Goal: Transaction & Acquisition: Purchase product/service

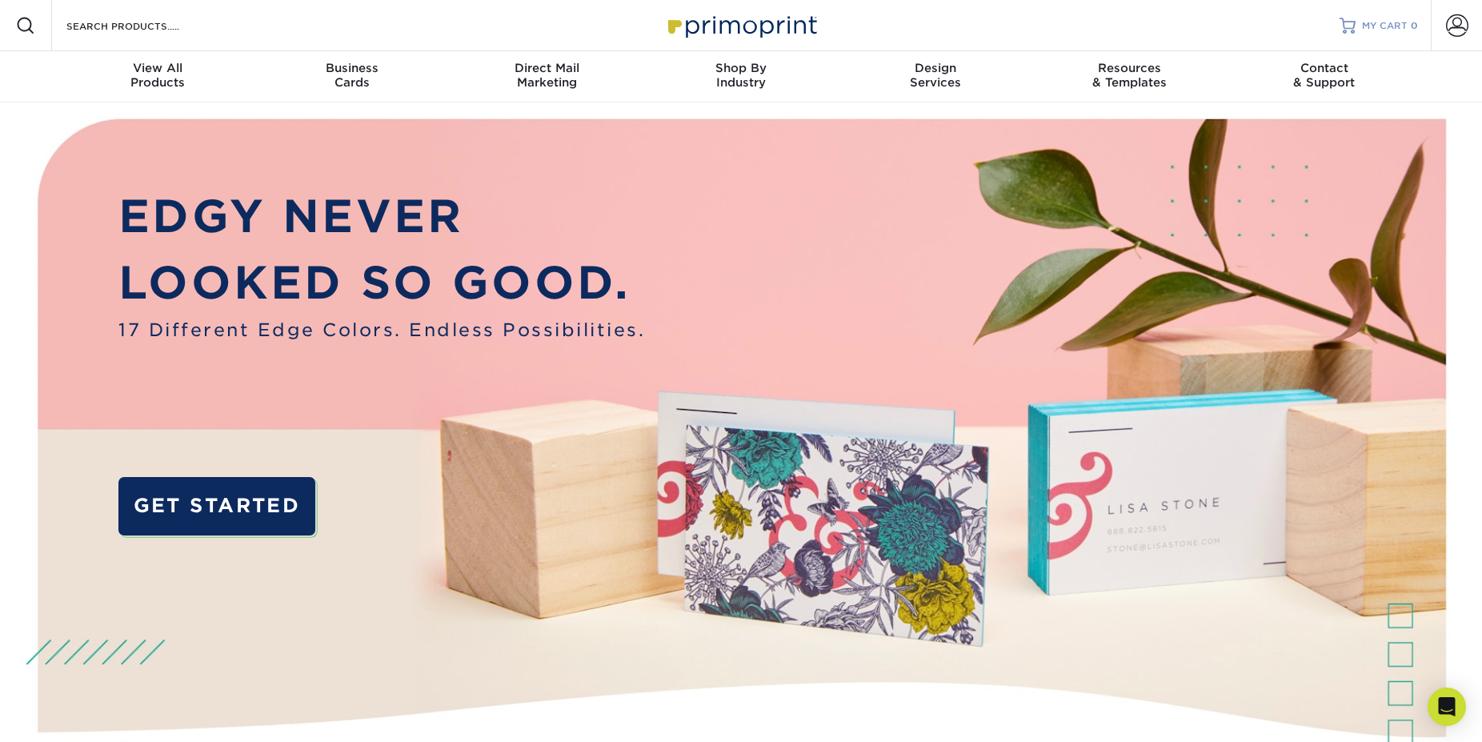
click at [1382, 27] on span "MY CART" at bounding box center [1385, 26] width 46 height 14
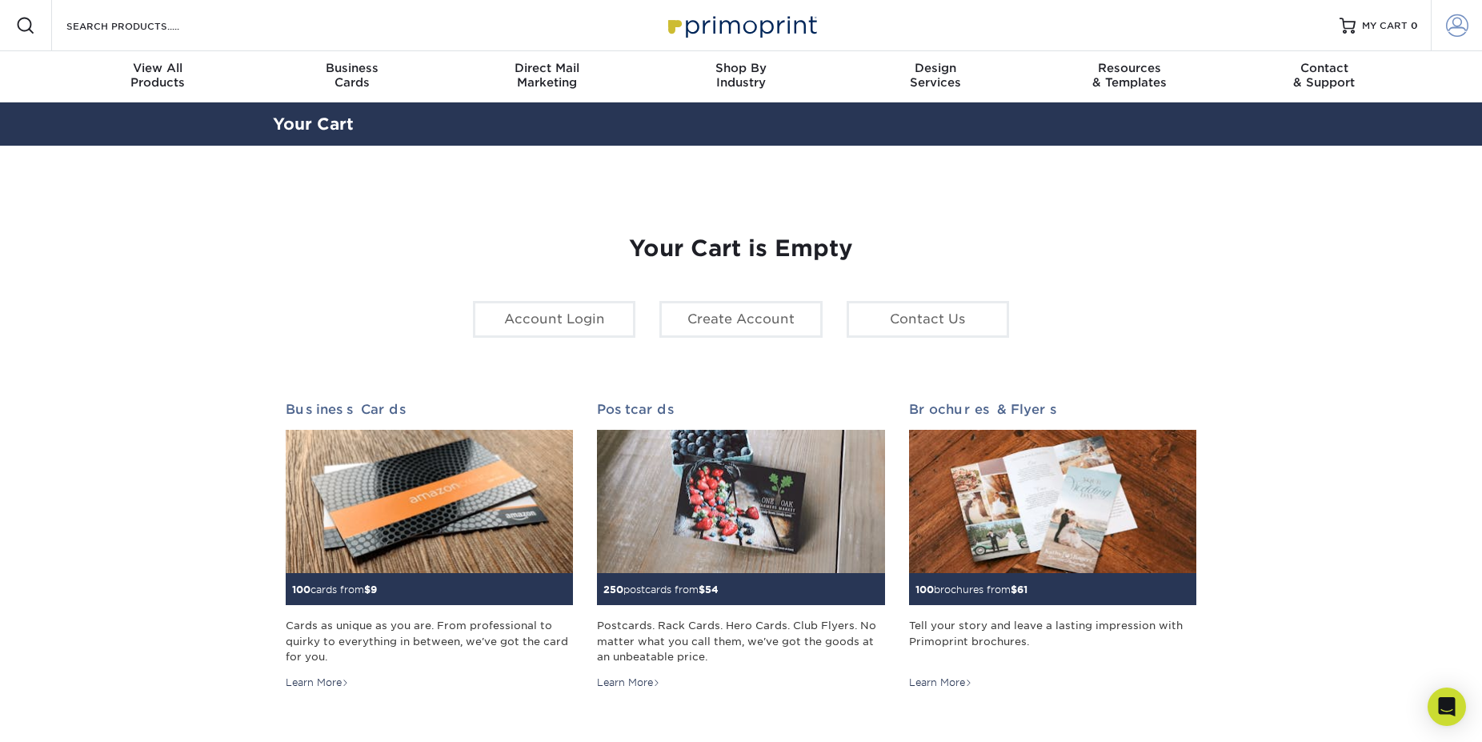
click at [1448, 22] on span at bounding box center [1457, 25] width 22 height 22
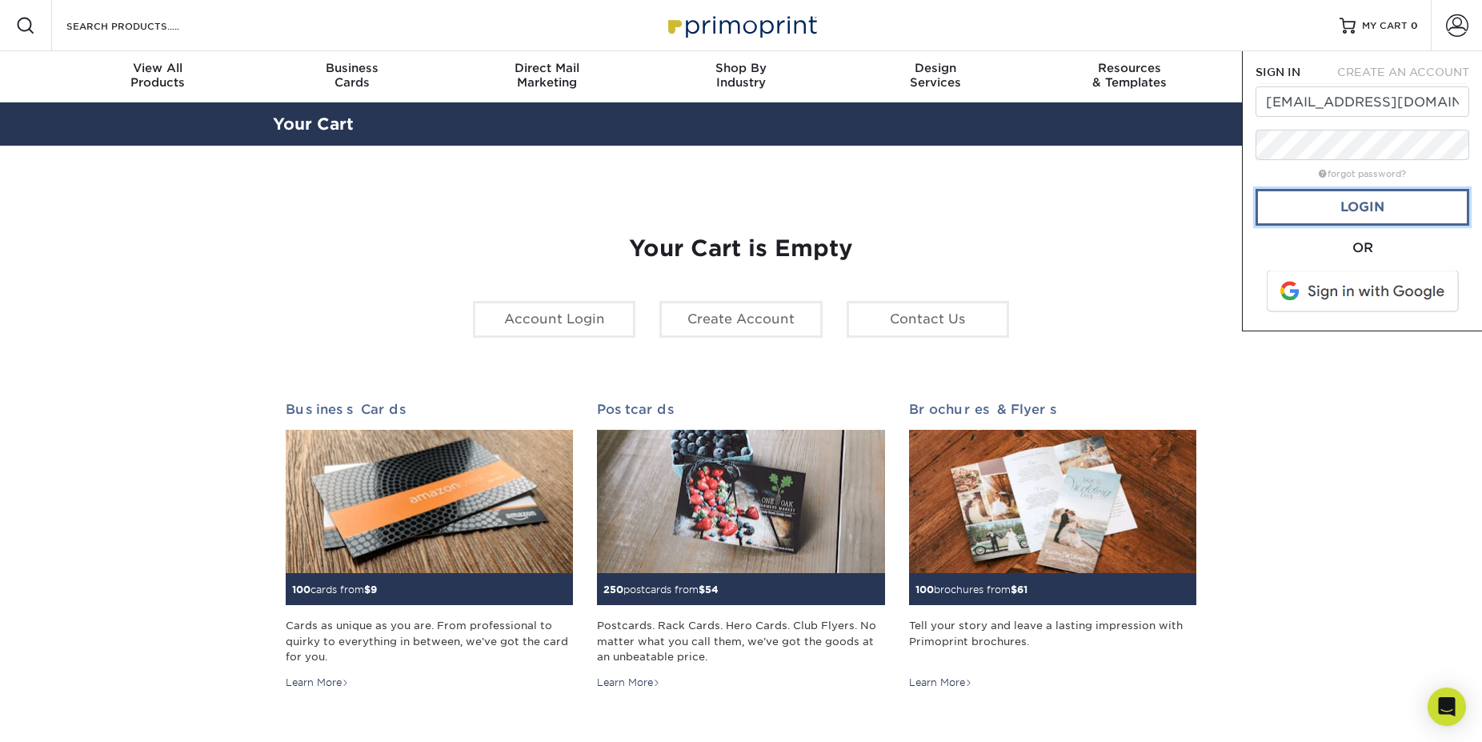
click at [1358, 206] on link "Login" at bounding box center [1362, 207] width 214 height 37
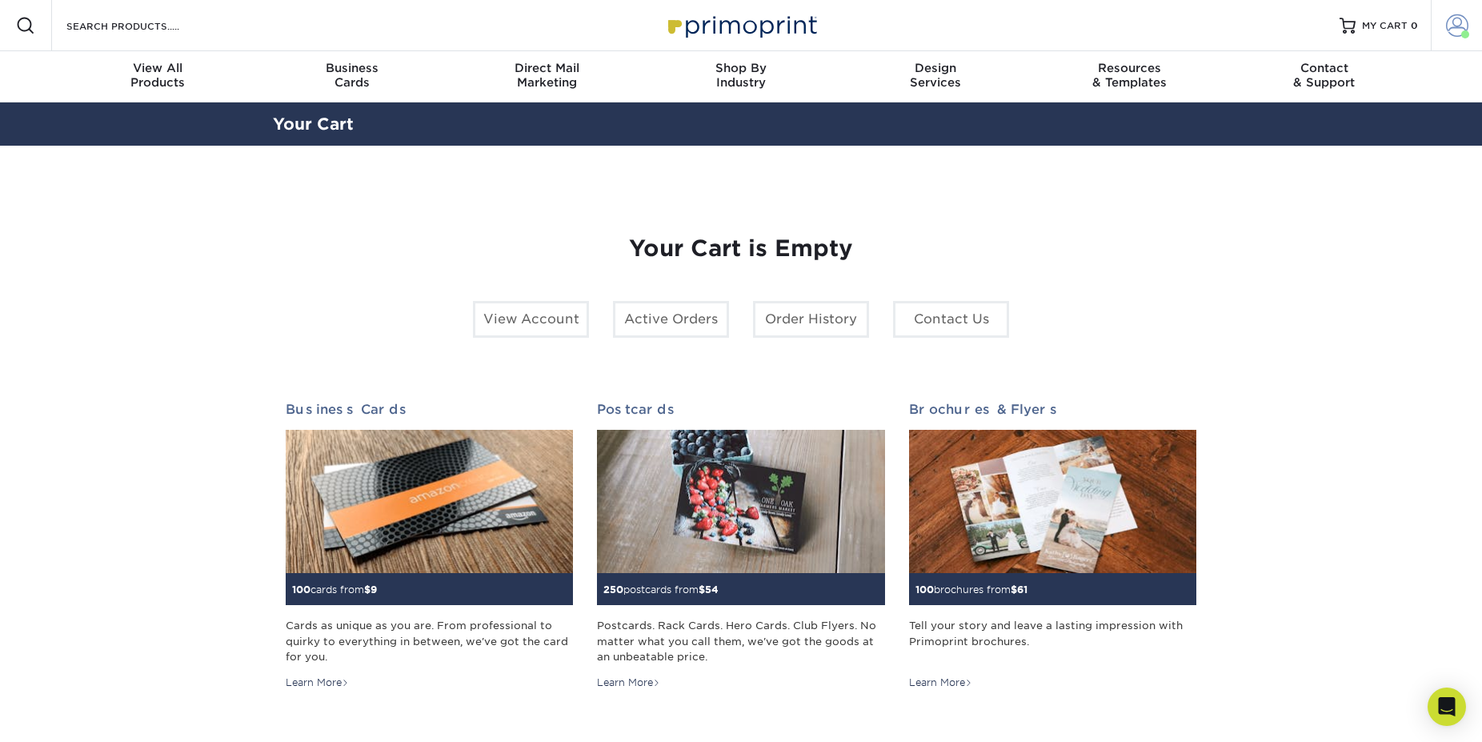
click at [1453, 38] on link "Account" at bounding box center [1455, 25] width 51 height 51
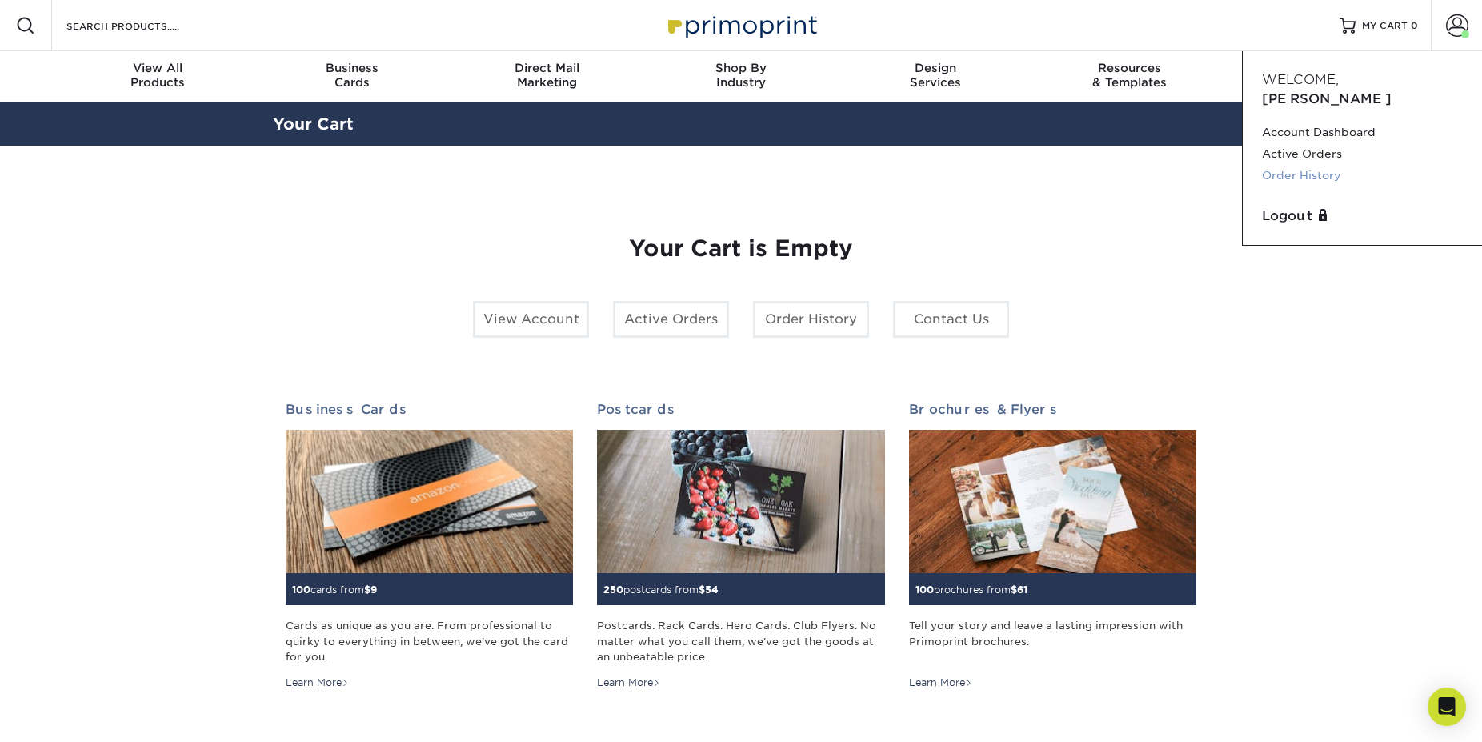
click at [1322, 165] on link "Order History" at bounding box center [1362, 176] width 201 height 22
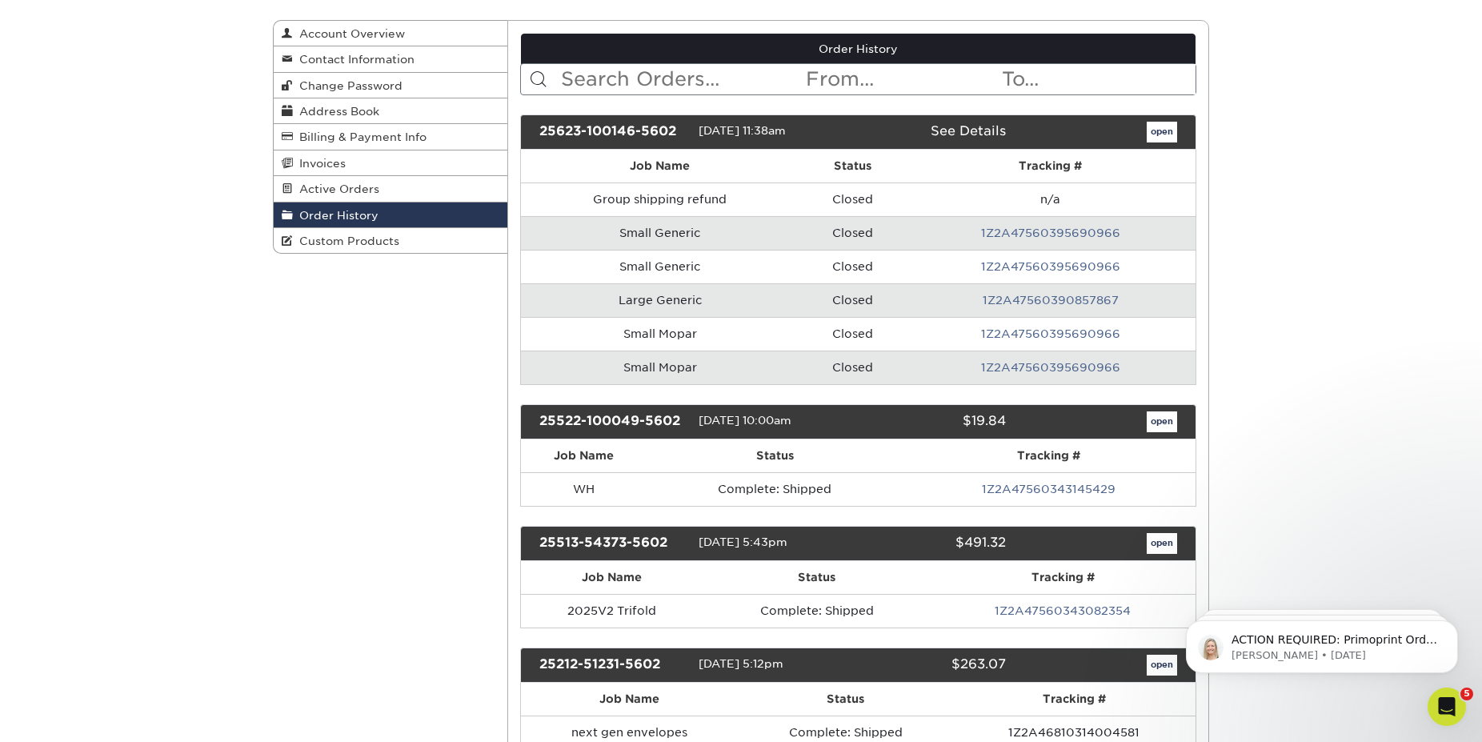
drag, startPoint x: 1144, startPoint y: 538, endPoint x: 1166, endPoint y: 542, distance: 22.0
click at [1146, 538] on div "open" at bounding box center [1103, 543] width 171 height 21
click at [1166, 542] on link "open" at bounding box center [1161, 543] width 30 height 21
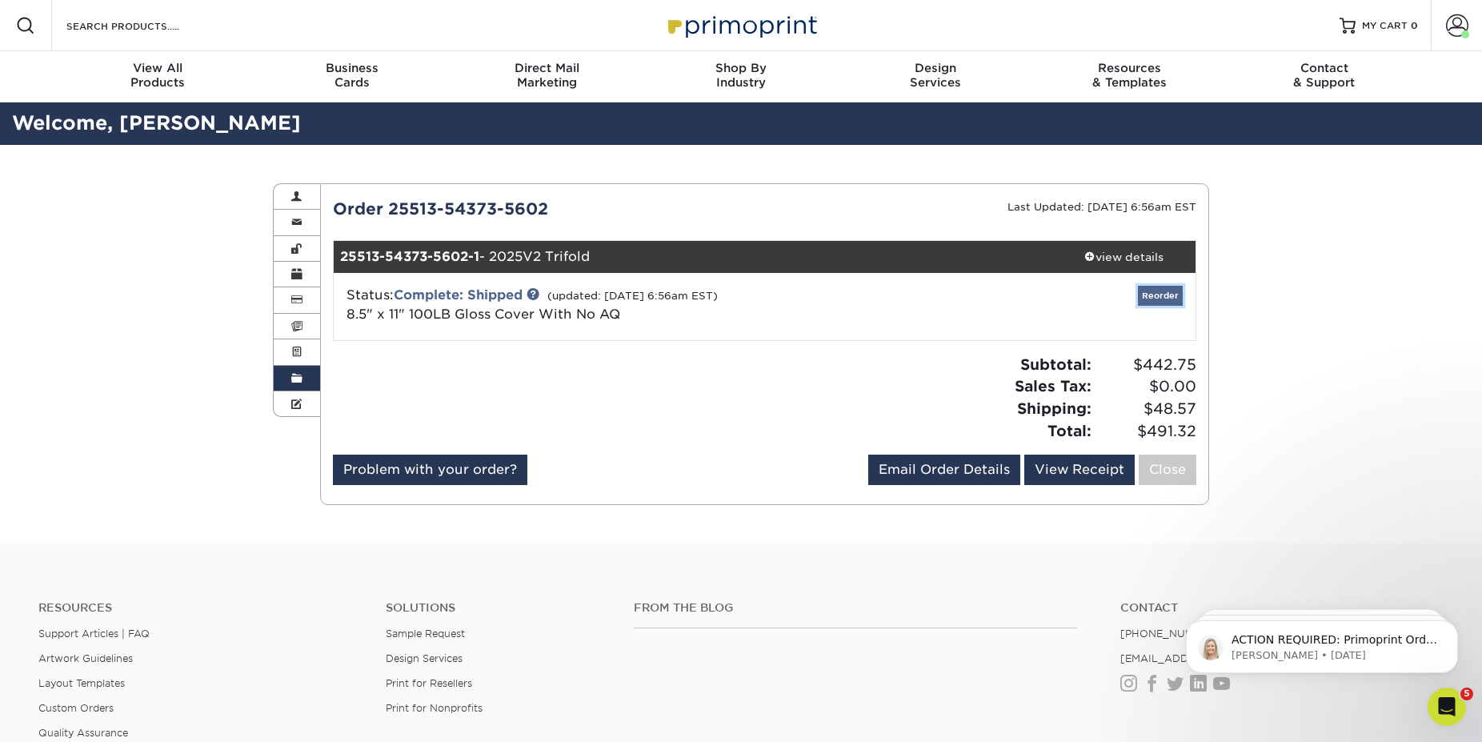
click at [1150, 298] on link "Reorder" at bounding box center [1160, 296] width 45 height 20
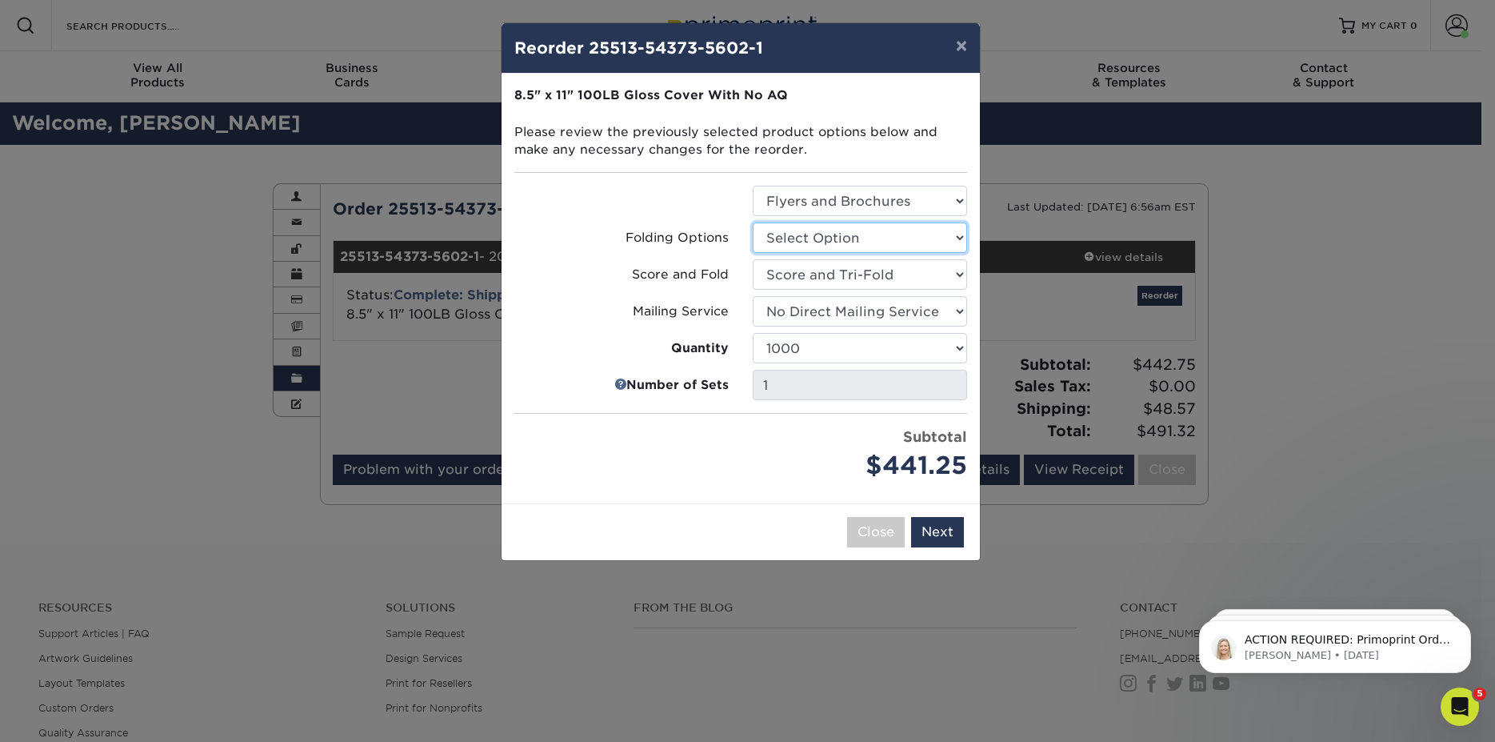
click option "Select Option" at bounding box center [0, 0] width 0 height 0
click at [894, 204] on select "Select Option Flyers and Brochures" at bounding box center [860, 201] width 214 height 30
click at [893, 239] on select "Select Option FLAT - No Folding" at bounding box center [860, 237] width 214 height 30
click option "Score and Tri-Fold" at bounding box center [0, 0] width 0 height 0
click at [880, 241] on select "Select Option FLAT - No Folding" at bounding box center [860, 237] width 214 height 30
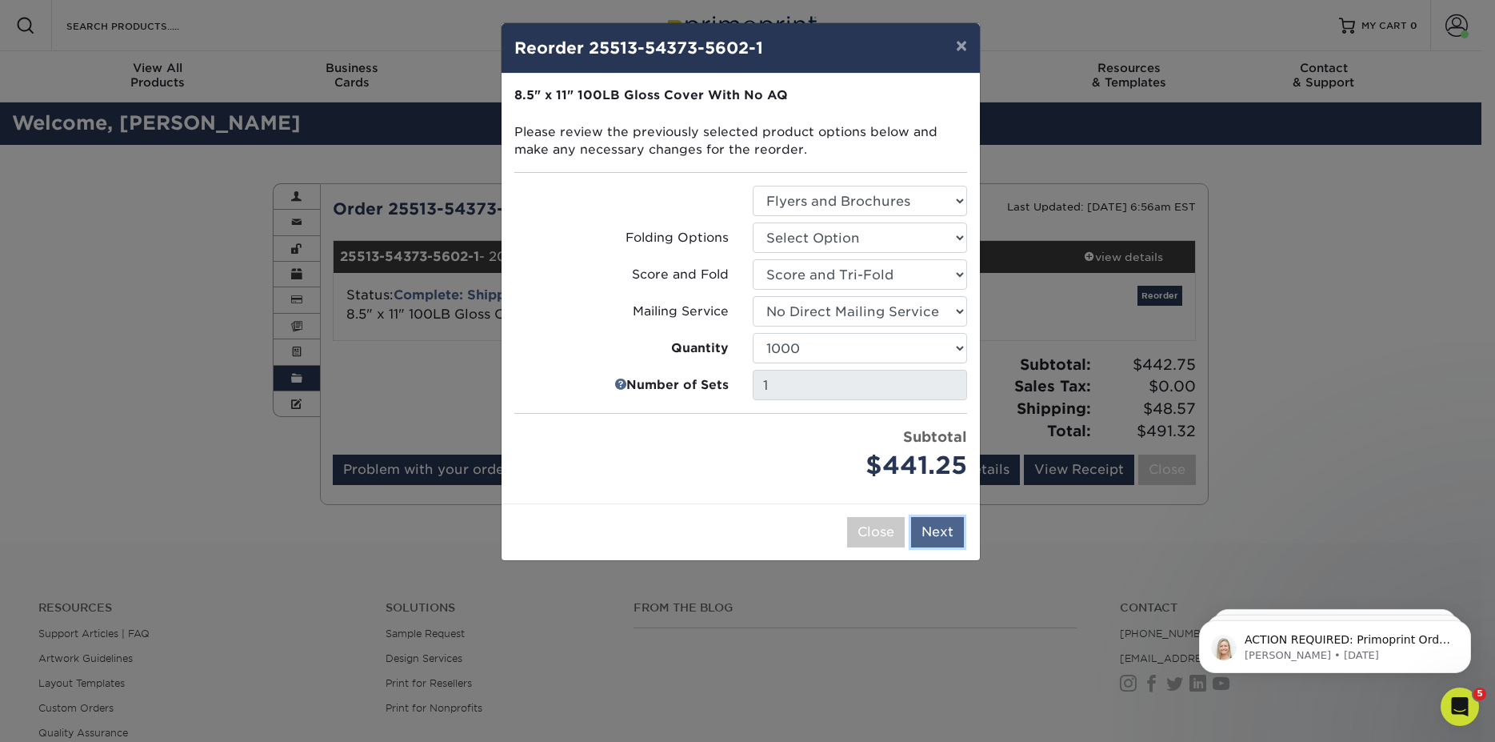
click at [948, 526] on button "Next" at bounding box center [937, 532] width 53 height 30
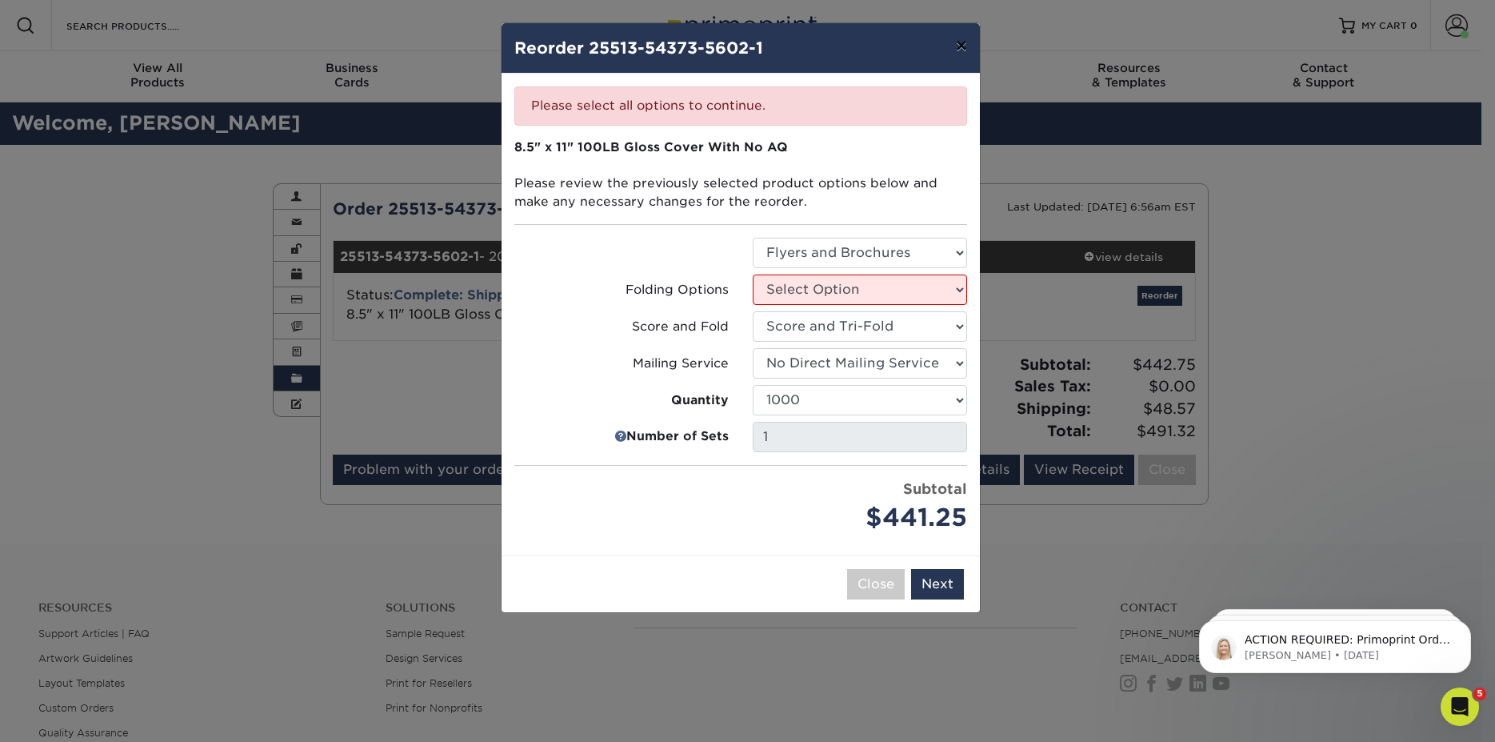
click at [958, 49] on button "×" at bounding box center [961, 45] width 37 height 45
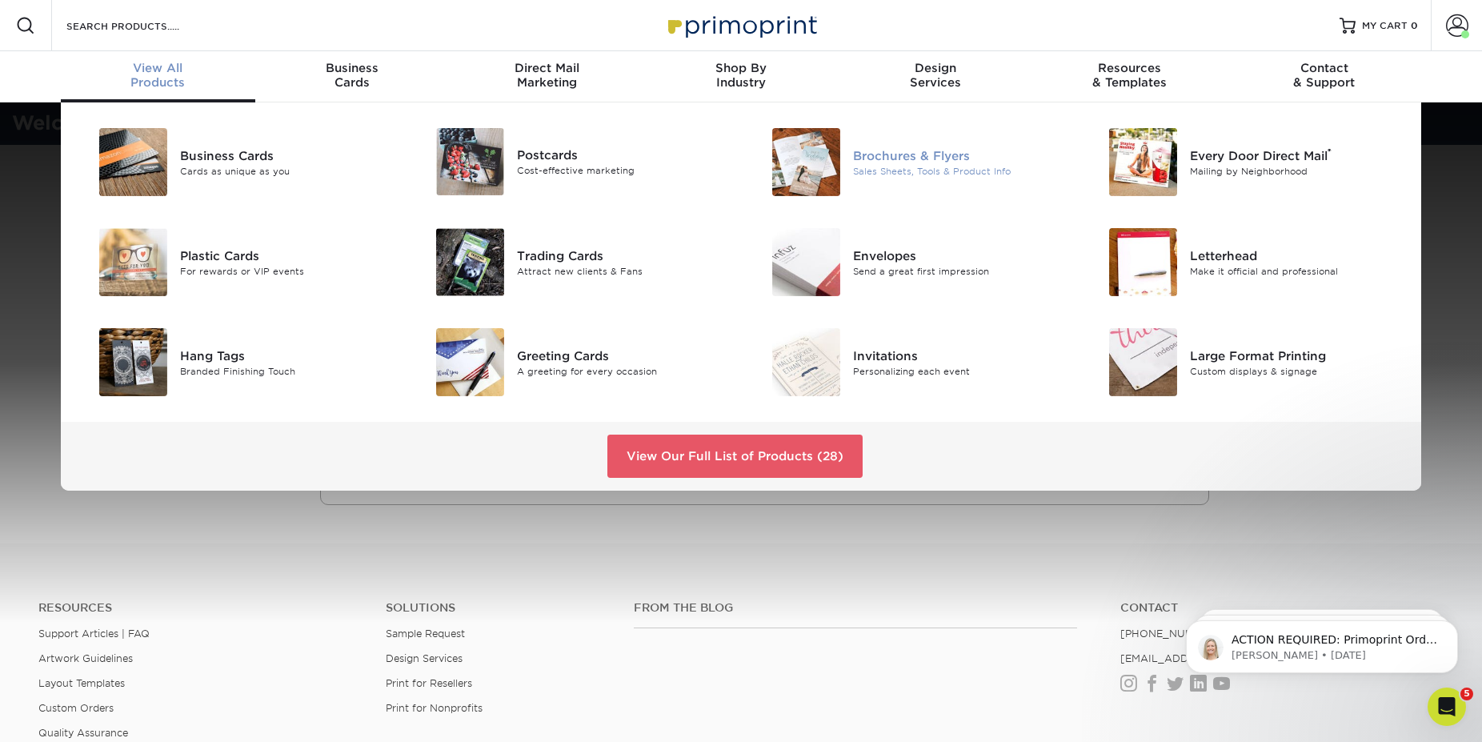
click at [881, 153] on div "Brochures & Flyers" at bounding box center [959, 155] width 212 height 18
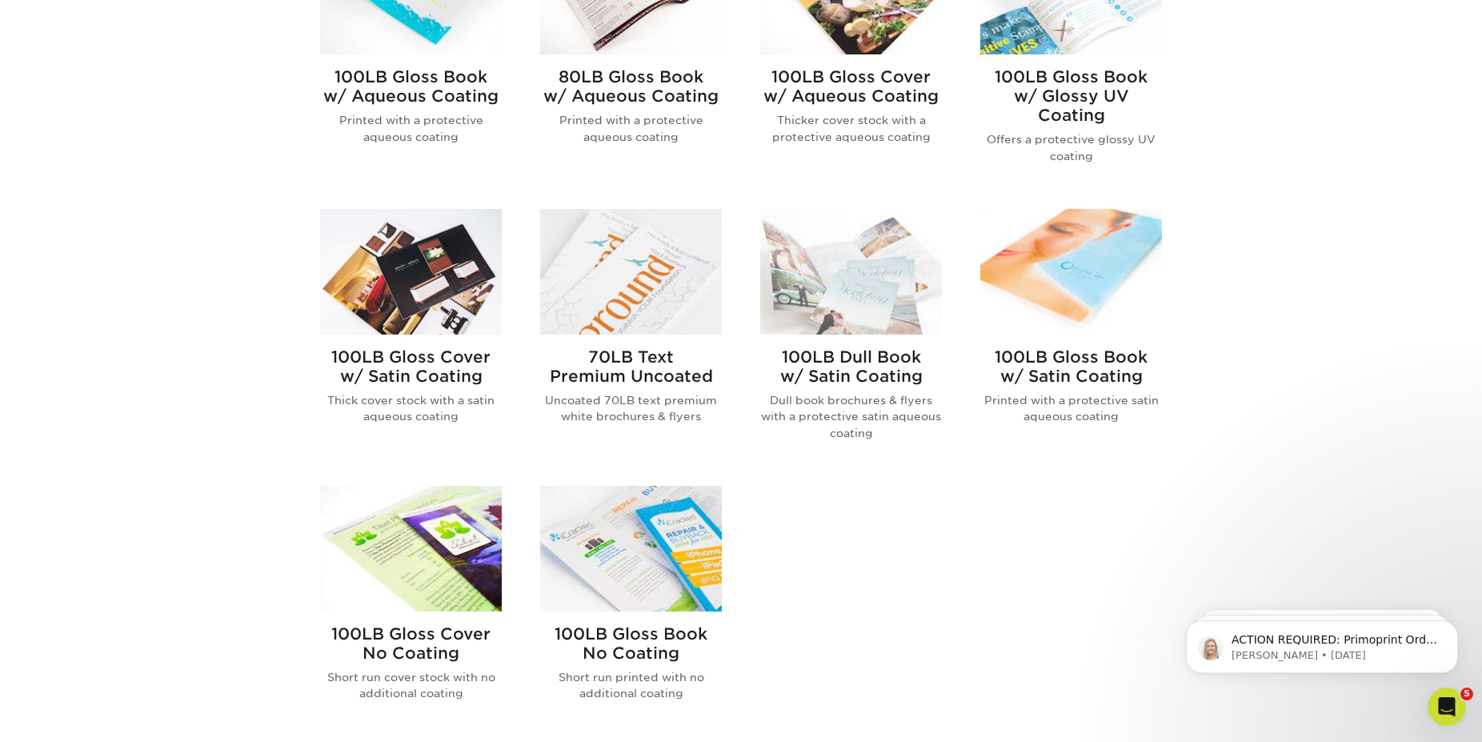
scroll to position [816, 0]
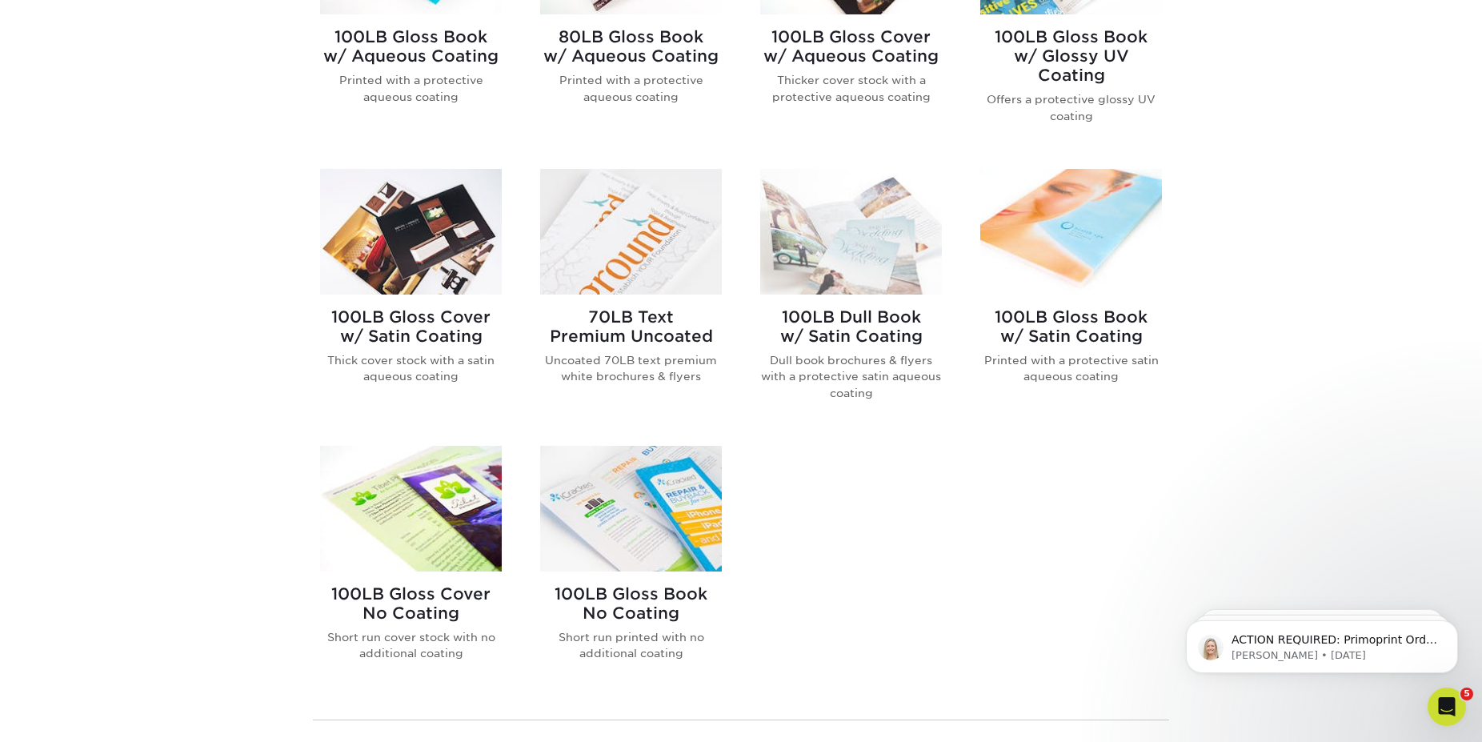
click at [453, 530] on img at bounding box center [411, 509] width 182 height 126
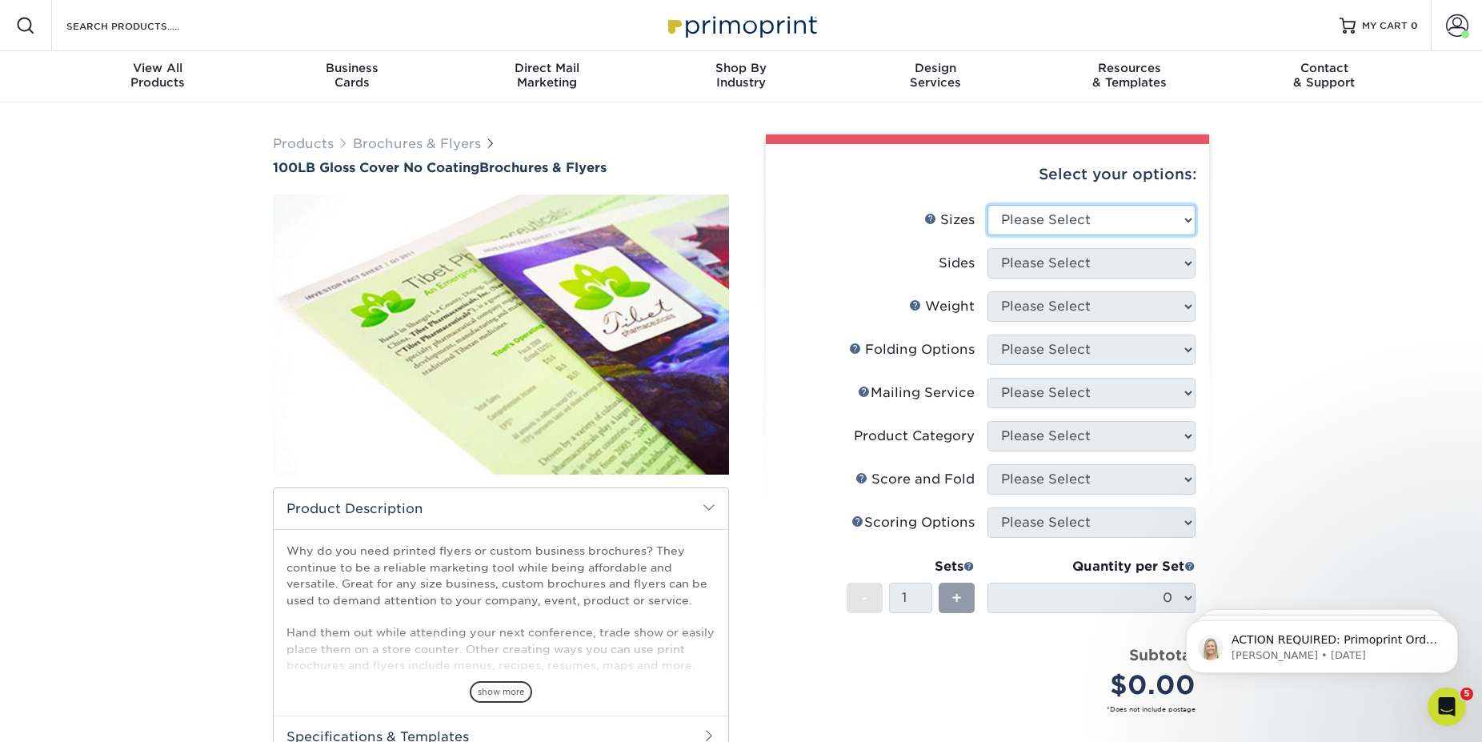
select select "8.50x11.00"
click option "8.5" x 11"" at bounding box center [0, 0] width 0 height 0
select select "13abbda7-1d64-4f25-8bb2-c179b224825d"
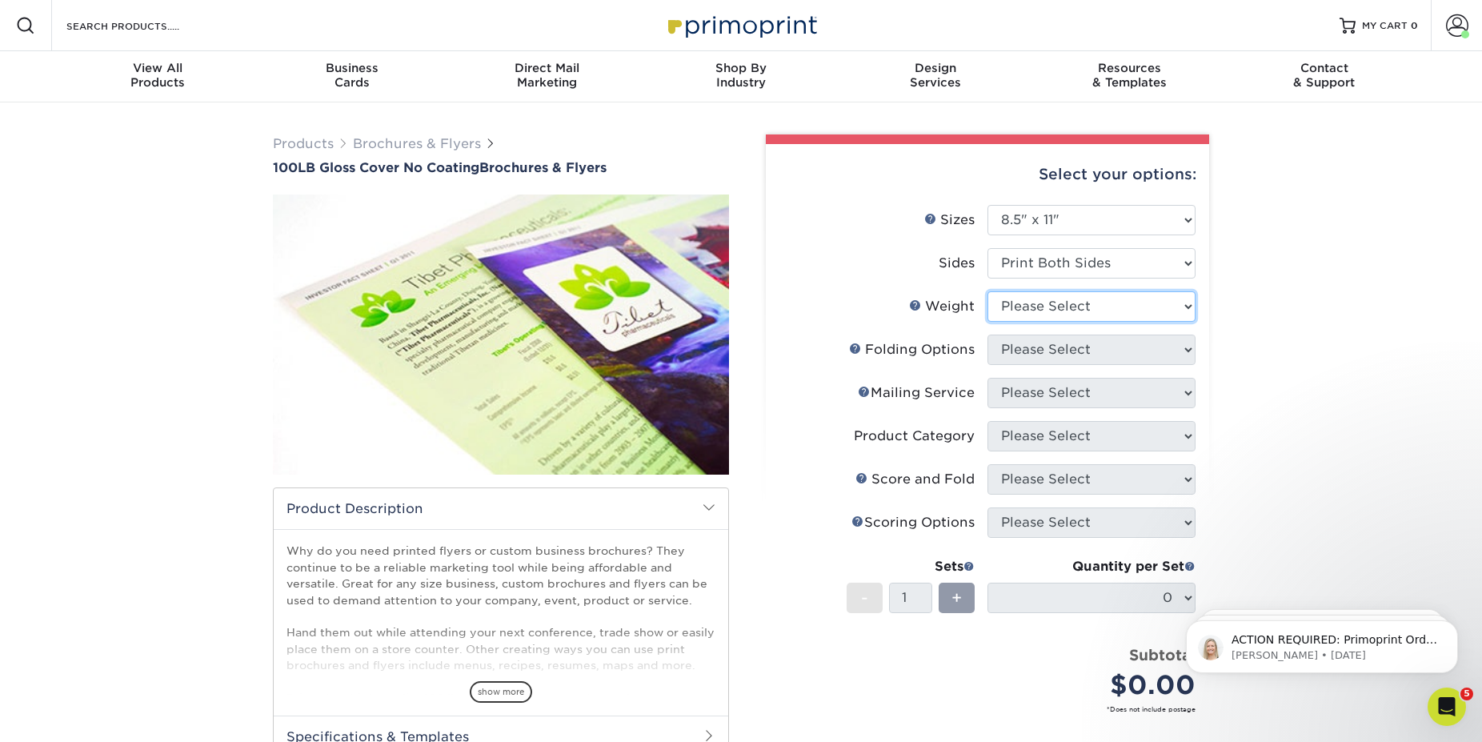
select select "100LB"
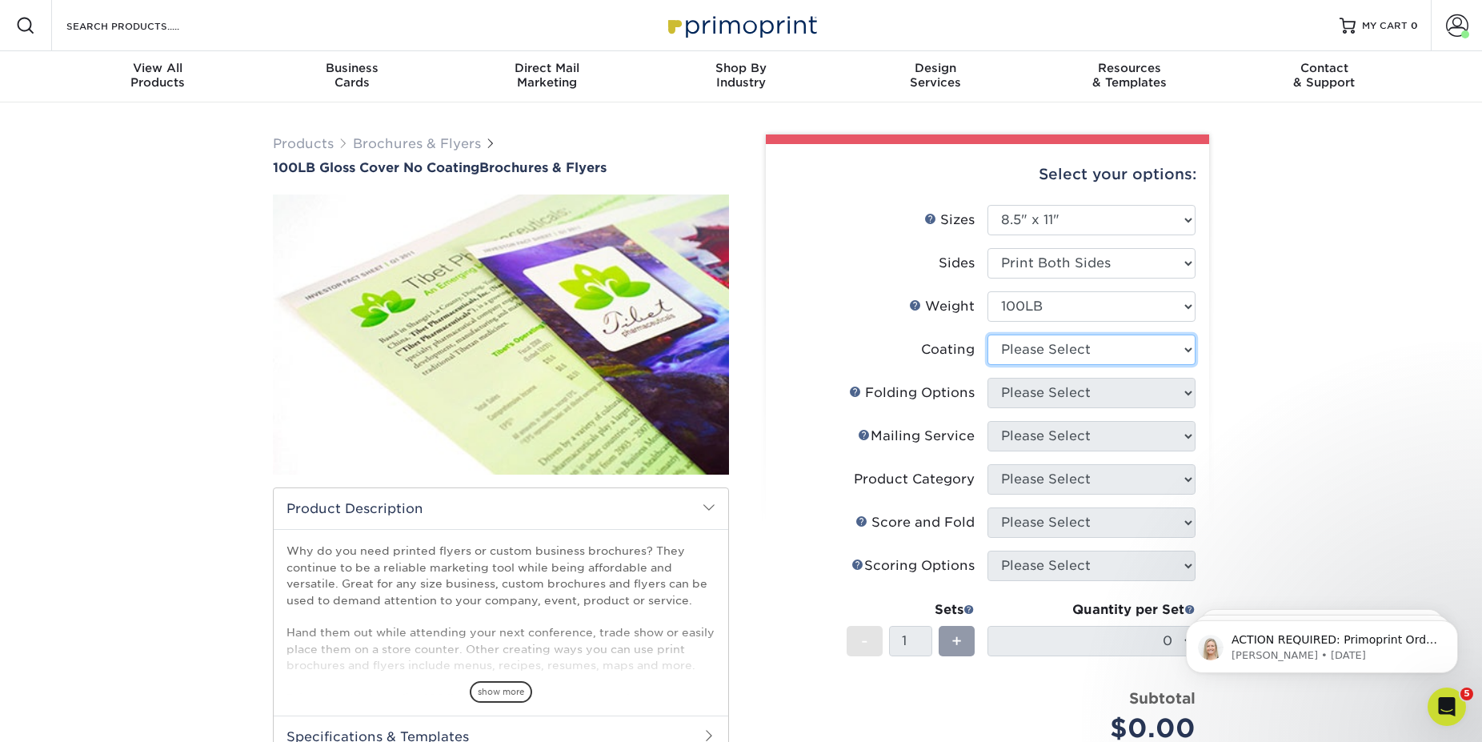
select select "3e7618de-abca-4bda-9f97-8b9129e913d8"
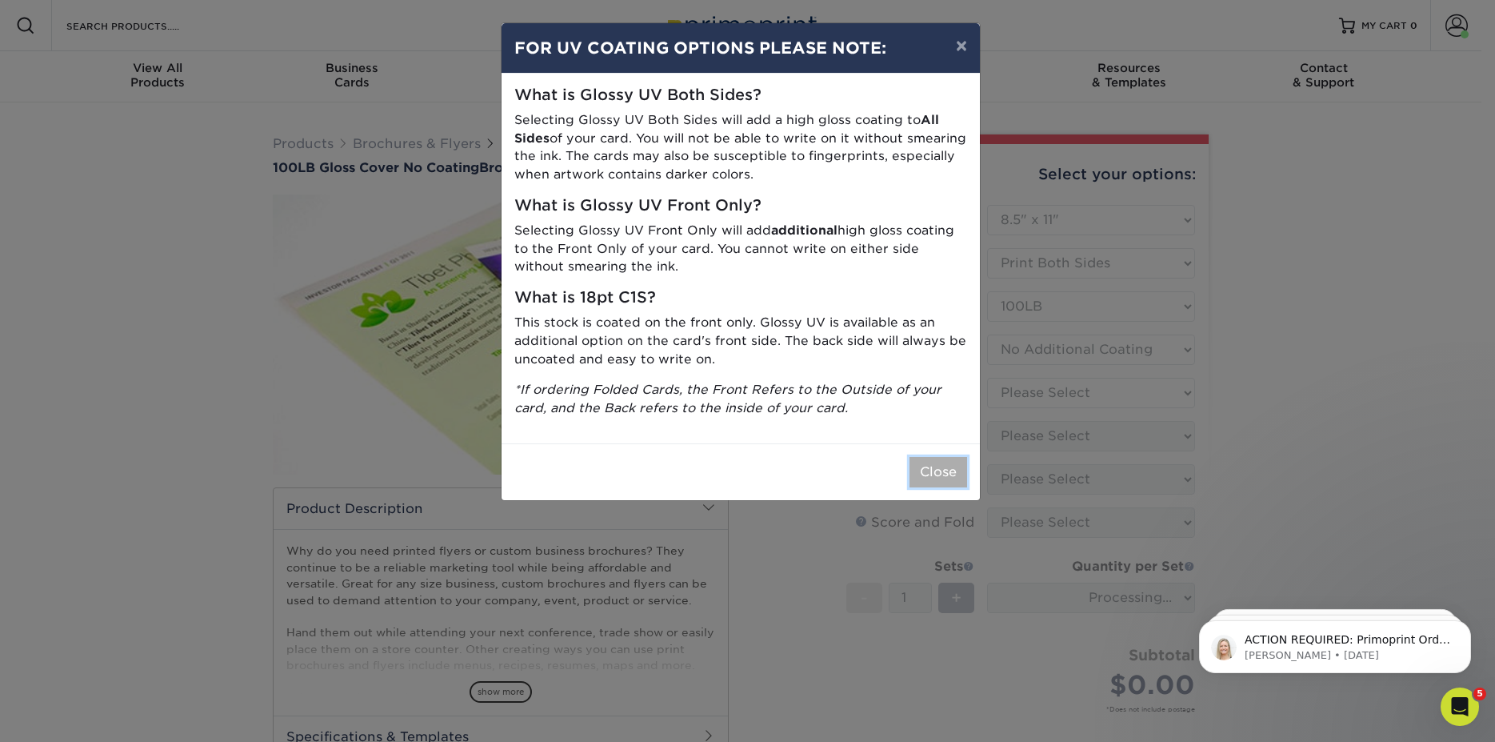
click at [940, 474] on button "Close" at bounding box center [939, 472] width 58 height 30
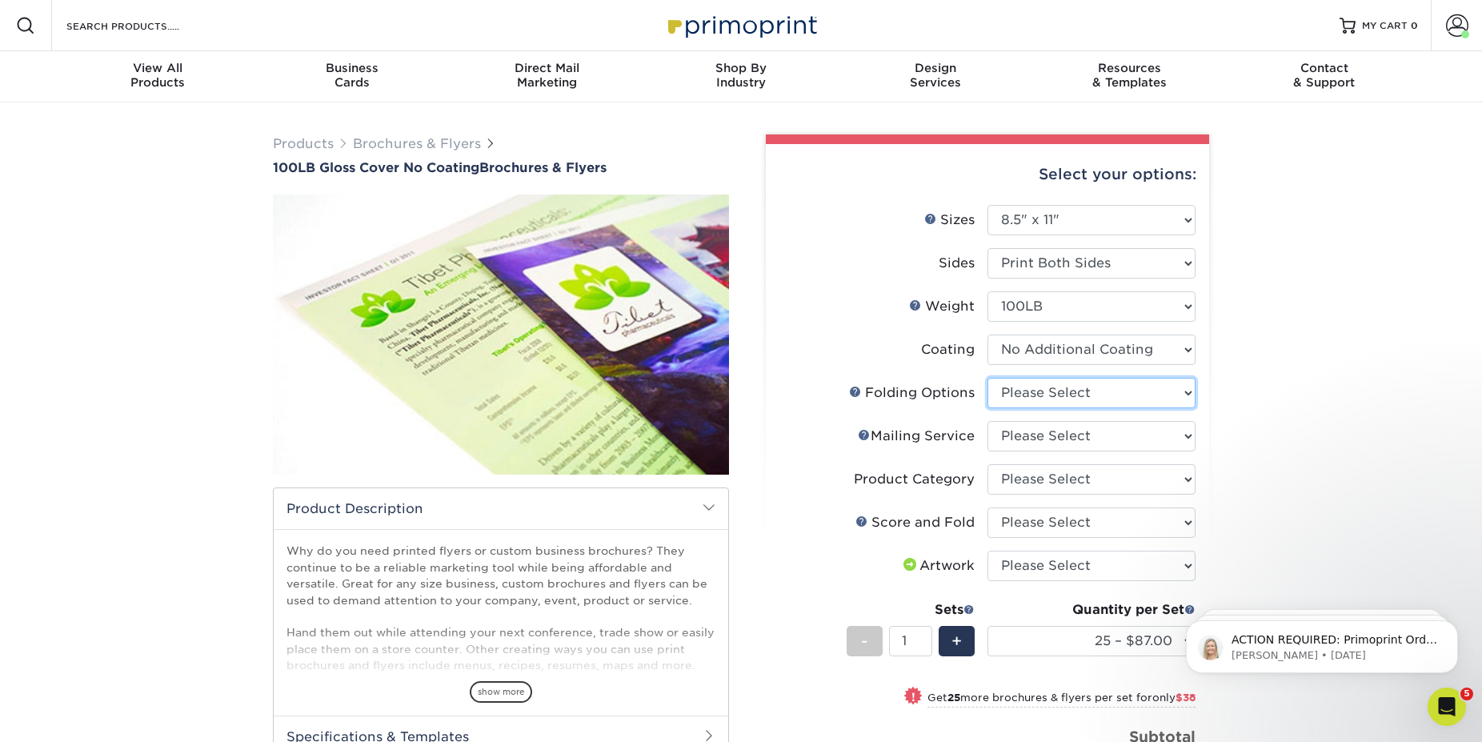
select select "9b1d5825-34d1-4721-9874-ed79abb003d7"
click option "FLAT - No Folding" at bounding box center [0, 0] width 0 height 0
click at [854, 391] on link "Folds Help" at bounding box center [855, 391] width 13 height 13
click at [1106, 391] on select "Please Select FLAT - No Folding" at bounding box center [1091, 393] width 208 height 30
click at [1104, 223] on select "Please Select 3.67" x 8.5" 4" x 8.5" 4" x 8.5" 4" x 11" 4" x 12" 4.25" x 11" 4.…" at bounding box center [1091, 220] width 208 height 30
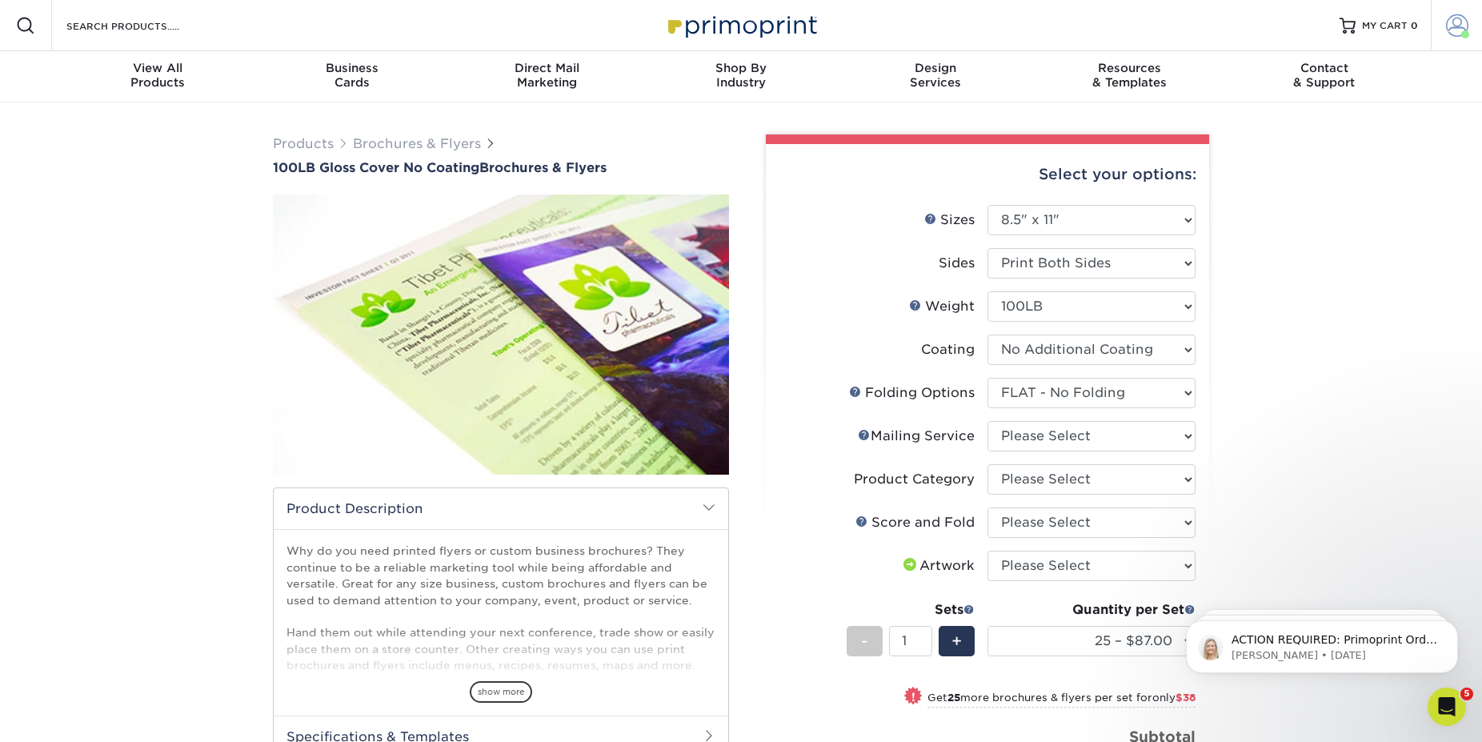
click at [1462, 22] on span at bounding box center [1457, 25] width 22 height 22
click at [1370, 165] on link "Order History" at bounding box center [1362, 176] width 201 height 22
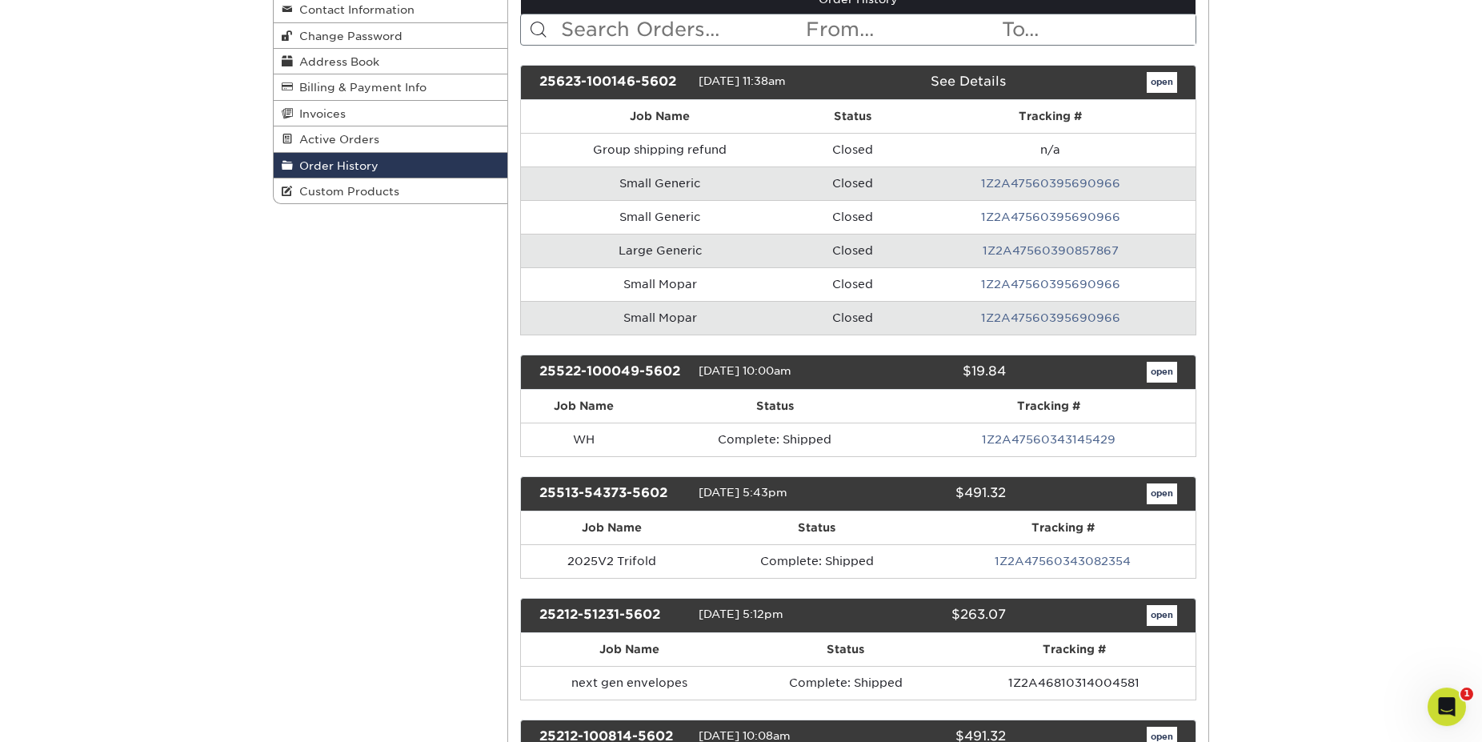
scroll to position [245, 0]
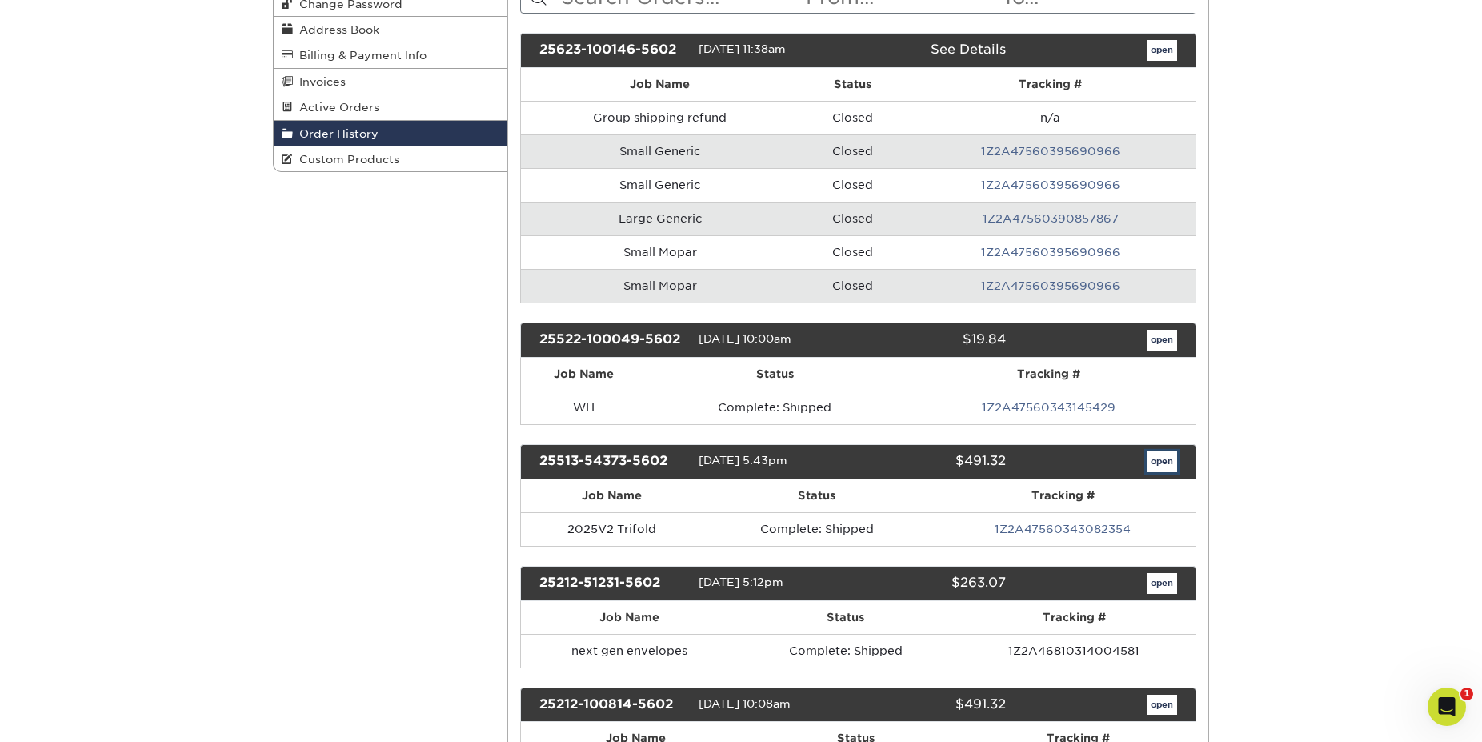
click at [1161, 468] on link "open" at bounding box center [1161, 461] width 30 height 21
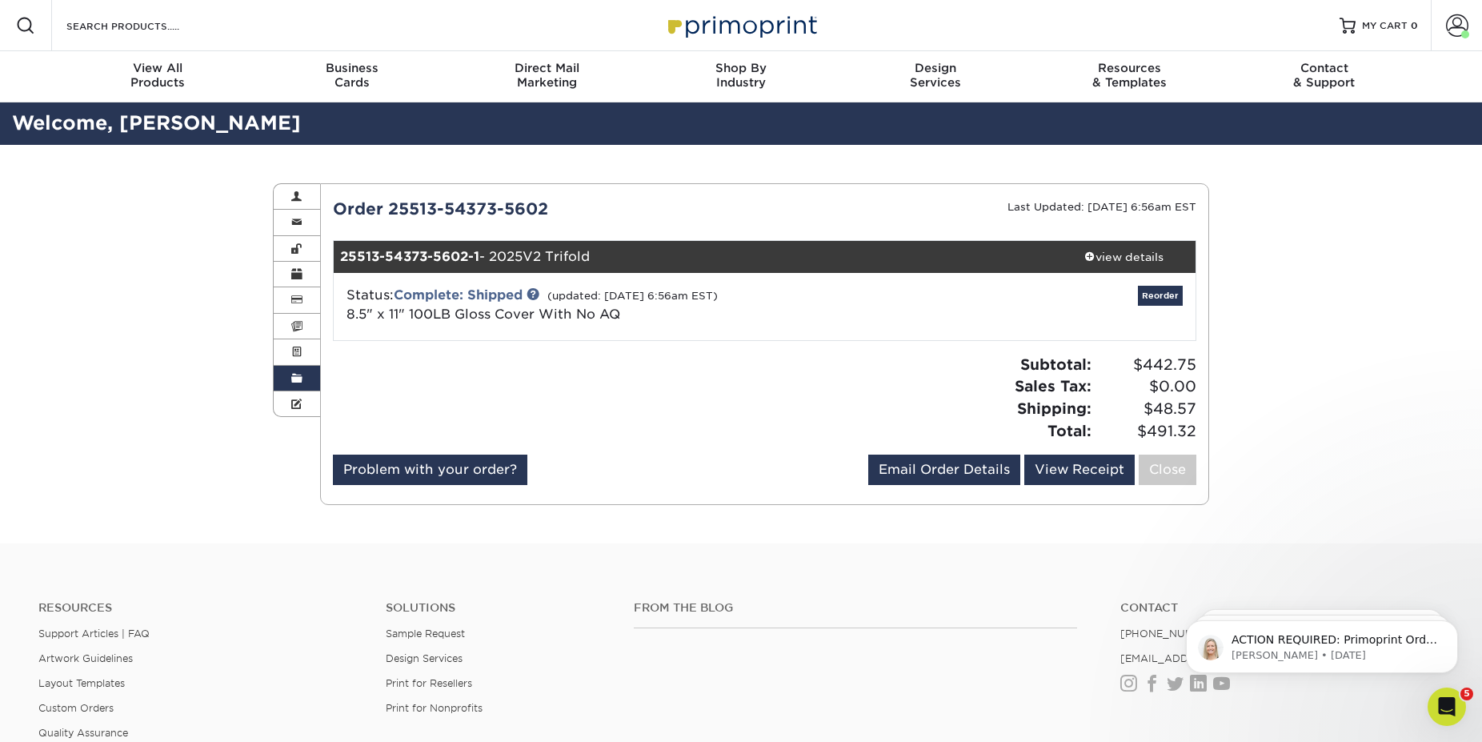
scroll to position [0, 0]
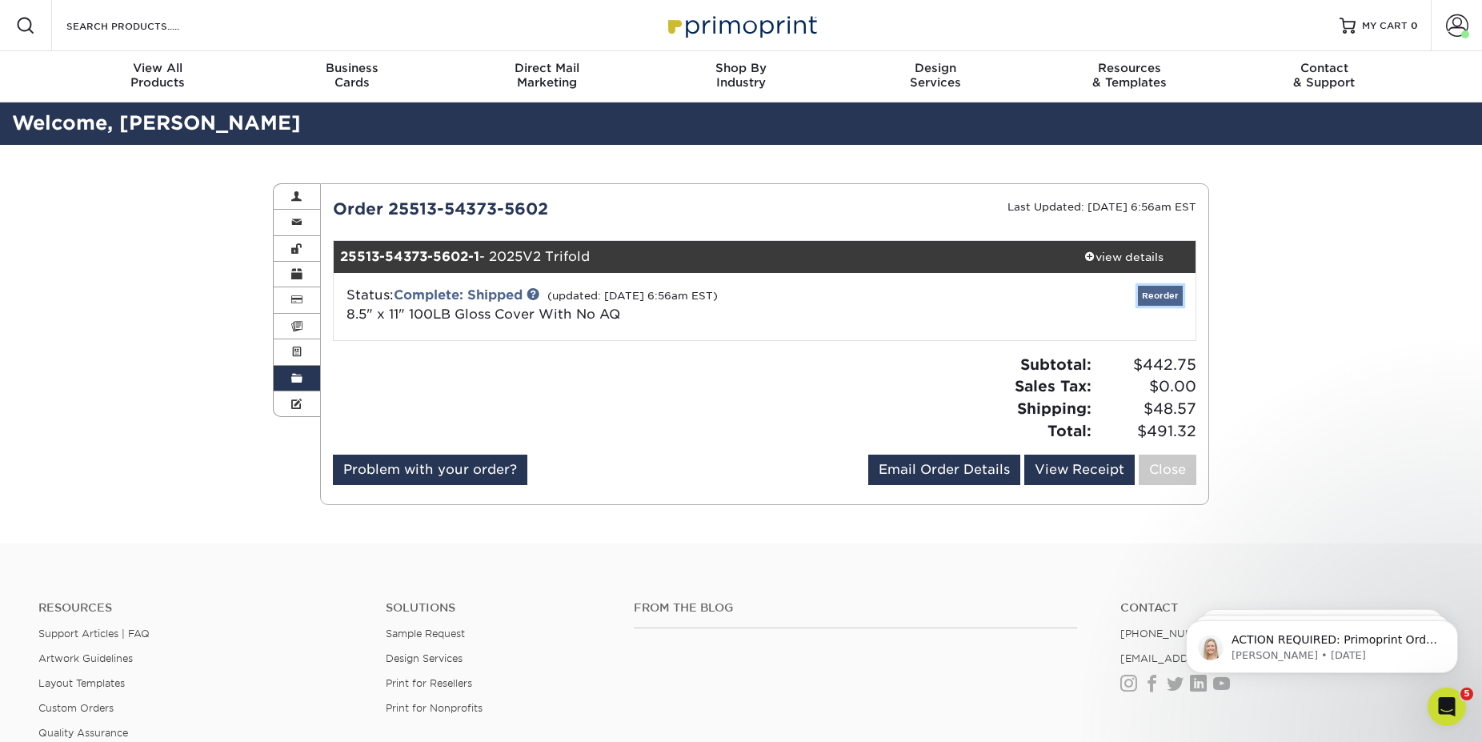
click at [1167, 293] on link "Reorder" at bounding box center [1160, 296] width 45 height 20
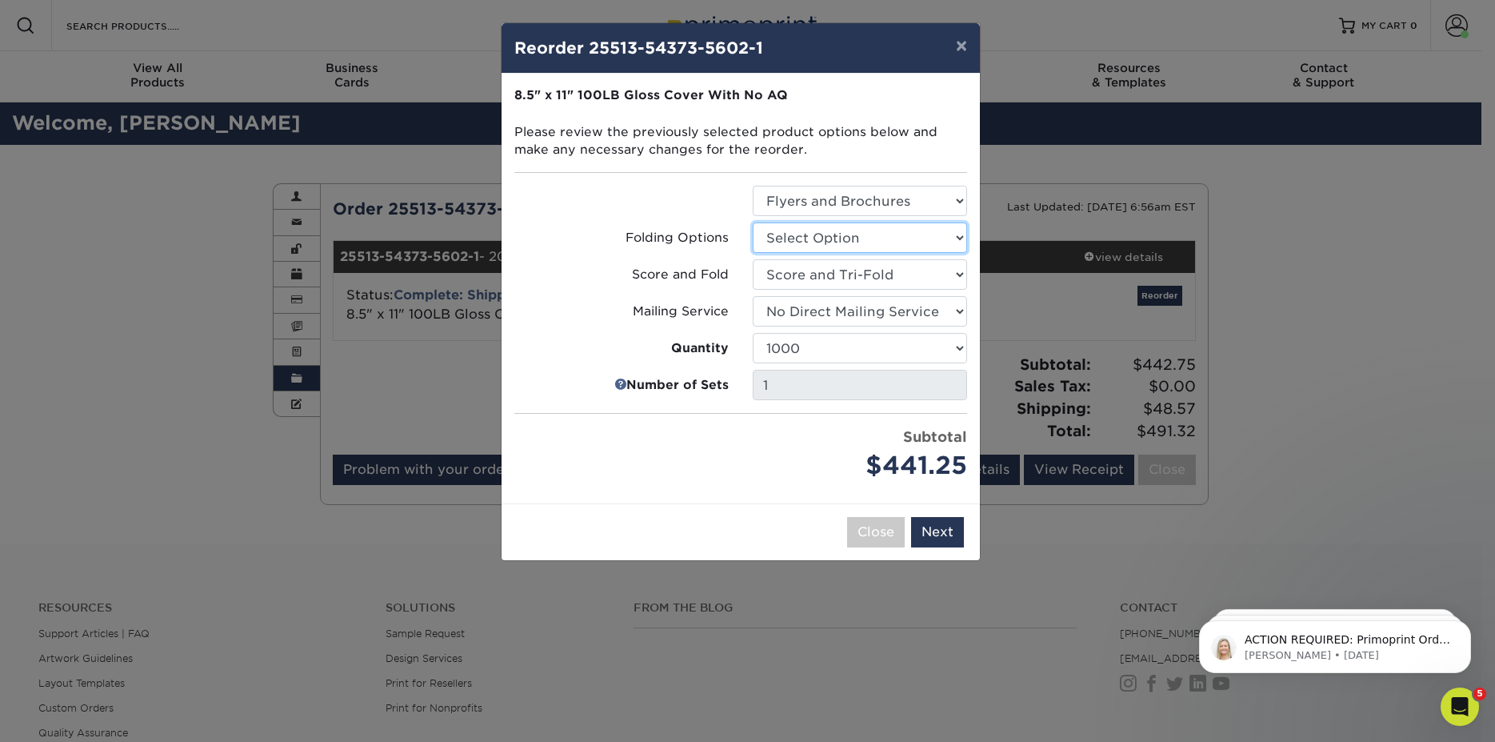
select select "9b1d5825-34d1-4721-9874-ed79abb003d7"
click option "FLAT - No Folding" at bounding box center [0, 0] width 0 height 0
click at [877, 278] on select "Select Option No Scoring and Folding Score & fold in half Score and 1/2 Fold on…" at bounding box center [860, 274] width 214 height 30
click at [938, 538] on button "Next" at bounding box center [937, 532] width 53 height 30
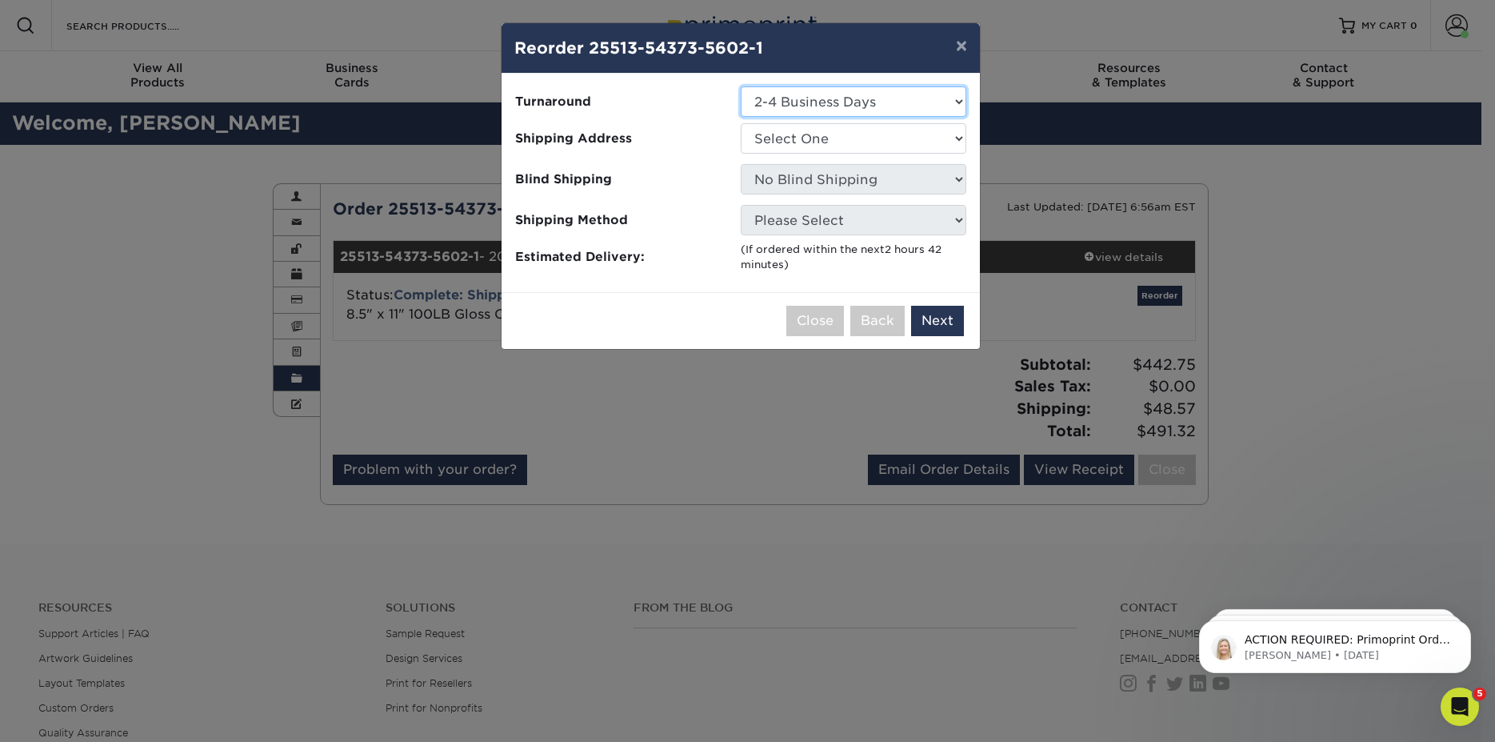
click at [850, 103] on select "Select One 2-4 Business Days 2 Day Next Business Day" at bounding box center [854, 101] width 226 height 30
select select "204406"
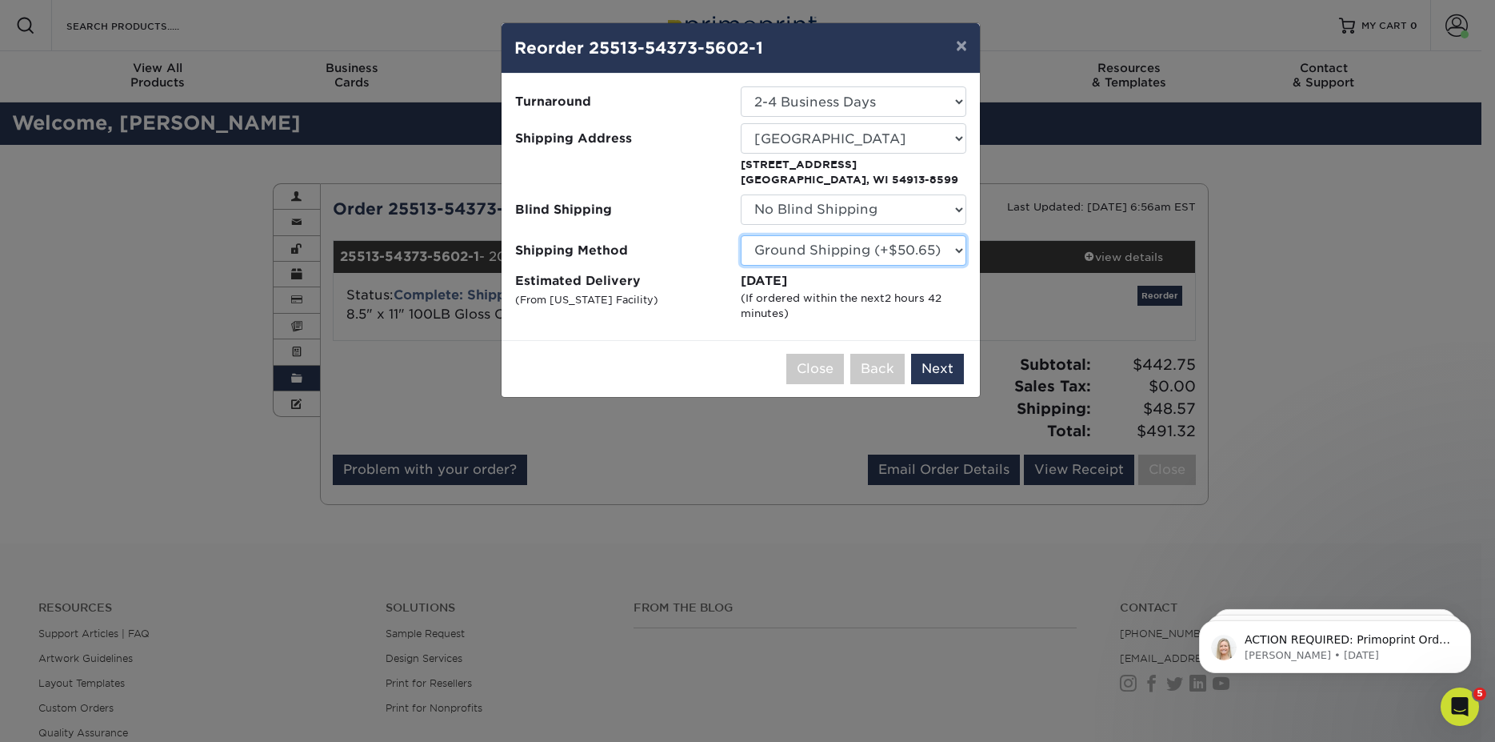
click at [861, 249] on select "Please Select Ground Shipping (+$50.65) 3 Day Shipping Service (+$86.59) 2 Day …" at bounding box center [854, 250] width 226 height 30
click at [862, 98] on select "Select One 2-4 Business Days 2 Day Next Business Day" at bounding box center [854, 101] width 226 height 30
click at [942, 378] on button "Next" at bounding box center [937, 369] width 53 height 30
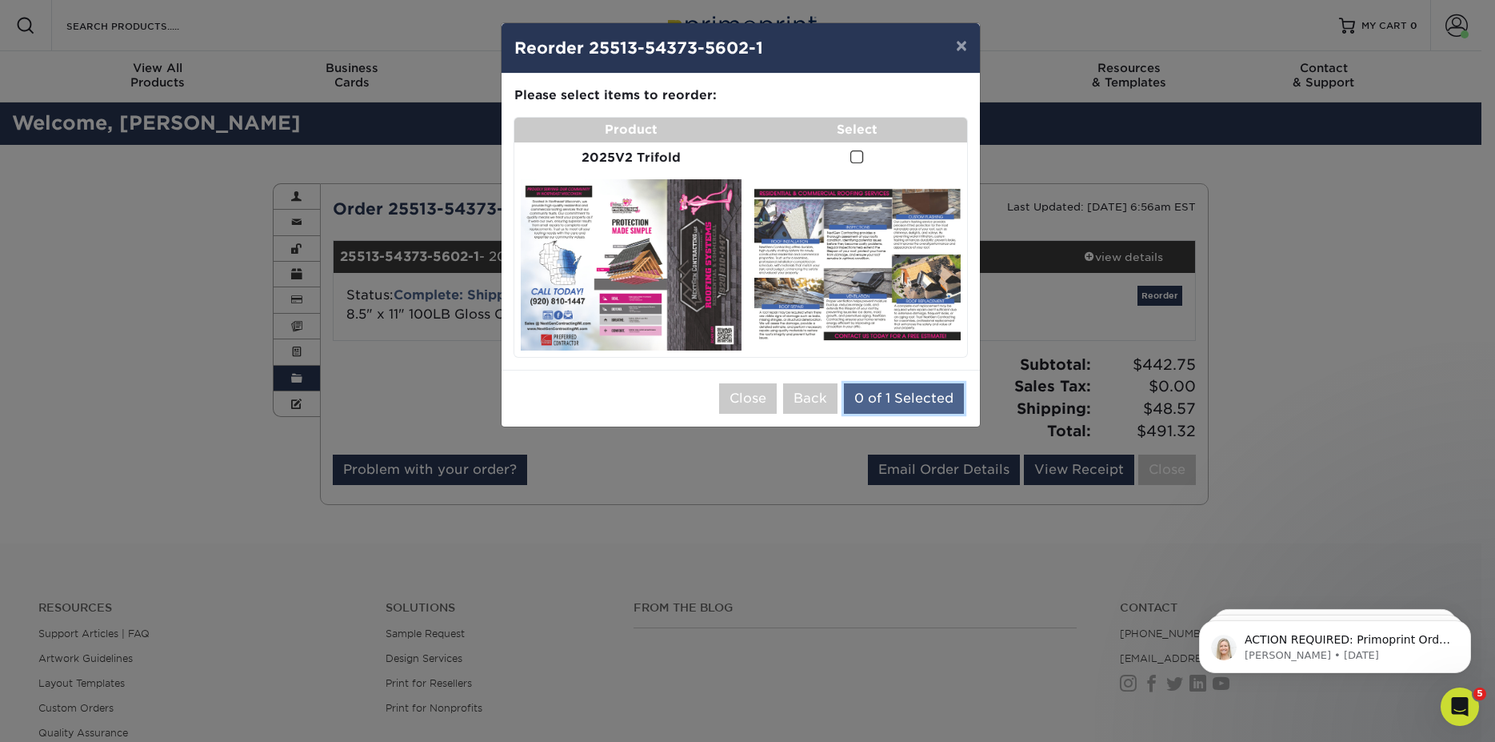
click at [889, 403] on button "0 of 1 Selected" at bounding box center [904, 398] width 120 height 30
click at [962, 50] on button "×" at bounding box center [961, 45] width 37 height 45
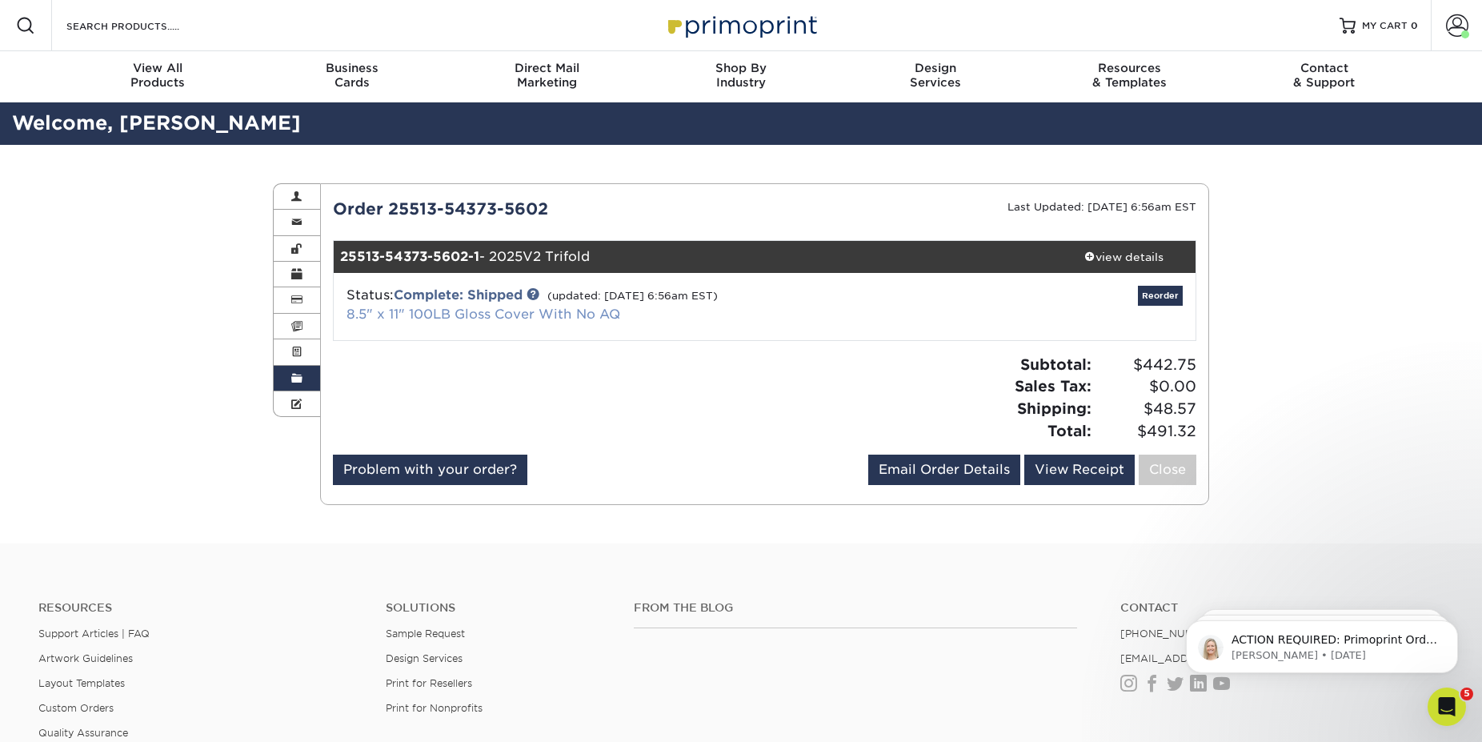
click at [520, 311] on link "8.5" x 11" 100LB Gloss Cover With No AQ" at bounding box center [483, 313] width 274 height 15
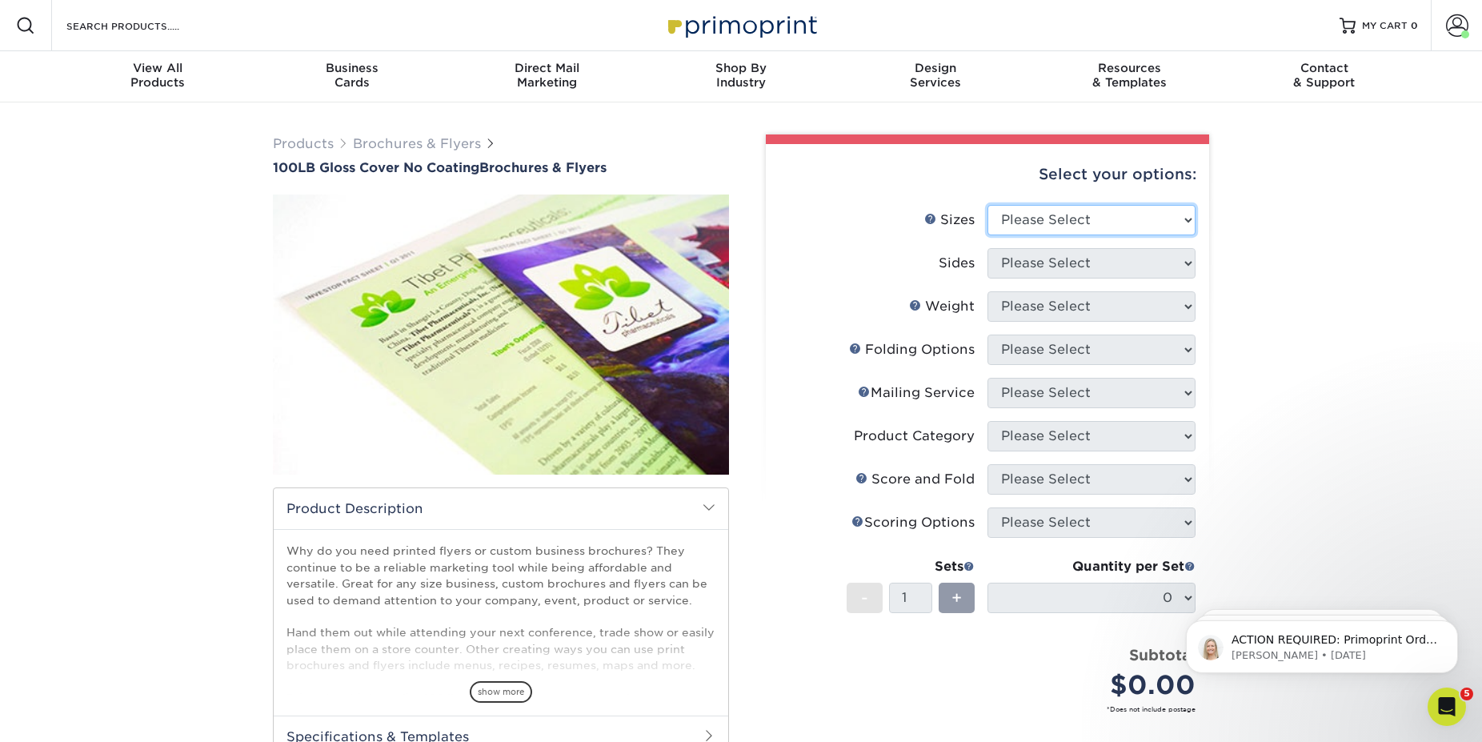
select select "8.50x11.00"
click option "8.5" x 11"" at bounding box center [0, 0] width 0 height 0
select select "13abbda7-1d64-4f25-8bb2-c179b224825d"
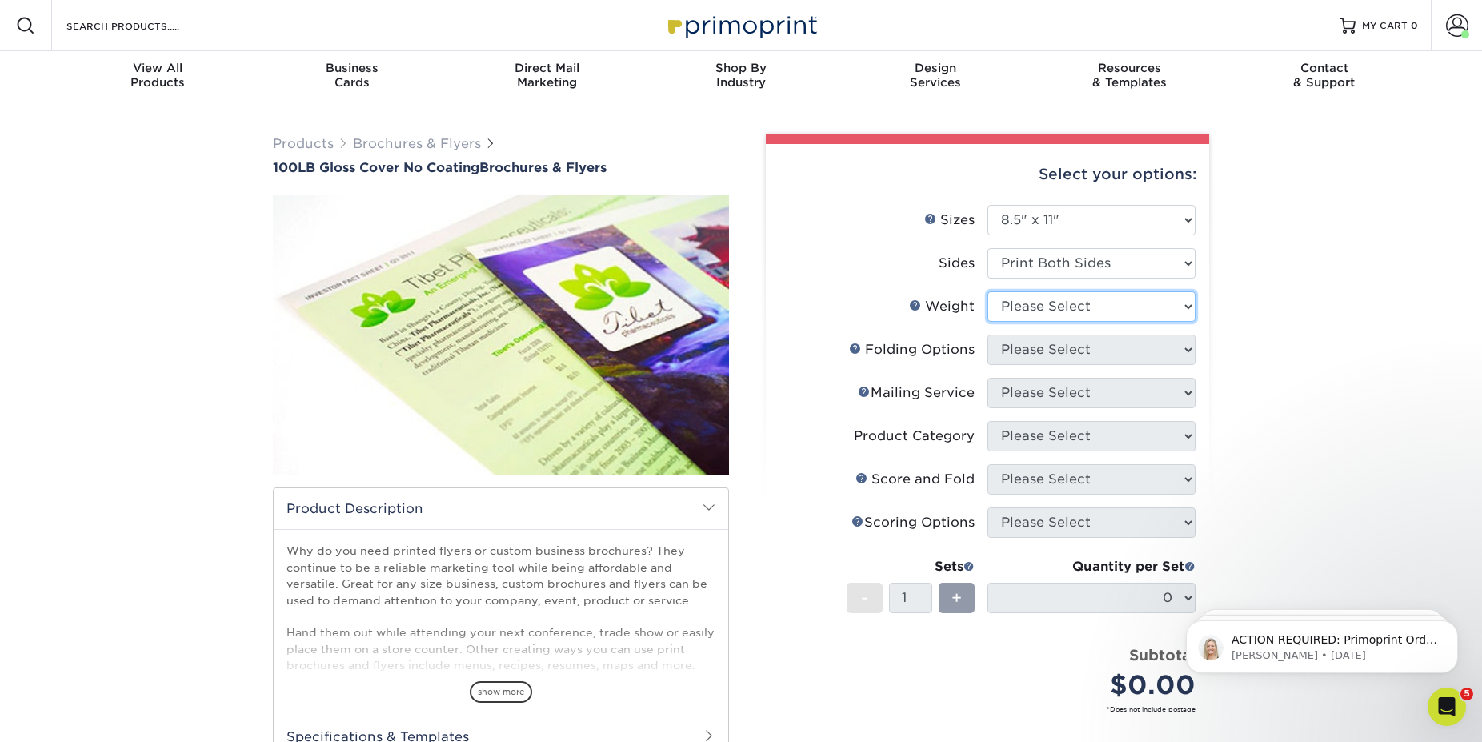
select select "100LB"
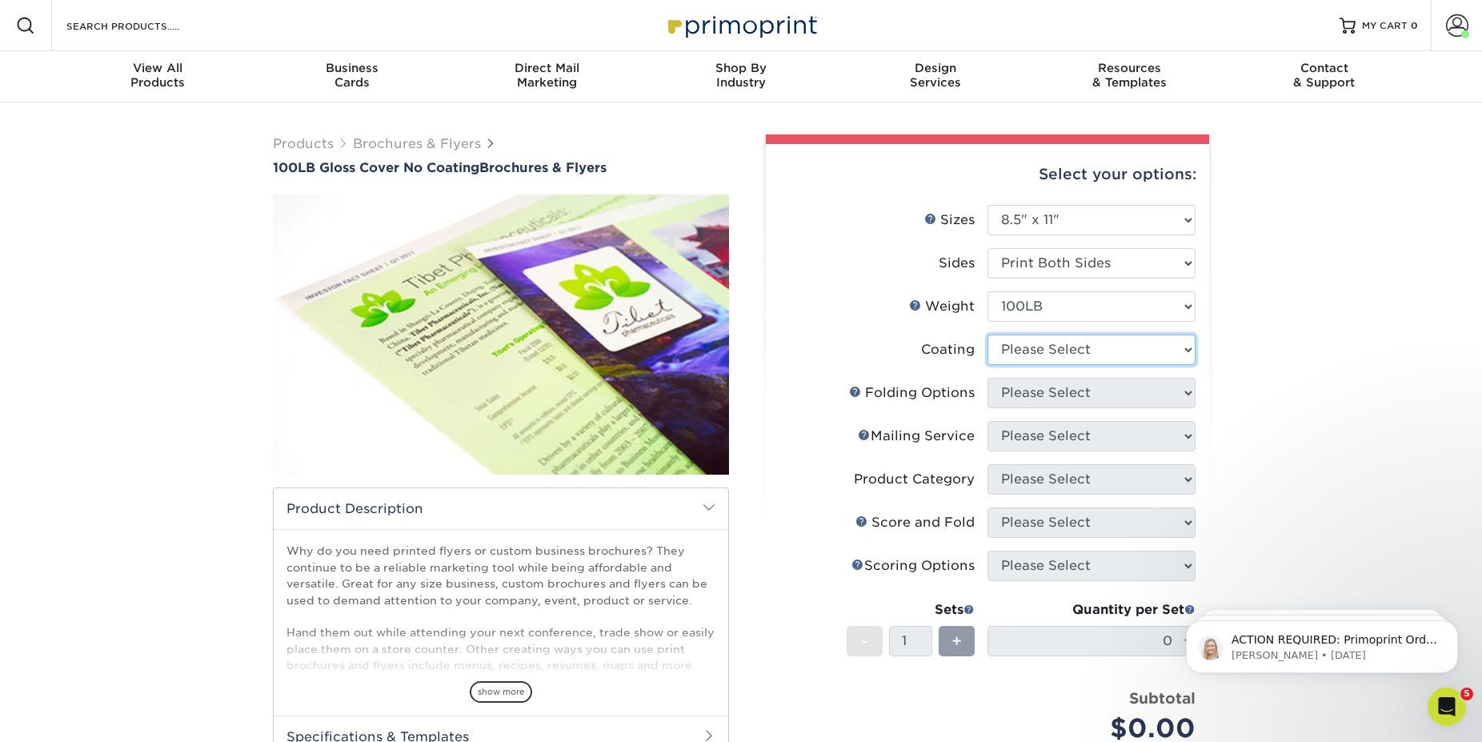
select select "3e7618de-abca-4bda-9f97-8b9129e913d8"
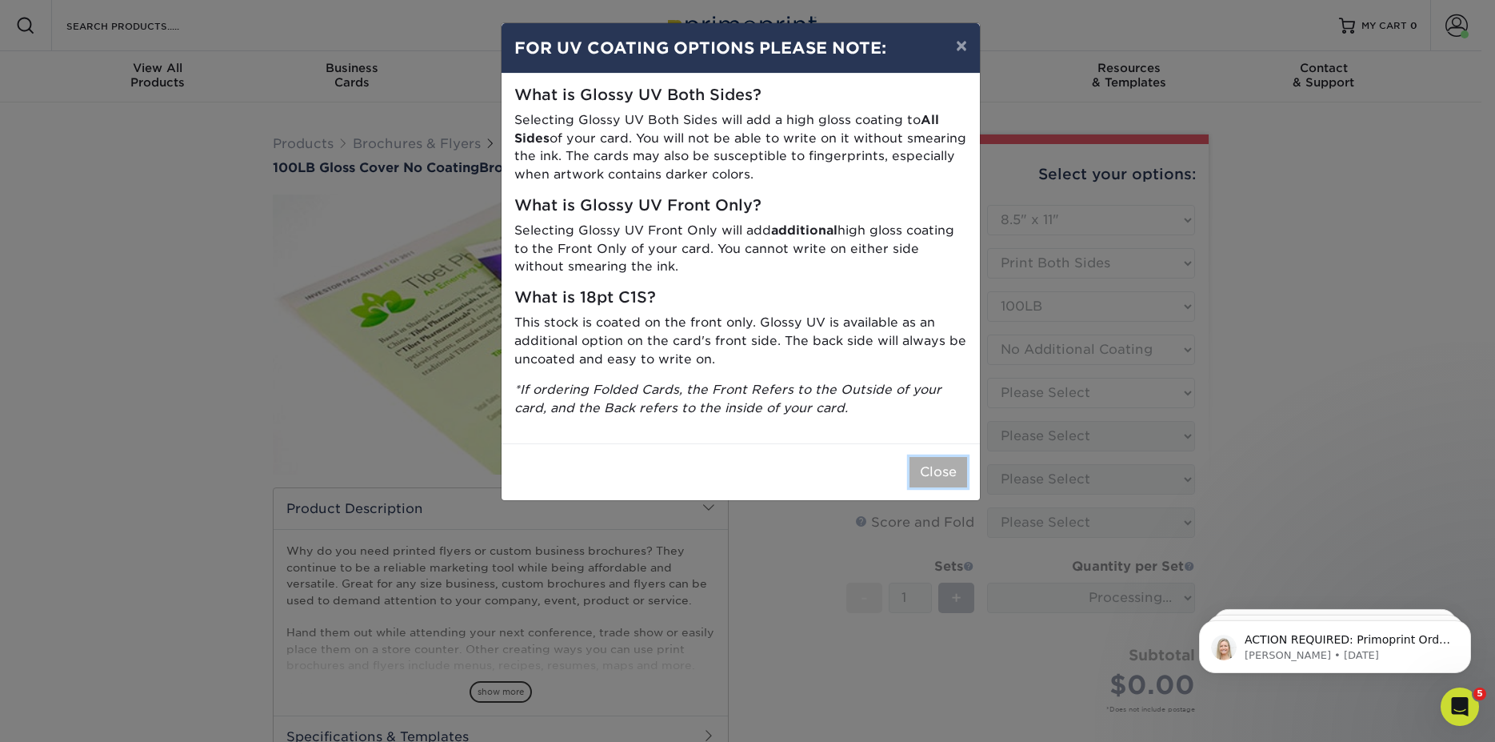
click at [938, 470] on button "Close" at bounding box center [939, 472] width 58 height 30
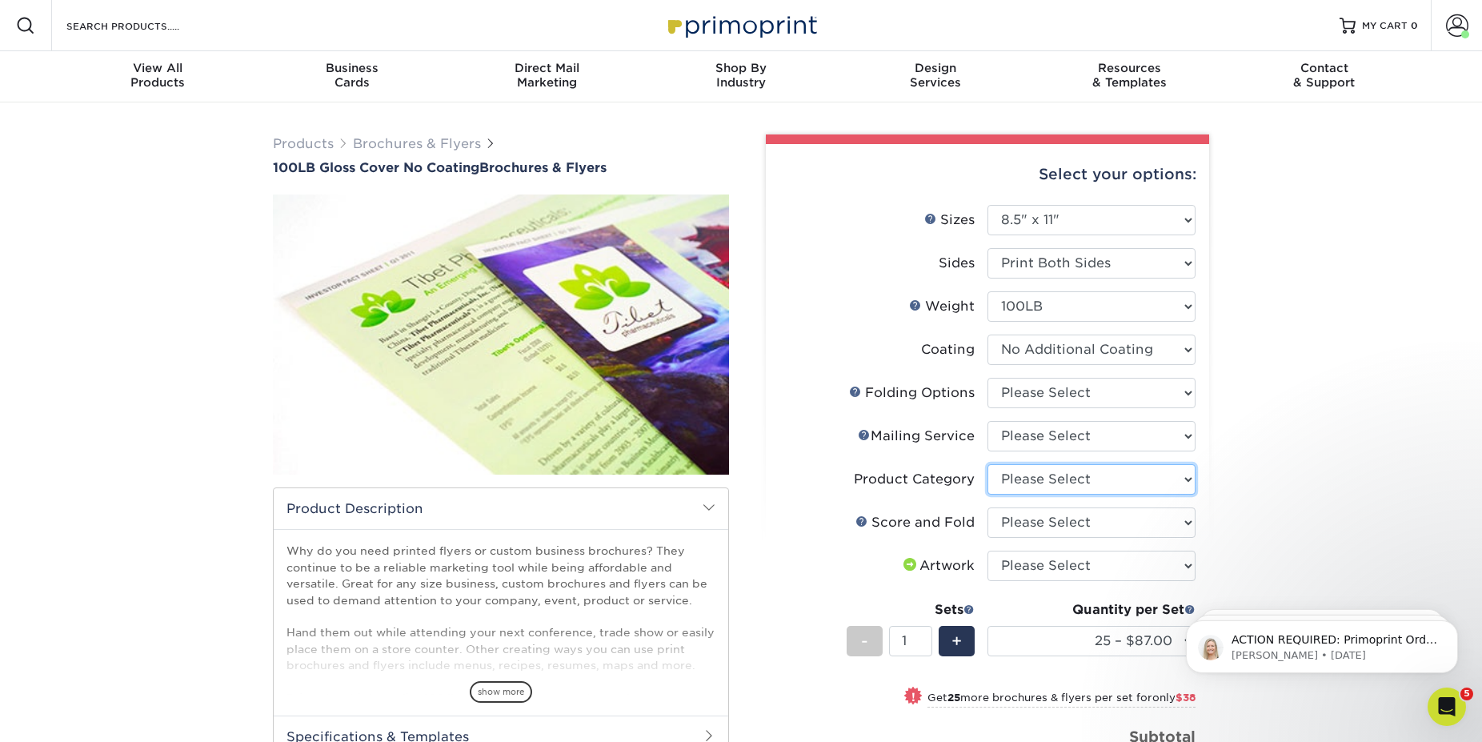
select select "1a668080-6b7c-4174-b399-2c3833b27ef4"
click option "Flyers and Brochures" at bounding box center [0, 0] width 0 height 0
select select "693e0d4e-af90-4796-9ba3-e200b26a5d59"
click option "Score and Tri-Fold" at bounding box center [0, 0] width 0 height 0
select select "9b1d5825-34d1-4721-9874-ed79abb003d7"
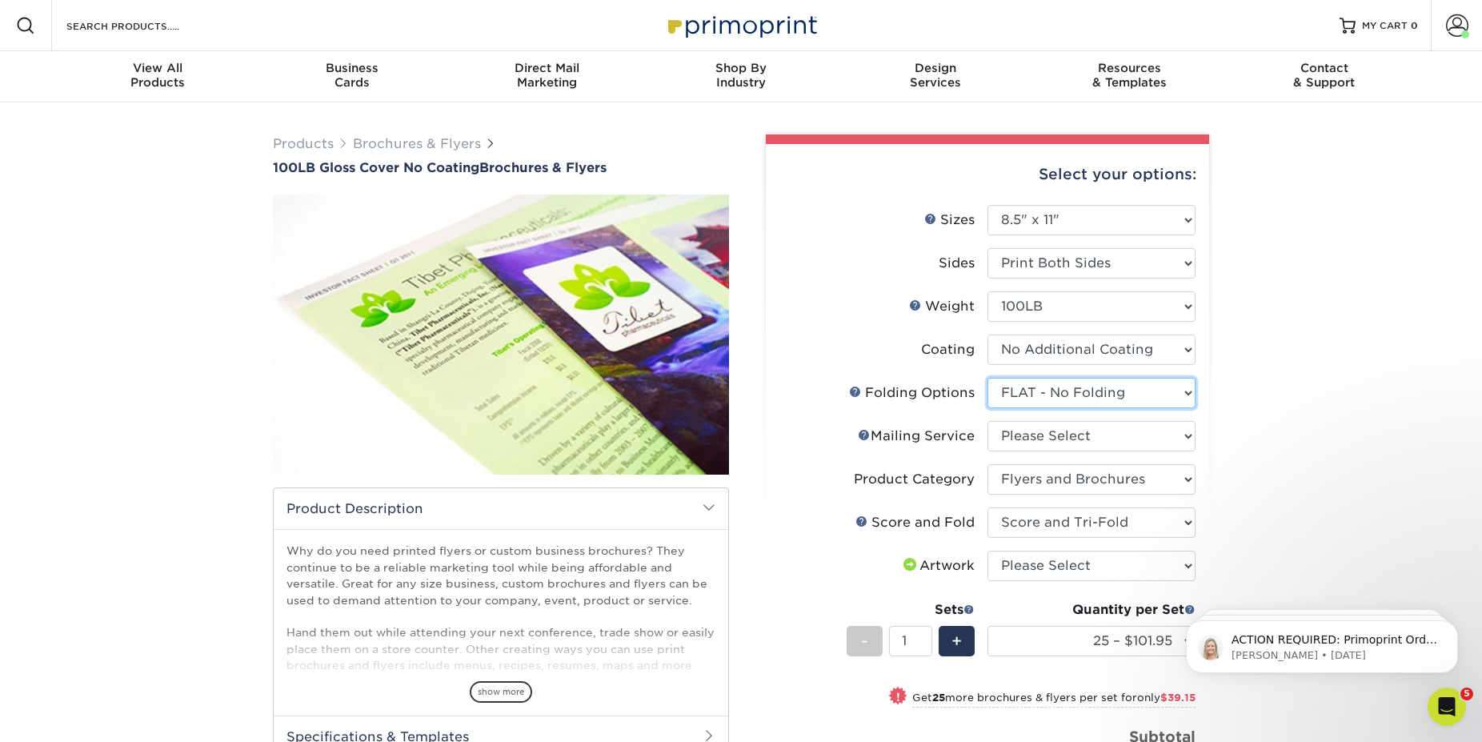
click option "FLAT - No Folding" at bounding box center [0, 0] width 0 height 0
click at [1086, 435] on select "Please Select No Direct Mailing Service No, I will mail/stamp/imprint Direct Ma…" at bounding box center [1091, 436] width 208 height 30
select select "3e5e9bdd-d78a-4c28-a41d-fe1407925ca6"
click option "No Direct Mailing Service" at bounding box center [0, 0] width 0 height 0
select select "upload"
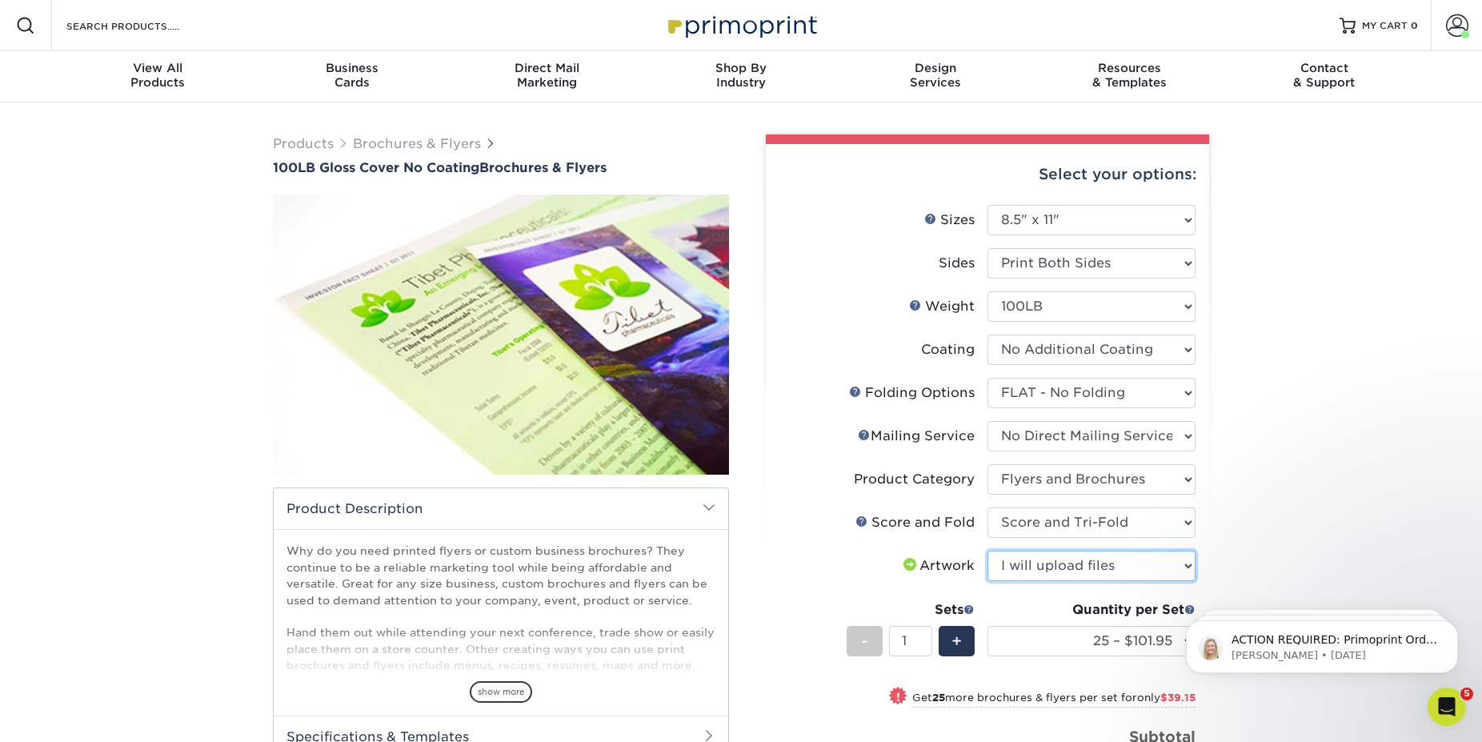
click option "I will upload files" at bounding box center [0, 0] width 0 height 0
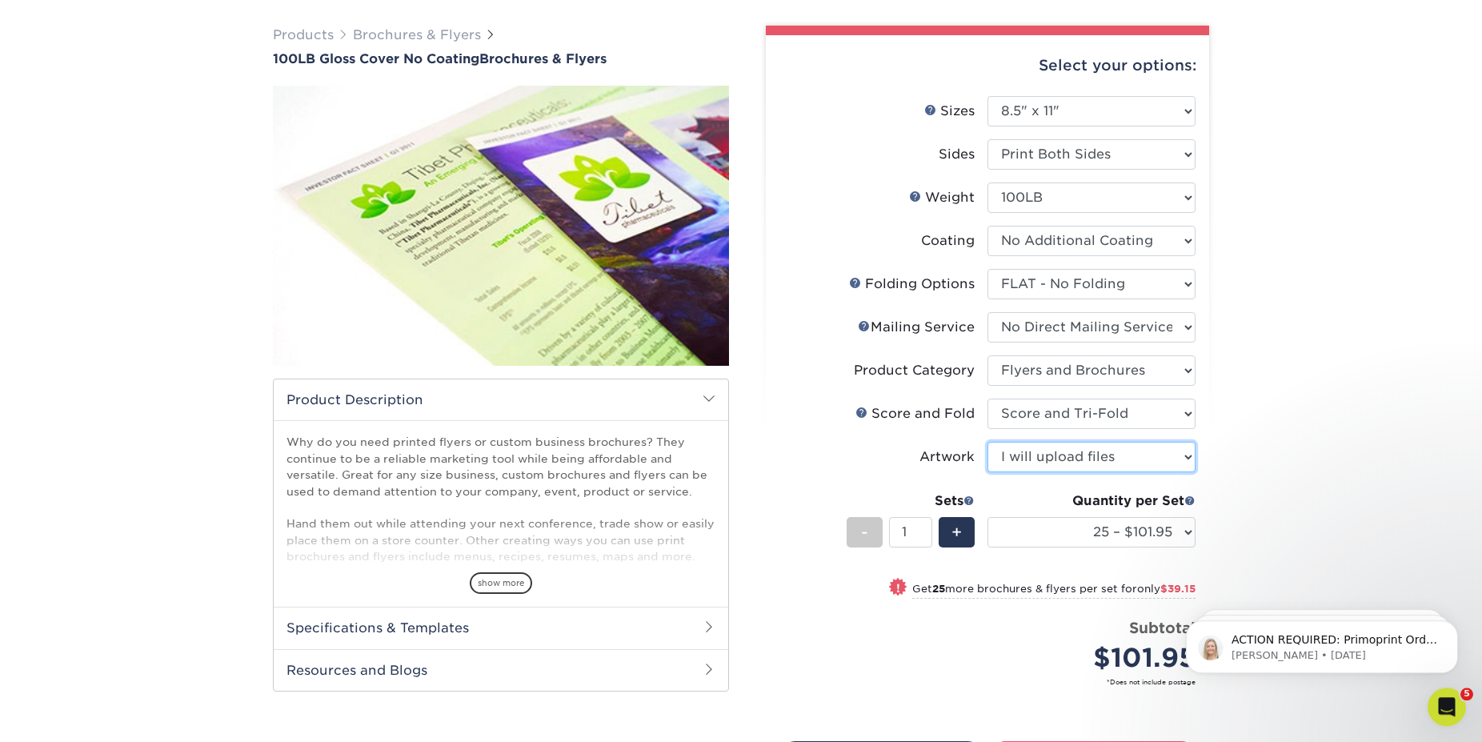
scroll to position [163, 0]
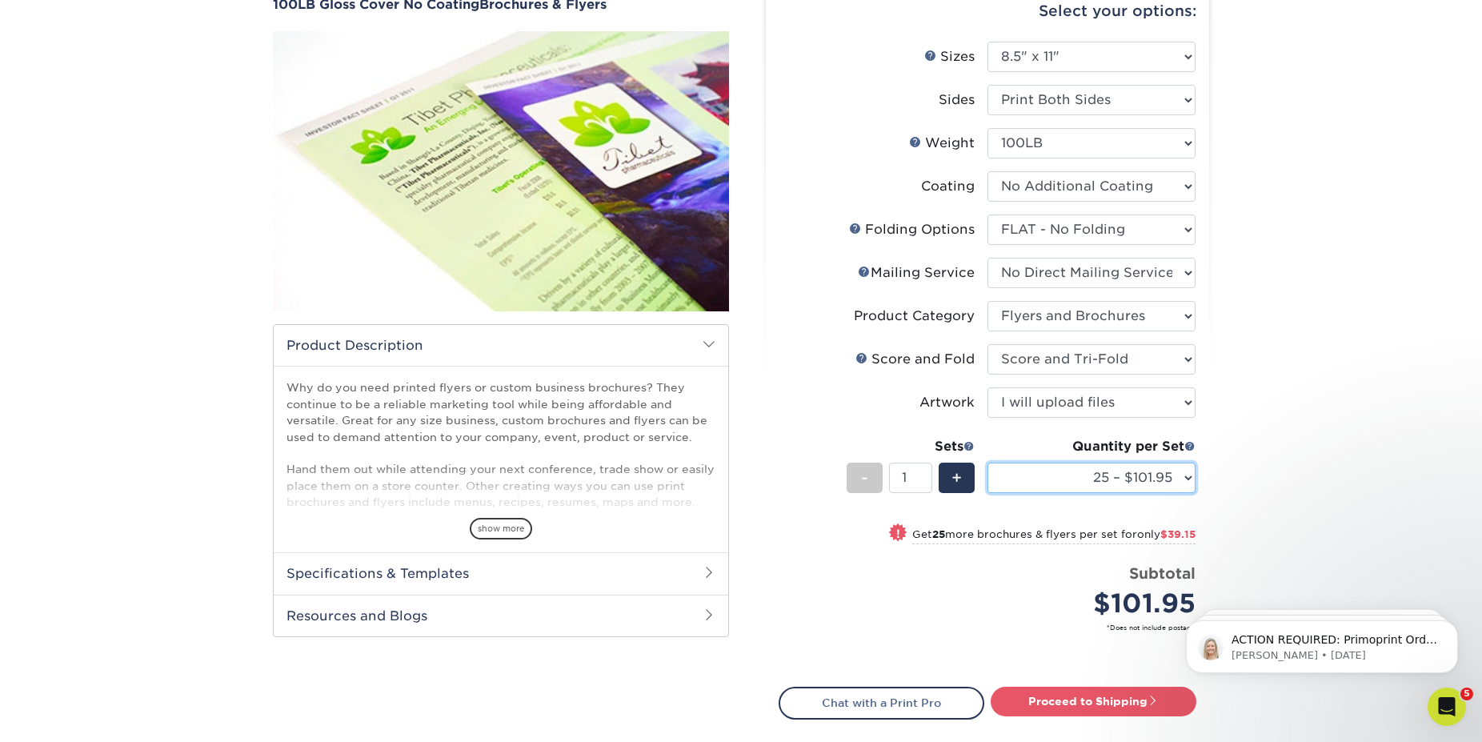
select select "1000 – $442.75"
click option "1000 – $442.75" at bounding box center [0, 0] width 0 height 0
click at [1353, 458] on div "Products Brochures & Flyers 100LB Gloss Cover No Coating Brochures & Flyers sho…" at bounding box center [741, 406] width 1482 height 934
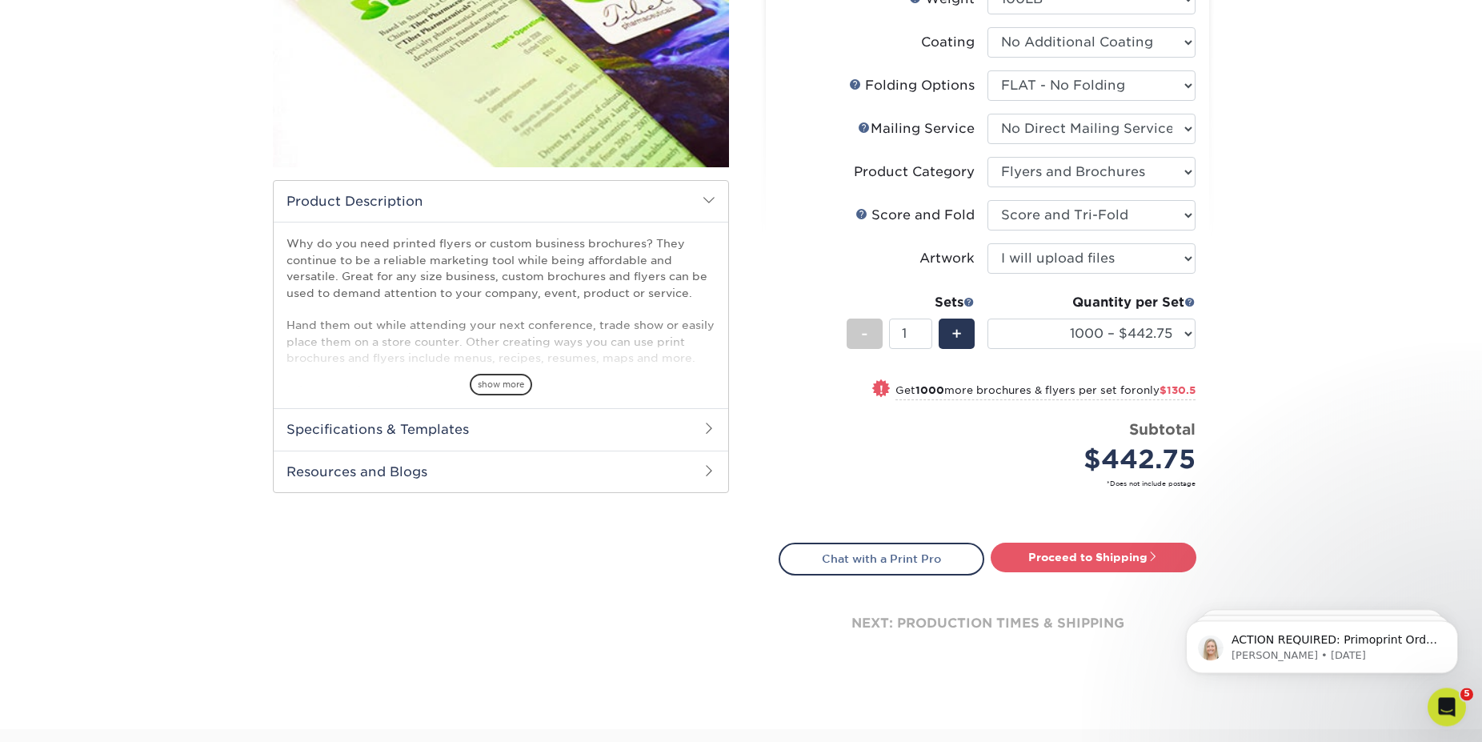
scroll to position [326, 0]
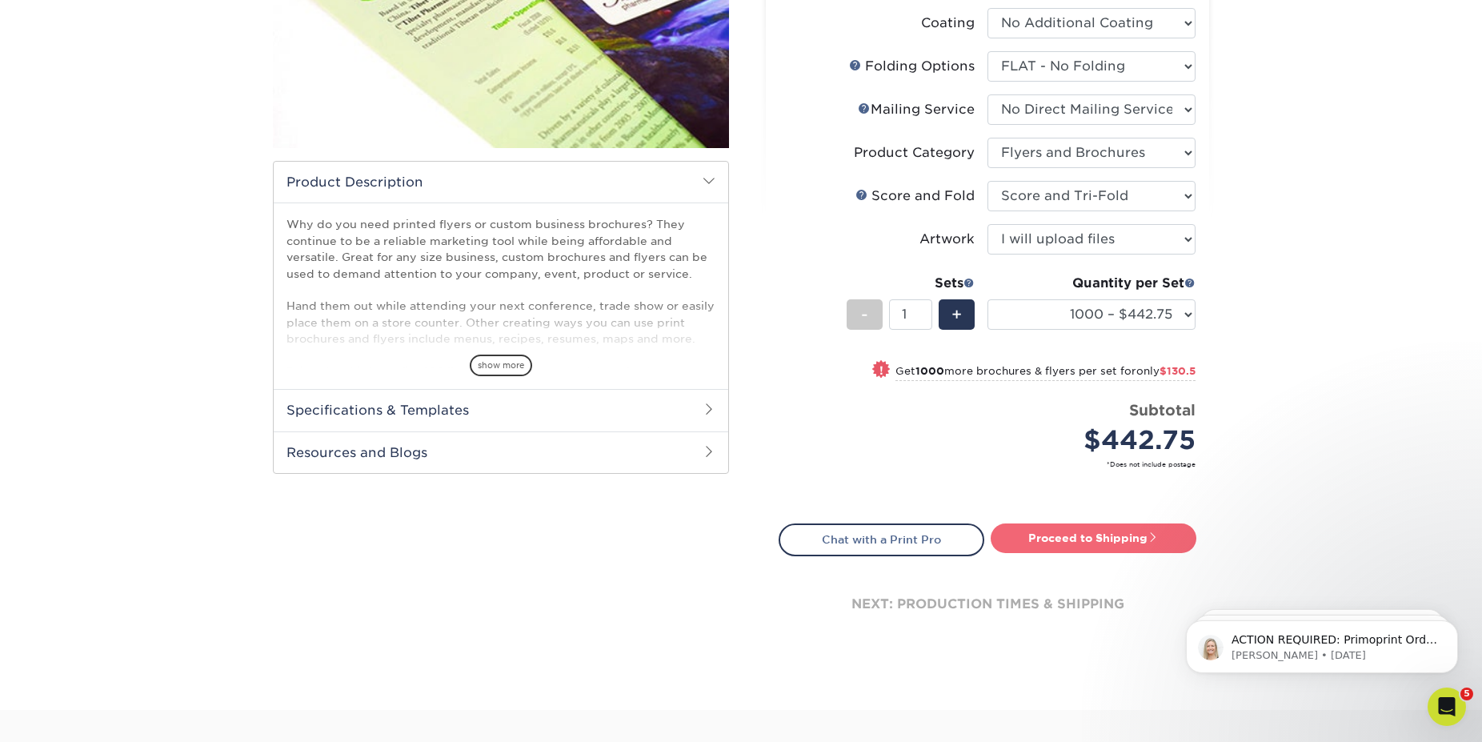
click at [1051, 540] on link "Proceed to Shipping" at bounding box center [1093, 537] width 206 height 29
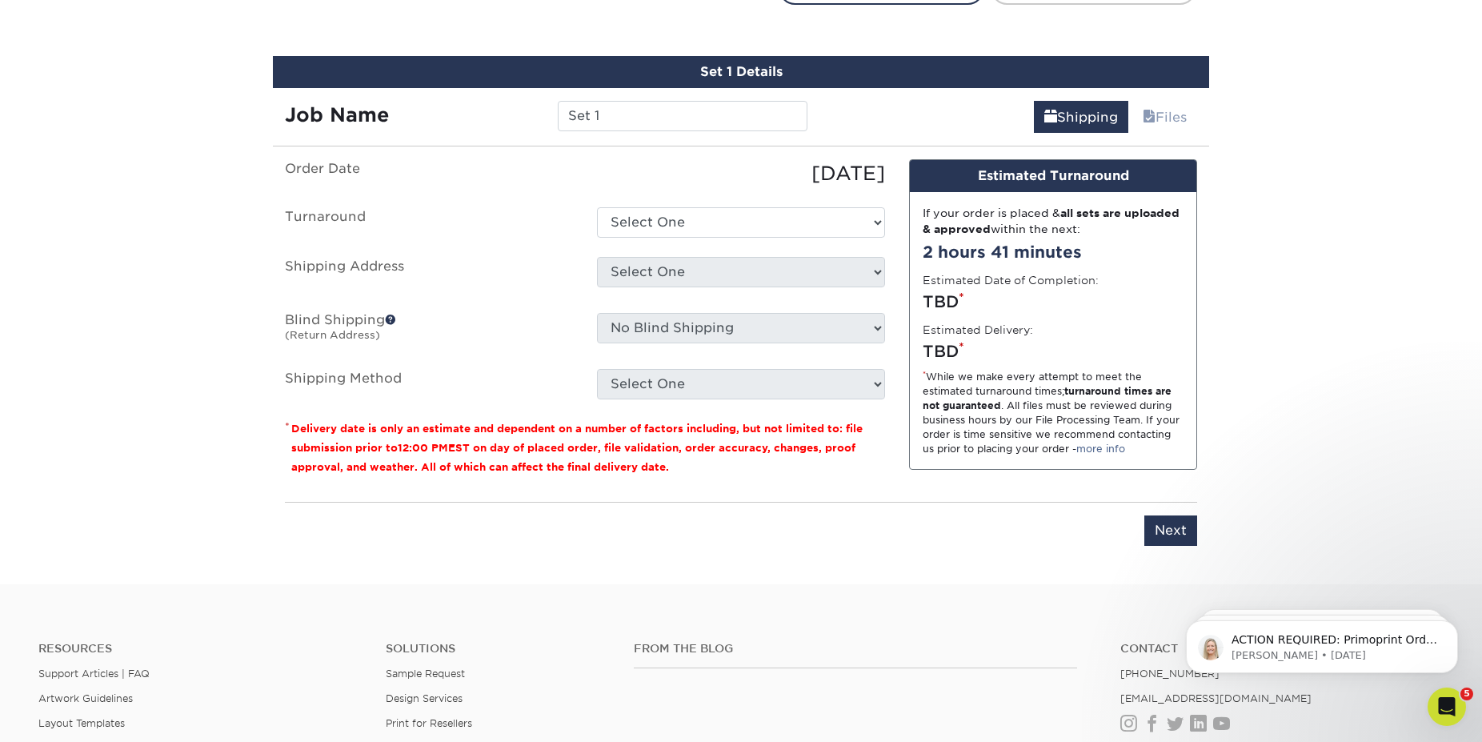
scroll to position [893, 0]
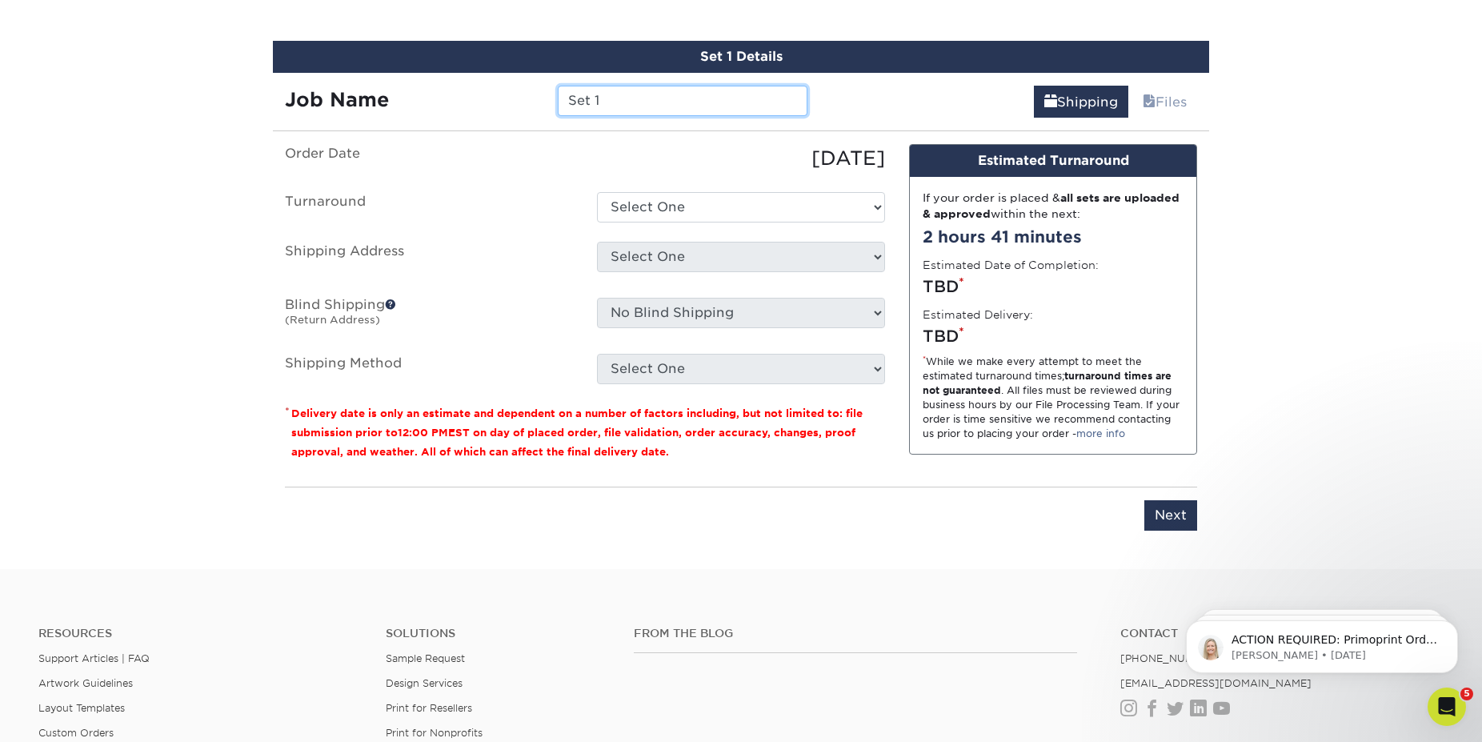
drag, startPoint x: 622, startPoint y: 105, endPoint x: 499, endPoint y: 96, distance: 122.7
click at [558, 98] on input "Set 1" at bounding box center [682, 101] width 249 height 30
type input "dirtwork trifold"
click at [654, 224] on ul "Order Date 09/02/2025 Turnaround Select One 2-4 Business Days 2 Day Next Busine…" at bounding box center [585, 264] width 600 height 240
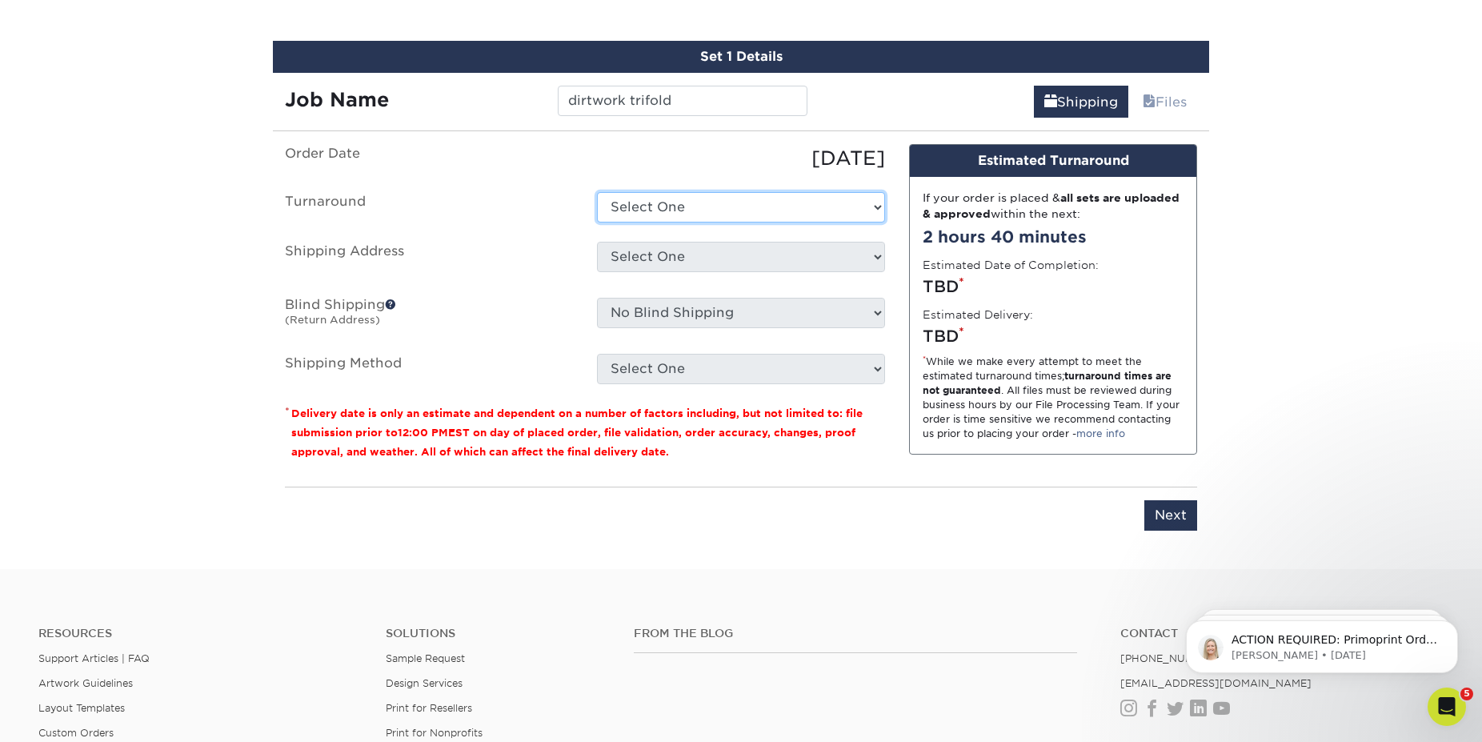
select select "6306c20c-98c5-4f8f-86d4-f4683f9f5962"
click option "2-4 Business Days" at bounding box center [0, 0] width 0 height 0
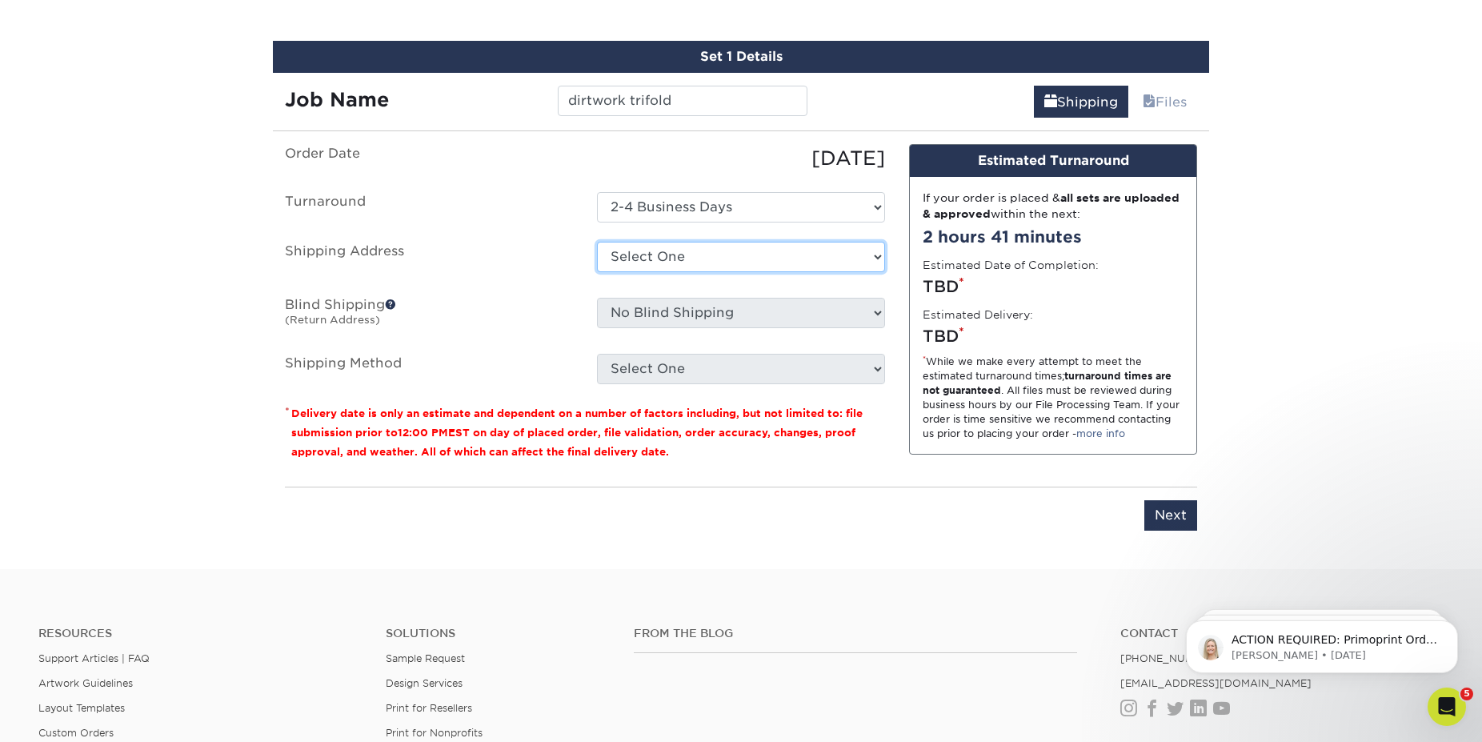
select select "204406"
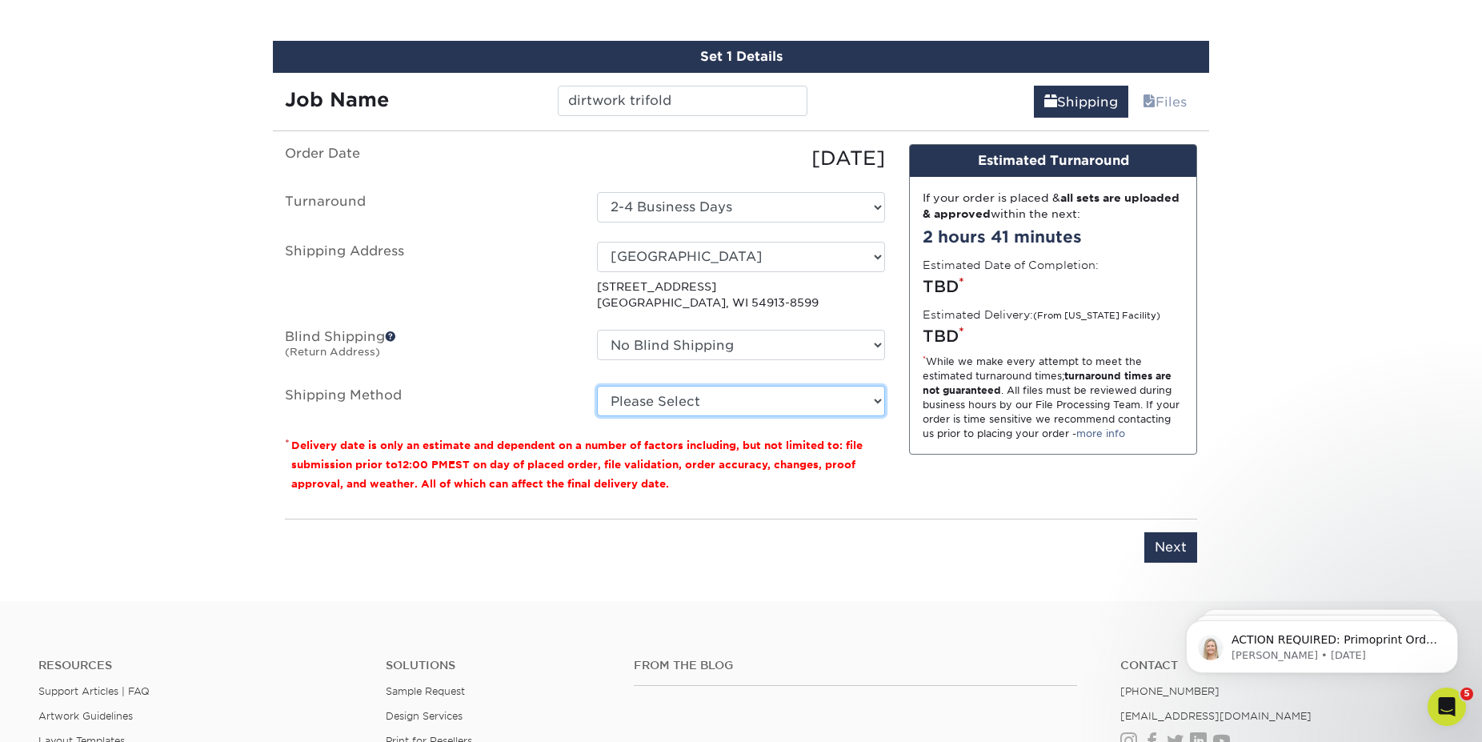
select select "03"
click option "Ground Shipping (+$50.65)" at bounding box center [0, 0] width 0 height 0
click at [729, 404] on select "Please Select Ground Shipping (+$50.65) 3 Day Shipping Service (+$86.59) 2 Day …" at bounding box center [741, 401] width 288 height 30
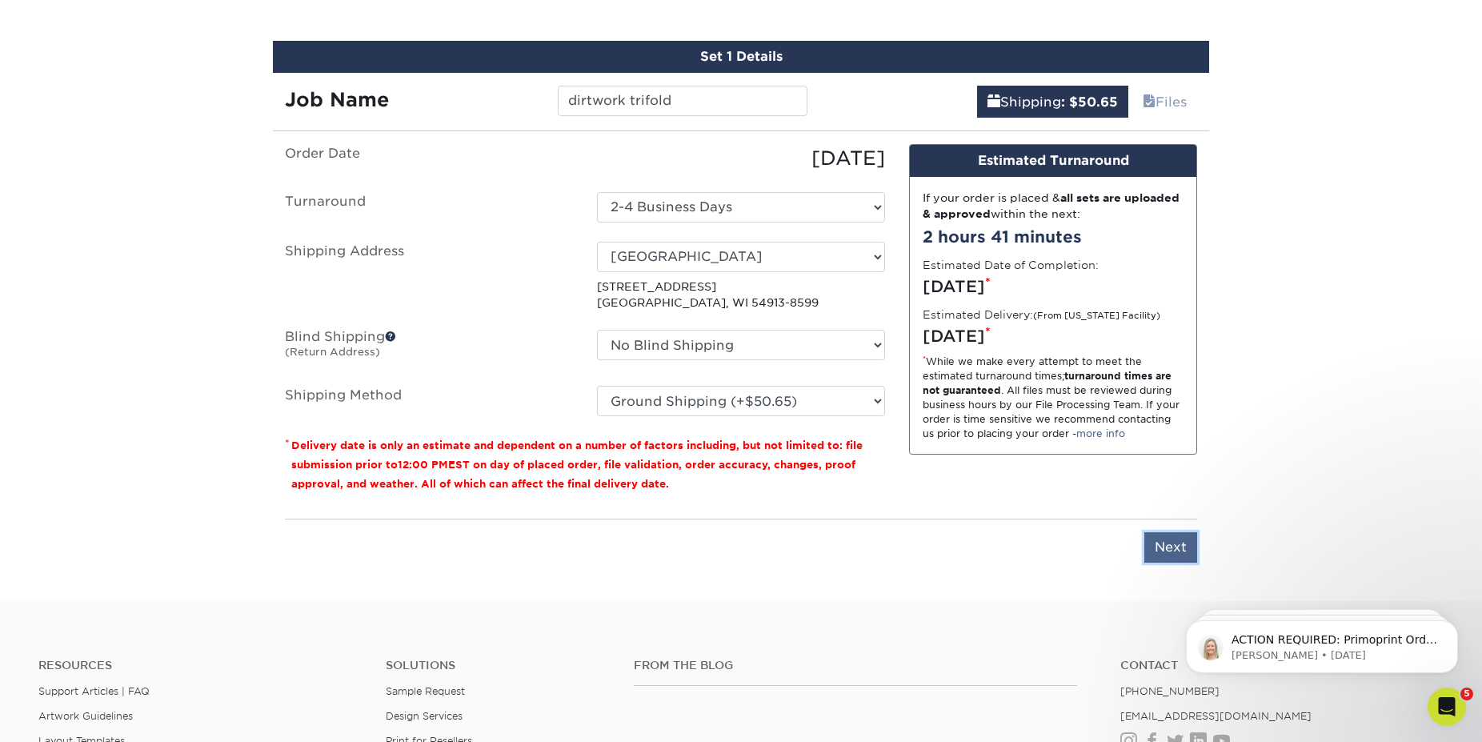
click at [1174, 546] on input "Next" at bounding box center [1170, 547] width 53 height 30
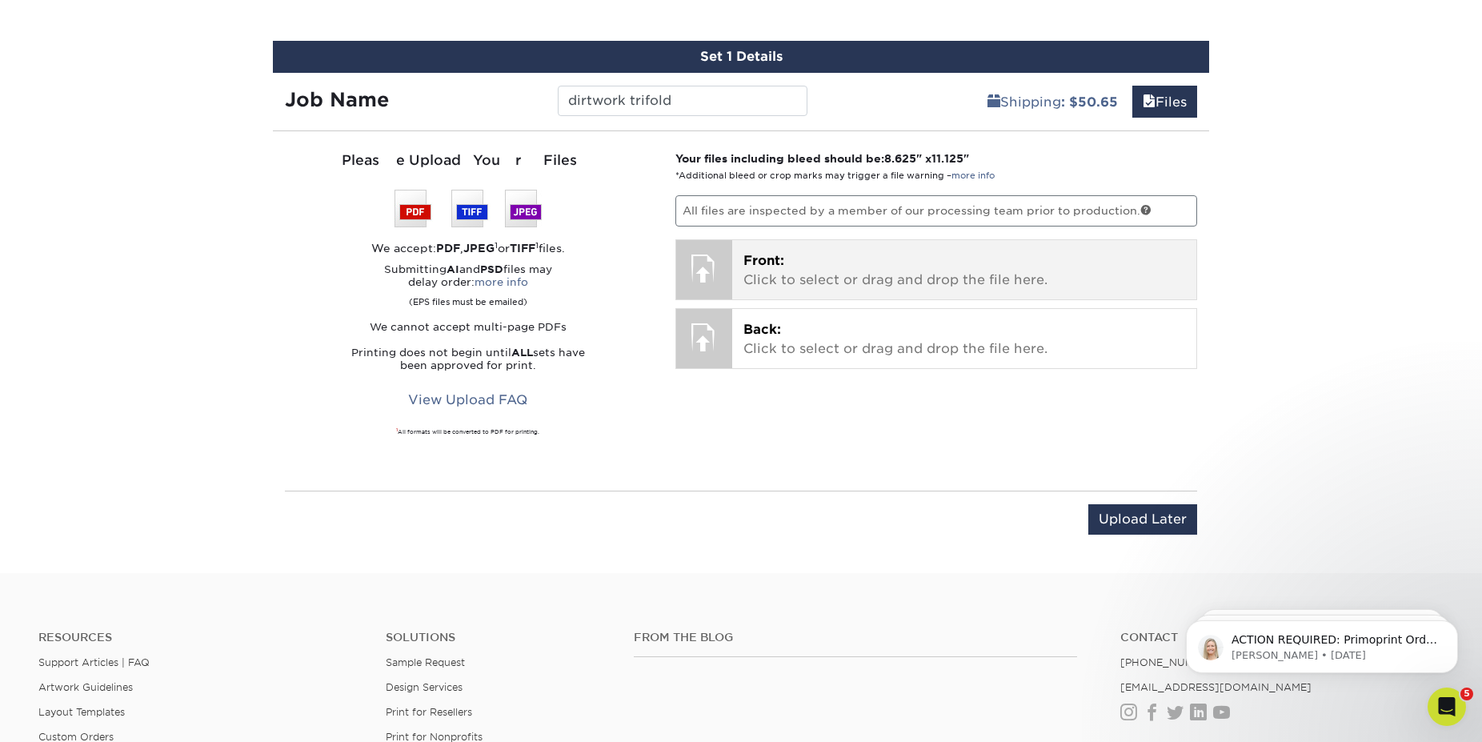
click at [762, 256] on span "Front:" at bounding box center [763, 260] width 41 height 15
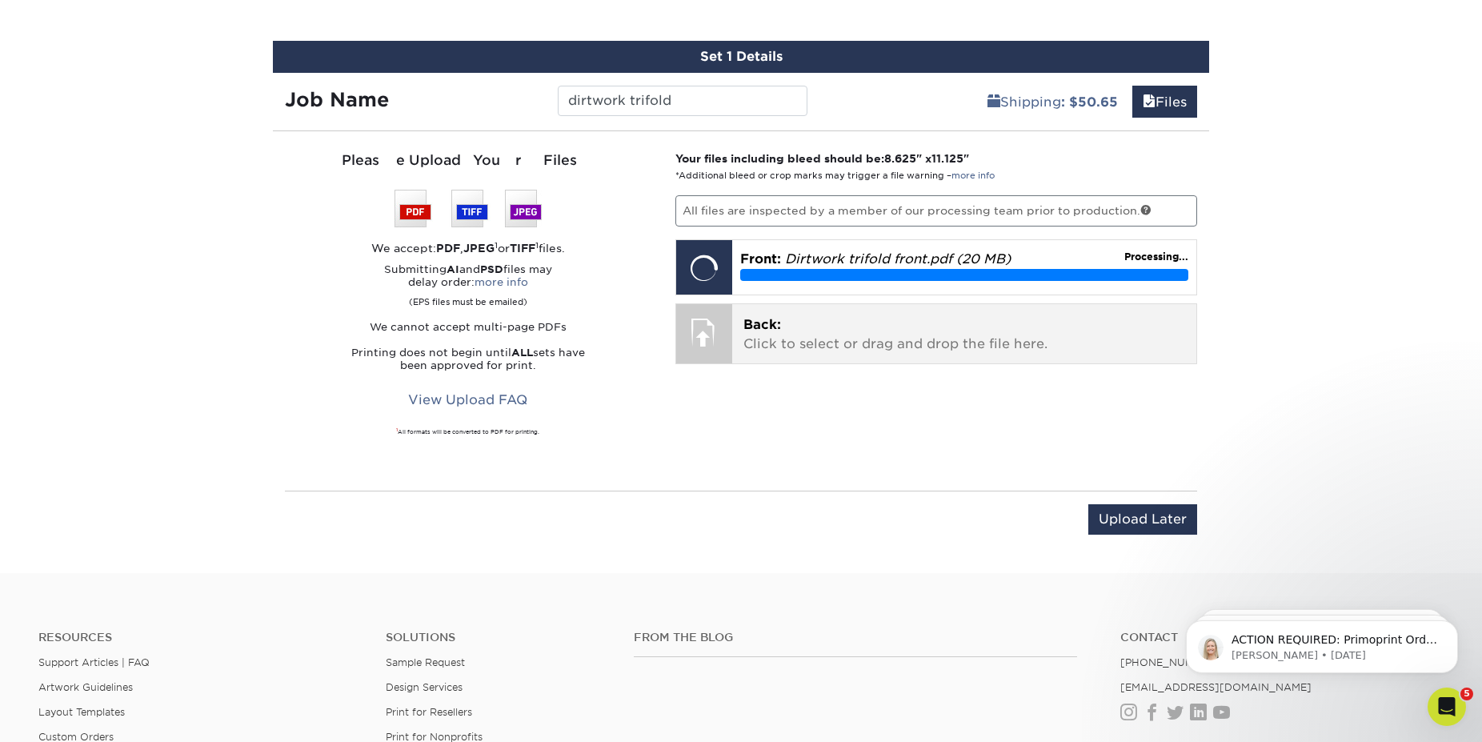
click at [798, 334] on p "Back: Click to select or drag and drop the file here." at bounding box center [964, 334] width 442 height 38
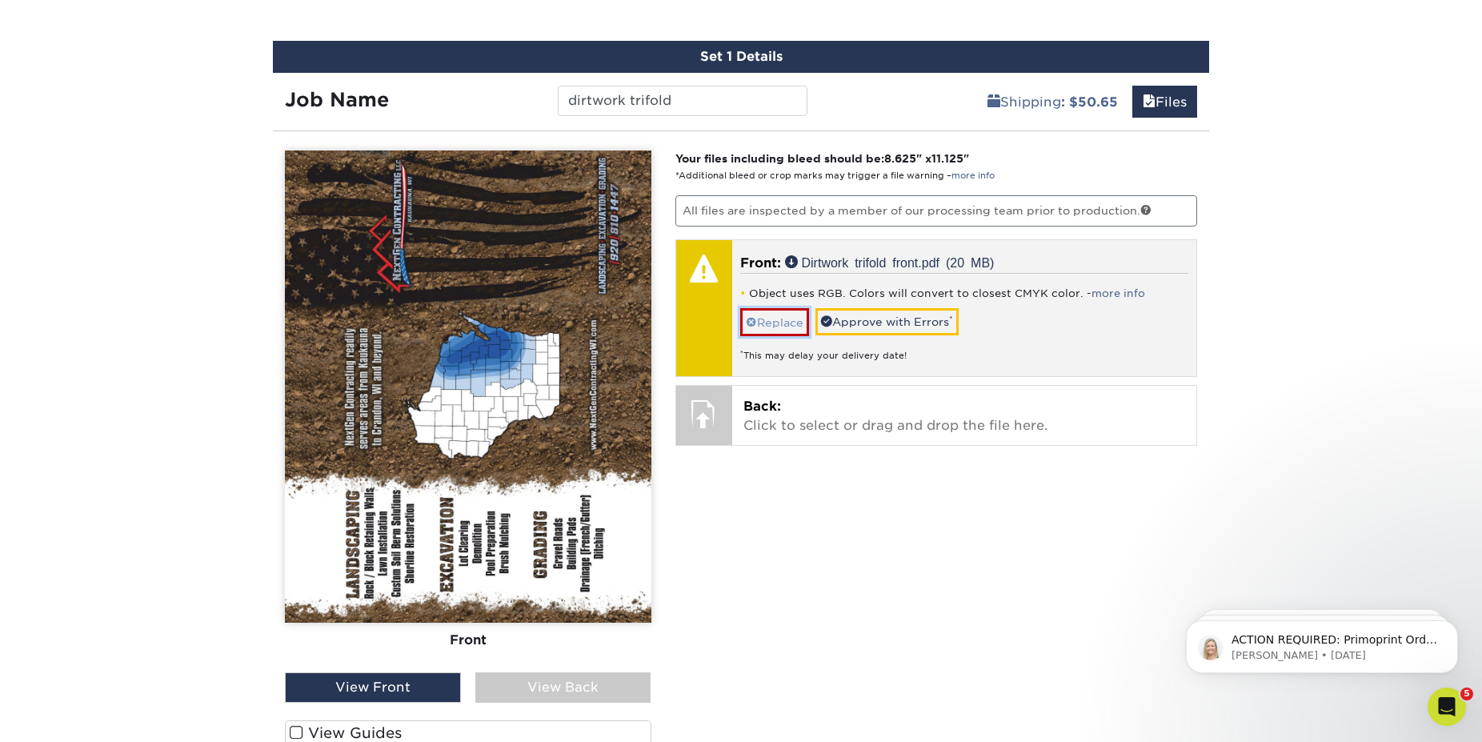
click at [782, 323] on link "Replace" at bounding box center [774, 322] width 69 height 28
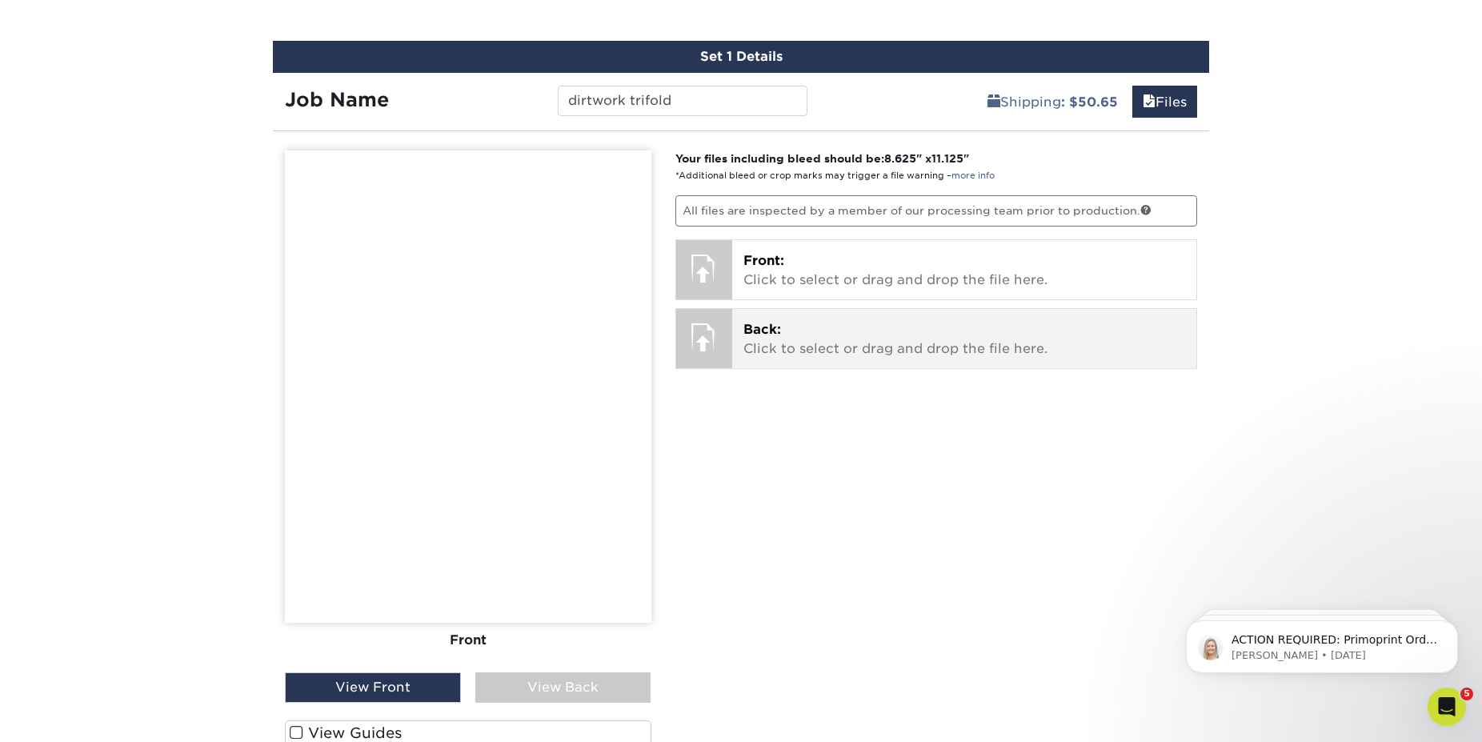
click at [766, 348] on p "Back: Click to select or drag and drop the file here." at bounding box center [964, 339] width 442 height 38
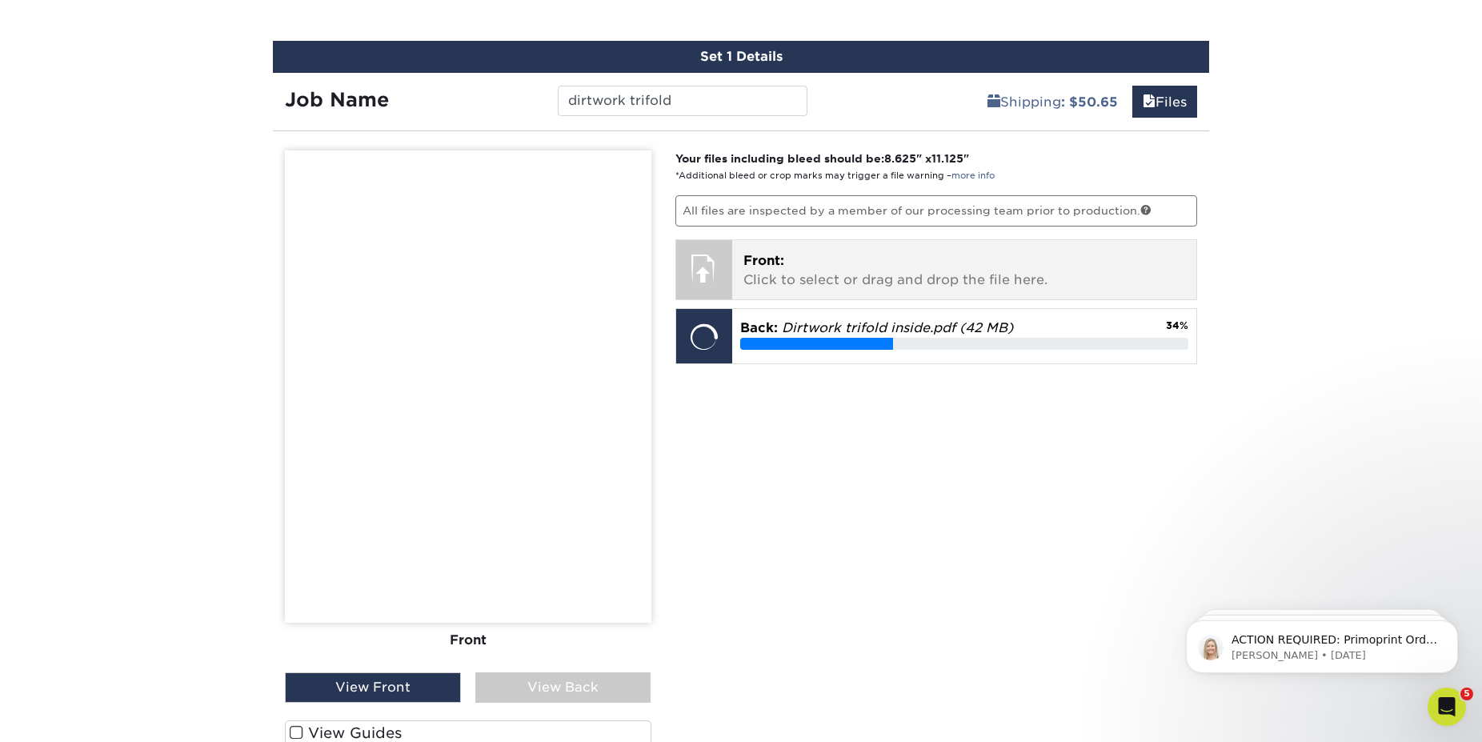
click at [782, 261] on span "Front:" at bounding box center [763, 260] width 41 height 15
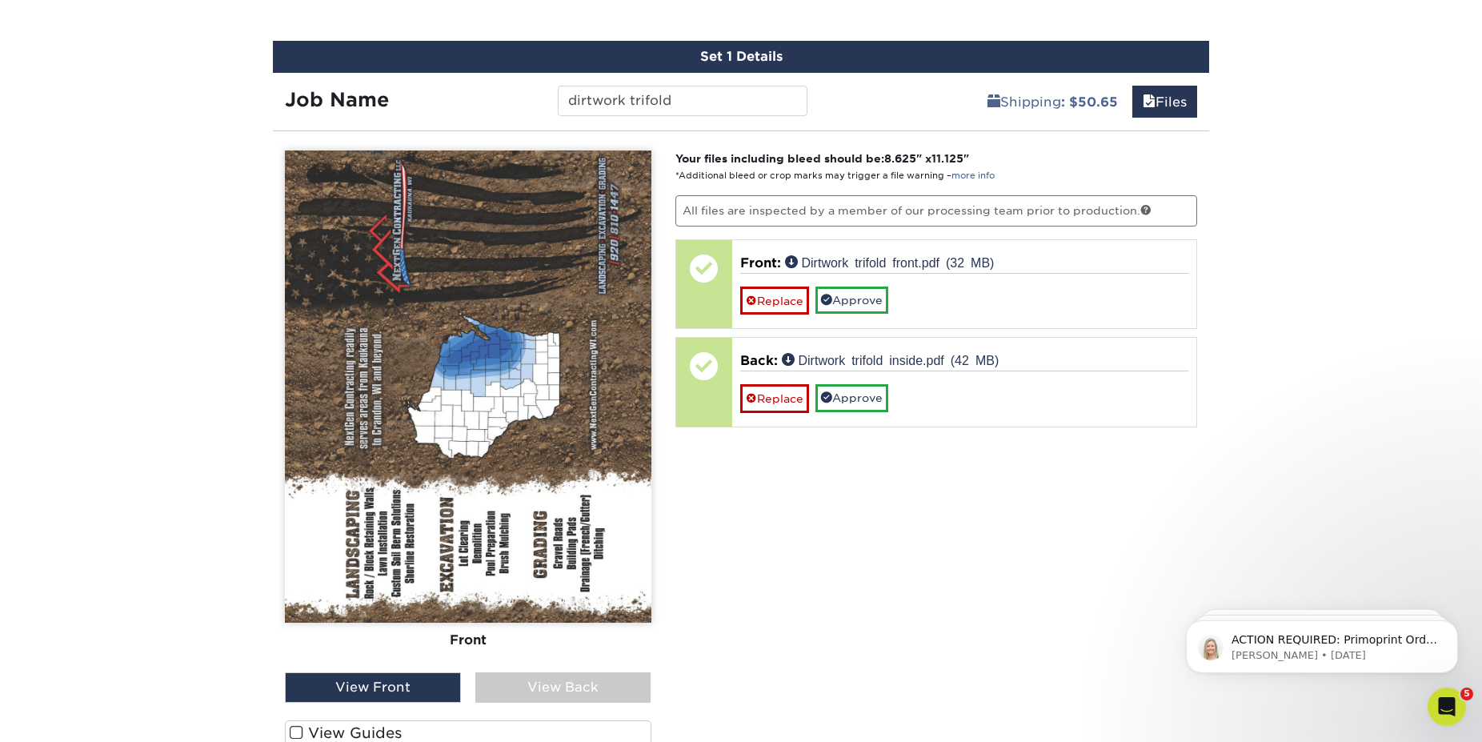
click at [563, 686] on div "View Back" at bounding box center [563, 687] width 176 height 30
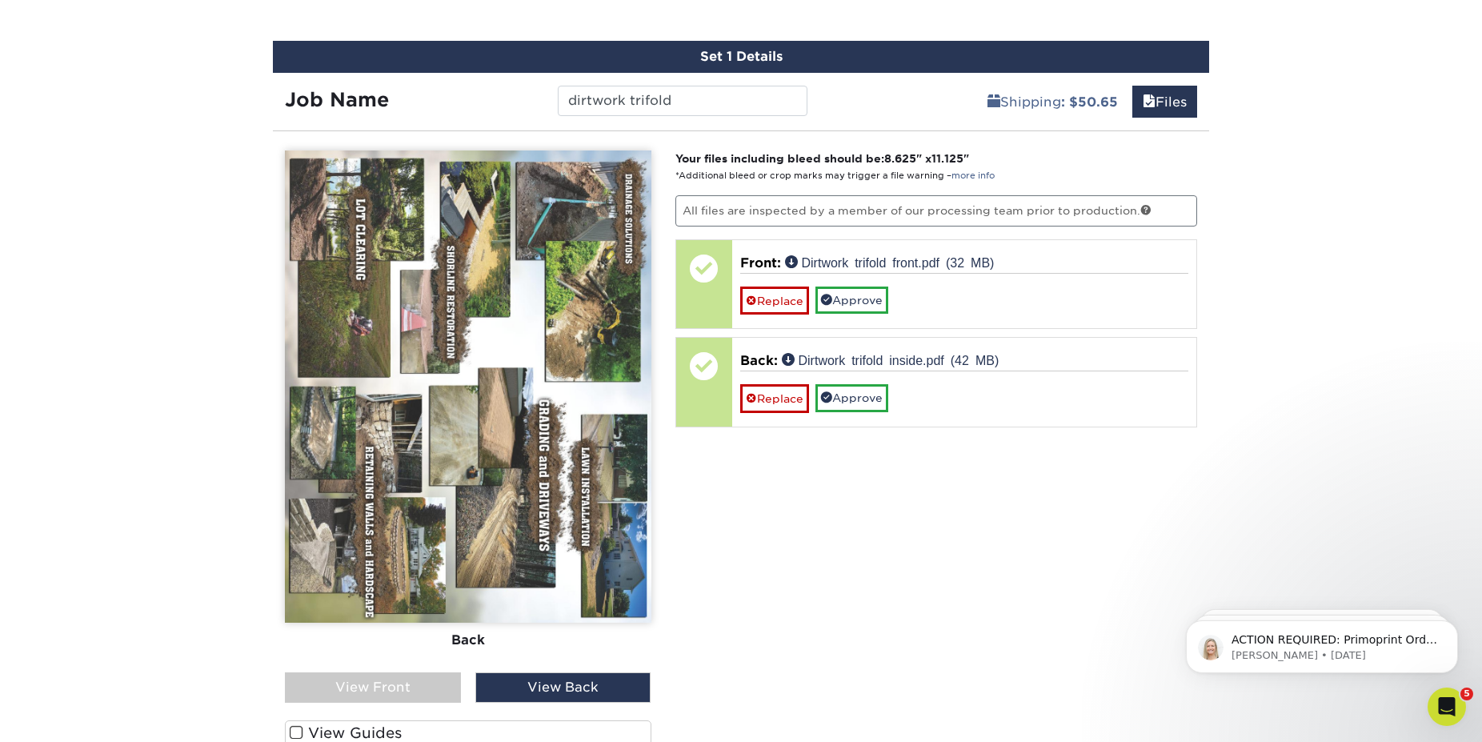
click at [382, 680] on div "View Front" at bounding box center [373, 687] width 176 height 30
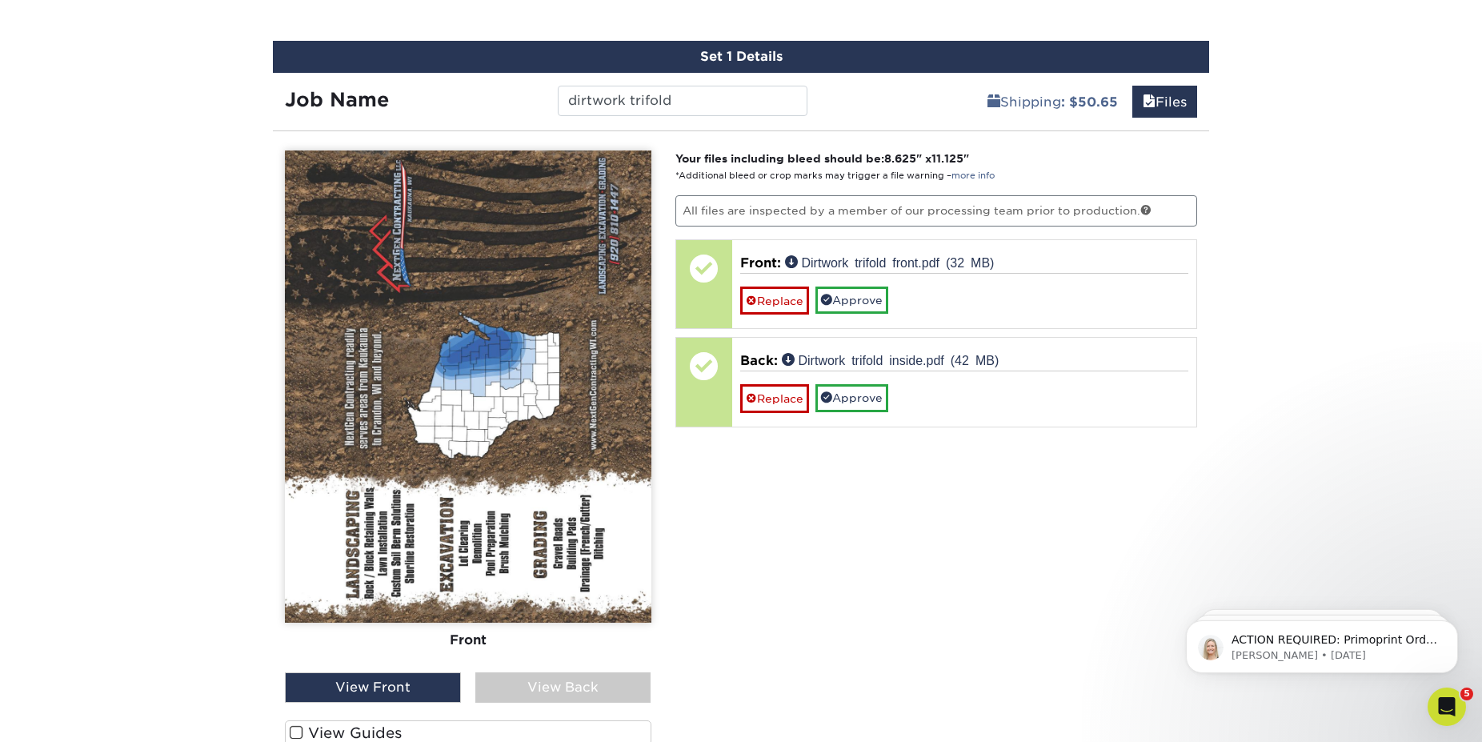
click at [516, 686] on div "View Back" at bounding box center [563, 687] width 176 height 30
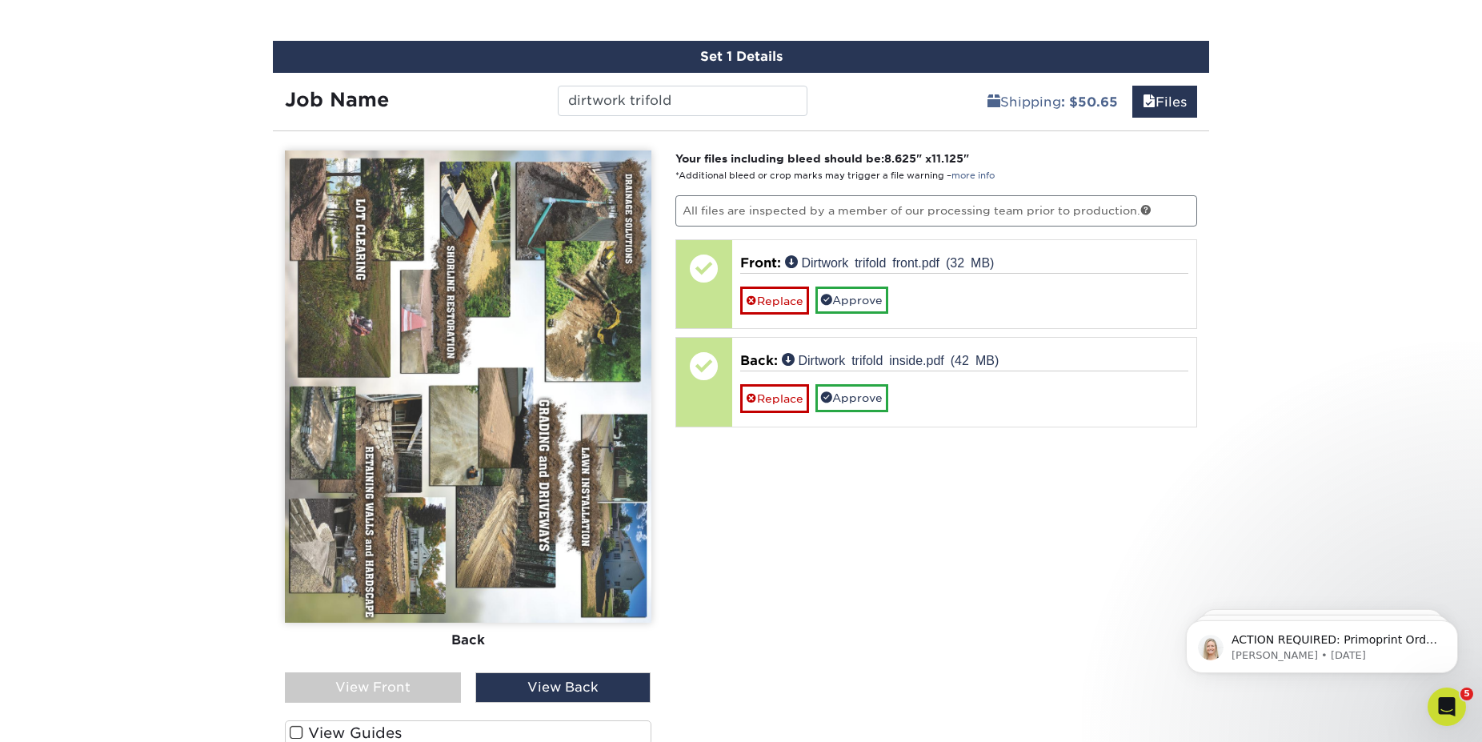
click at [382, 692] on div "View Front" at bounding box center [373, 687] width 176 height 30
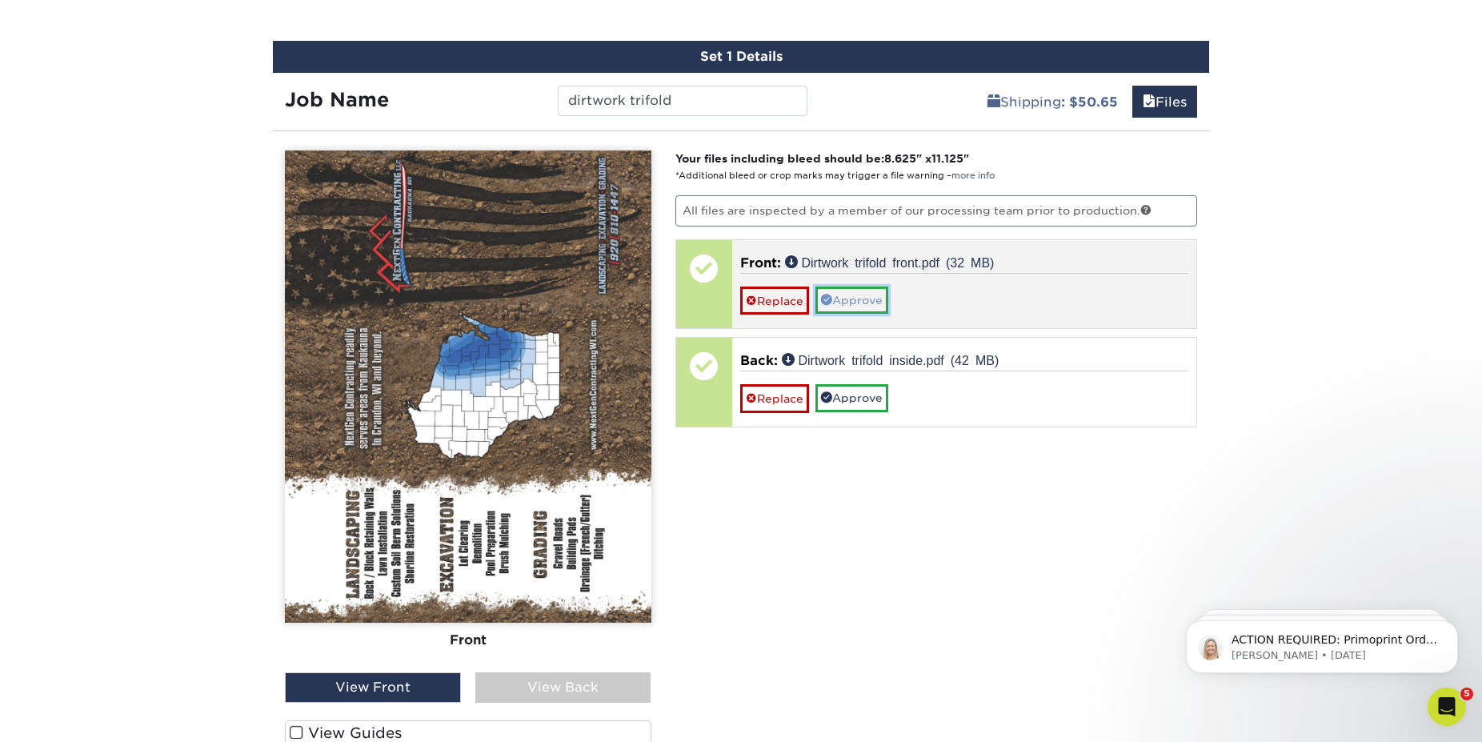
click at [855, 293] on link "Approve" at bounding box center [851, 299] width 73 height 27
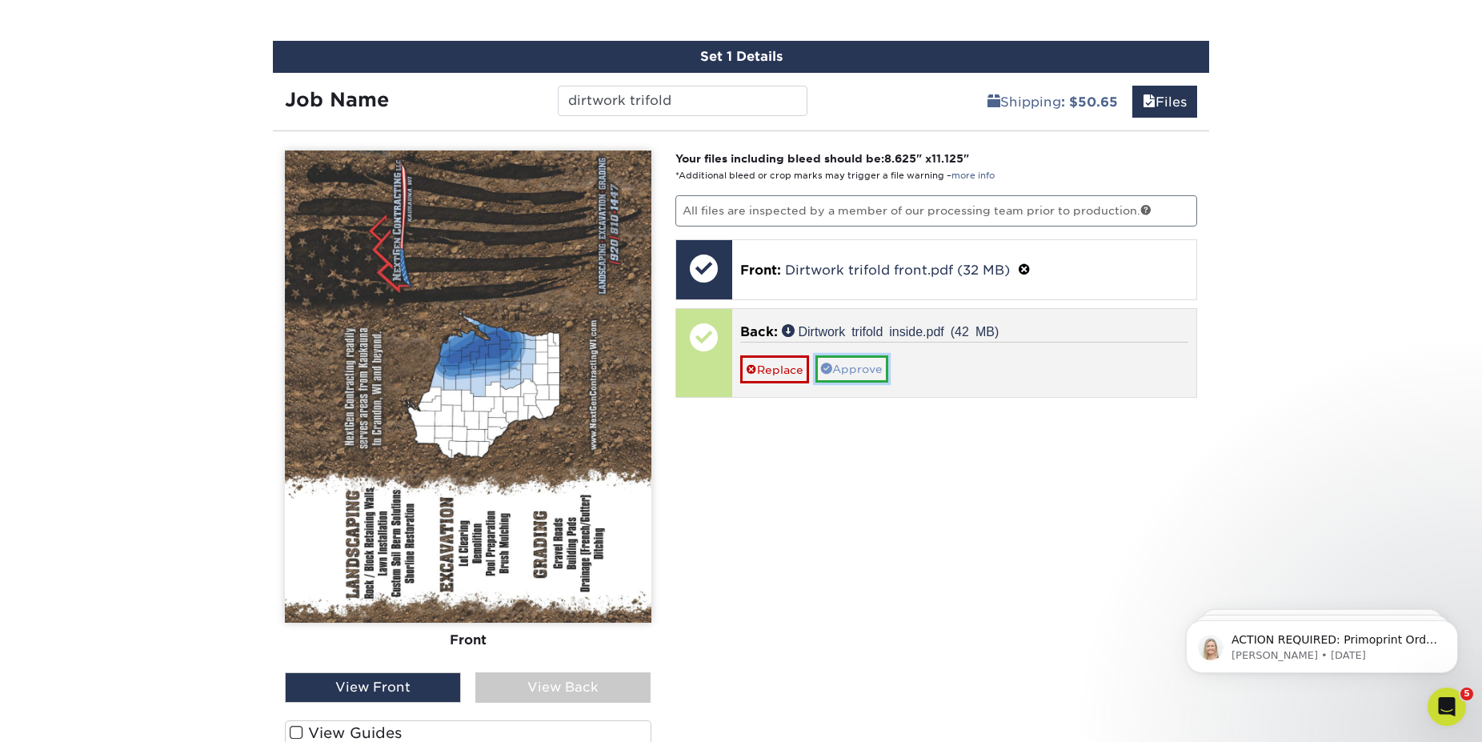
click at [885, 367] on link "Approve" at bounding box center [851, 368] width 73 height 27
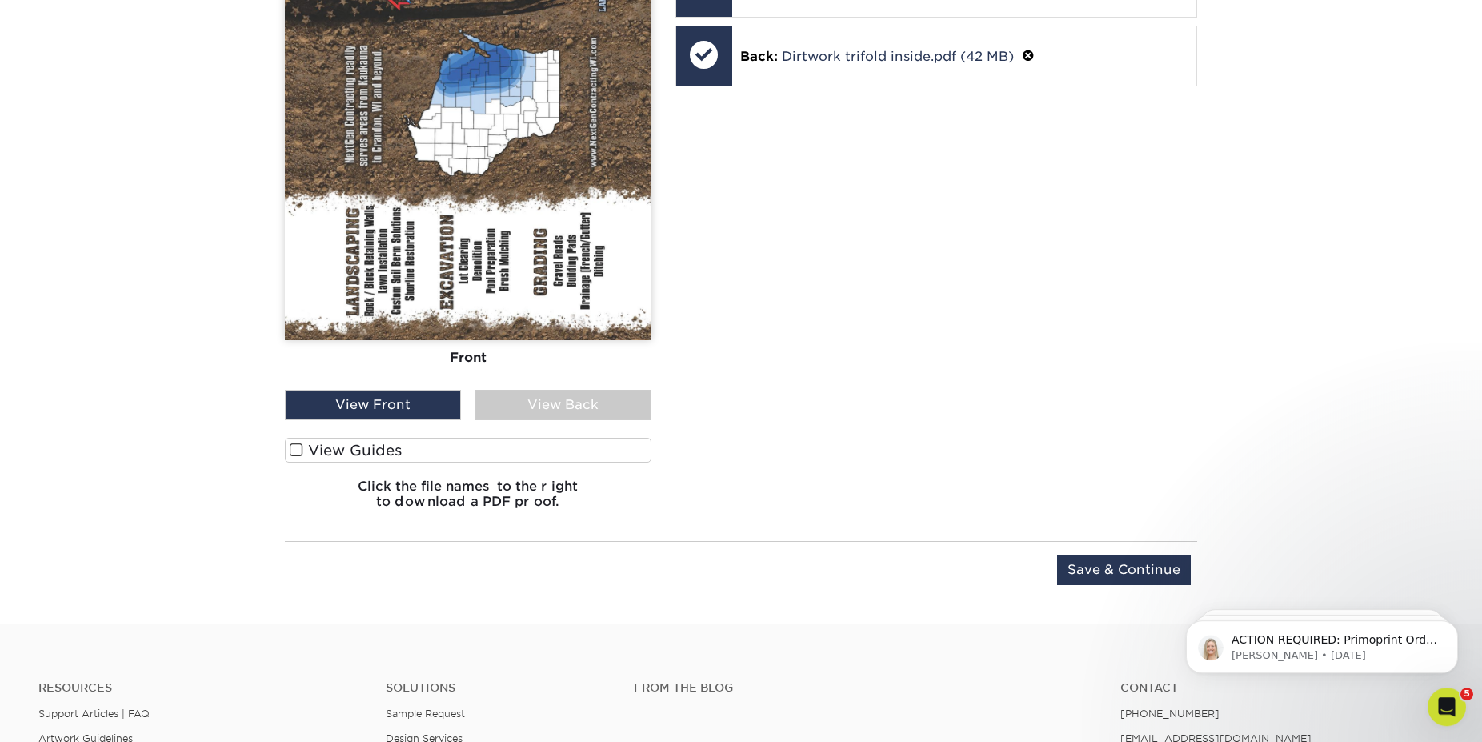
scroll to position [1219, 0]
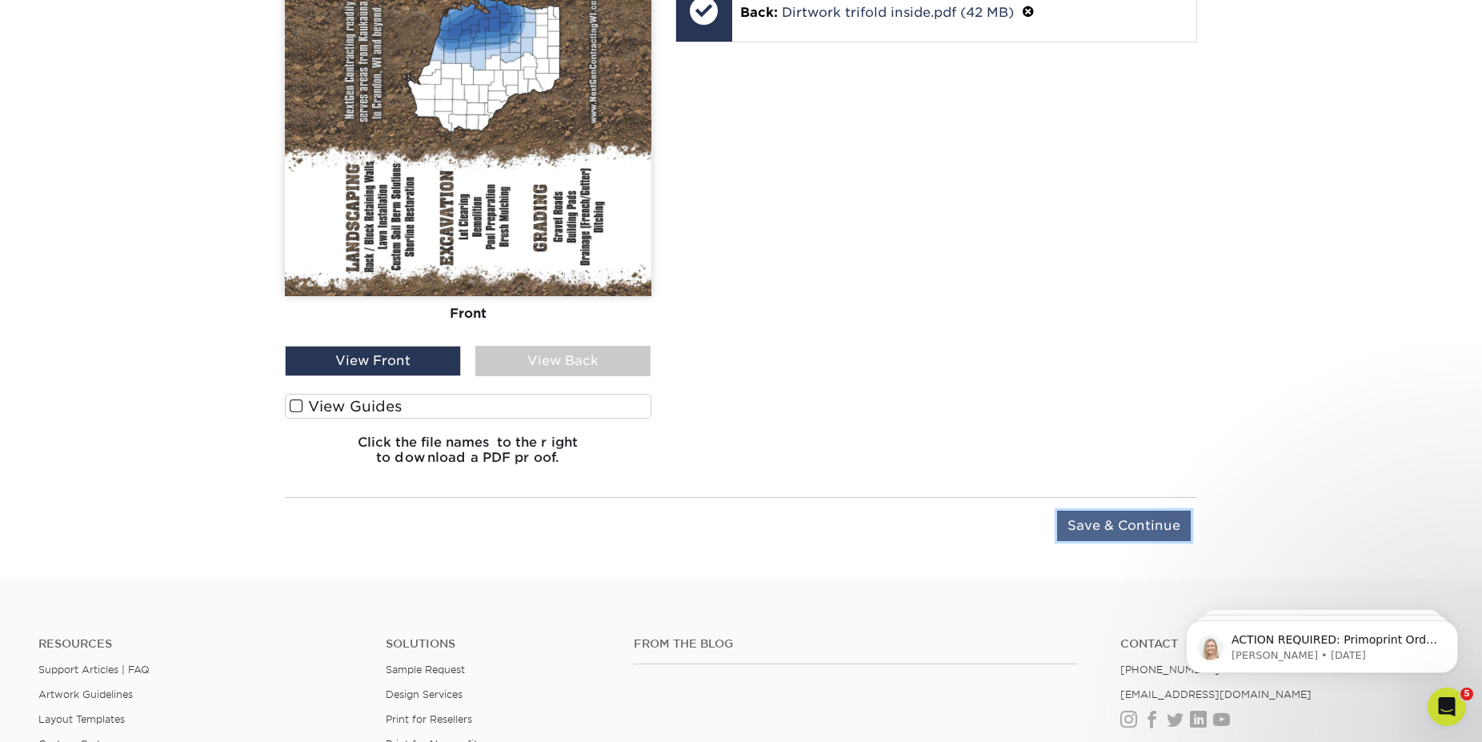
click at [1130, 526] on input "Save & Continue" at bounding box center [1124, 525] width 134 height 30
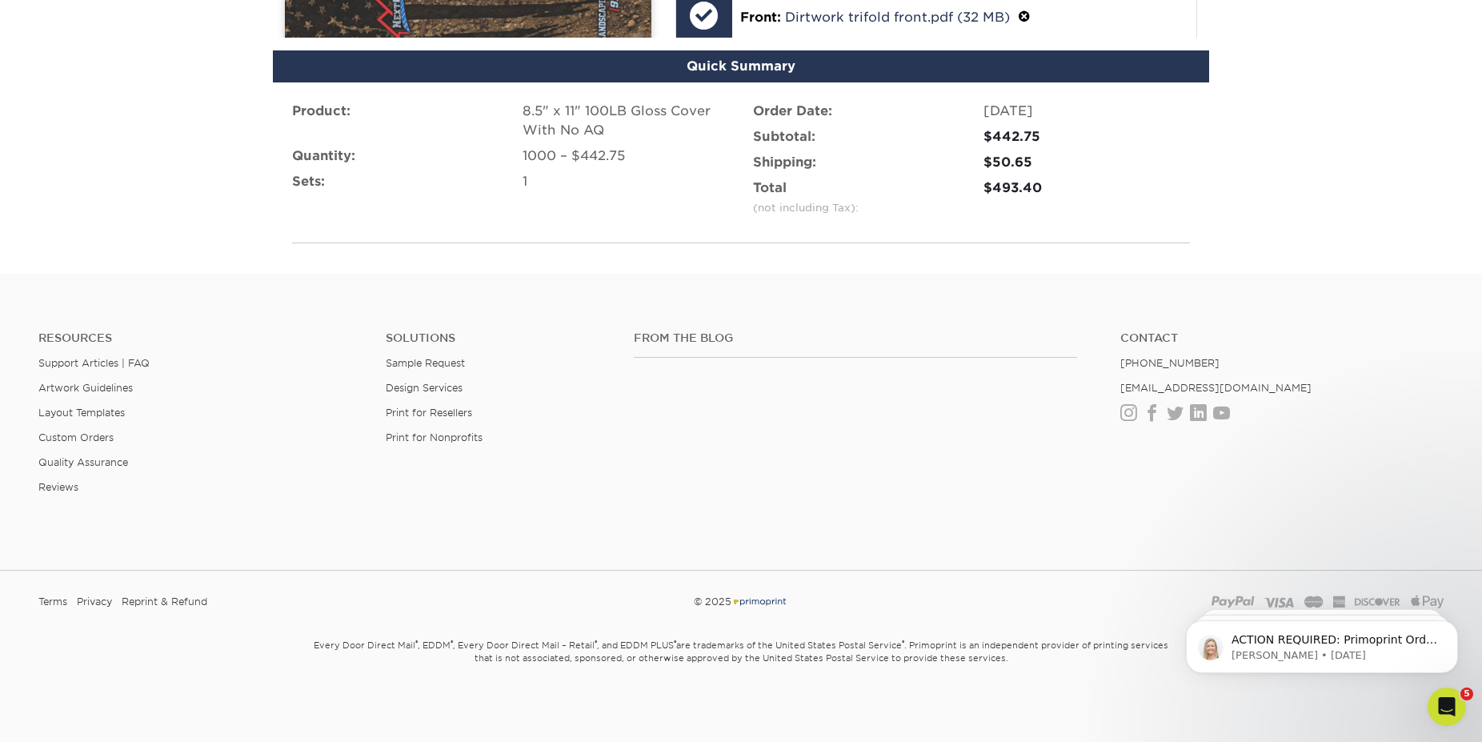
scroll to position [1043, 0]
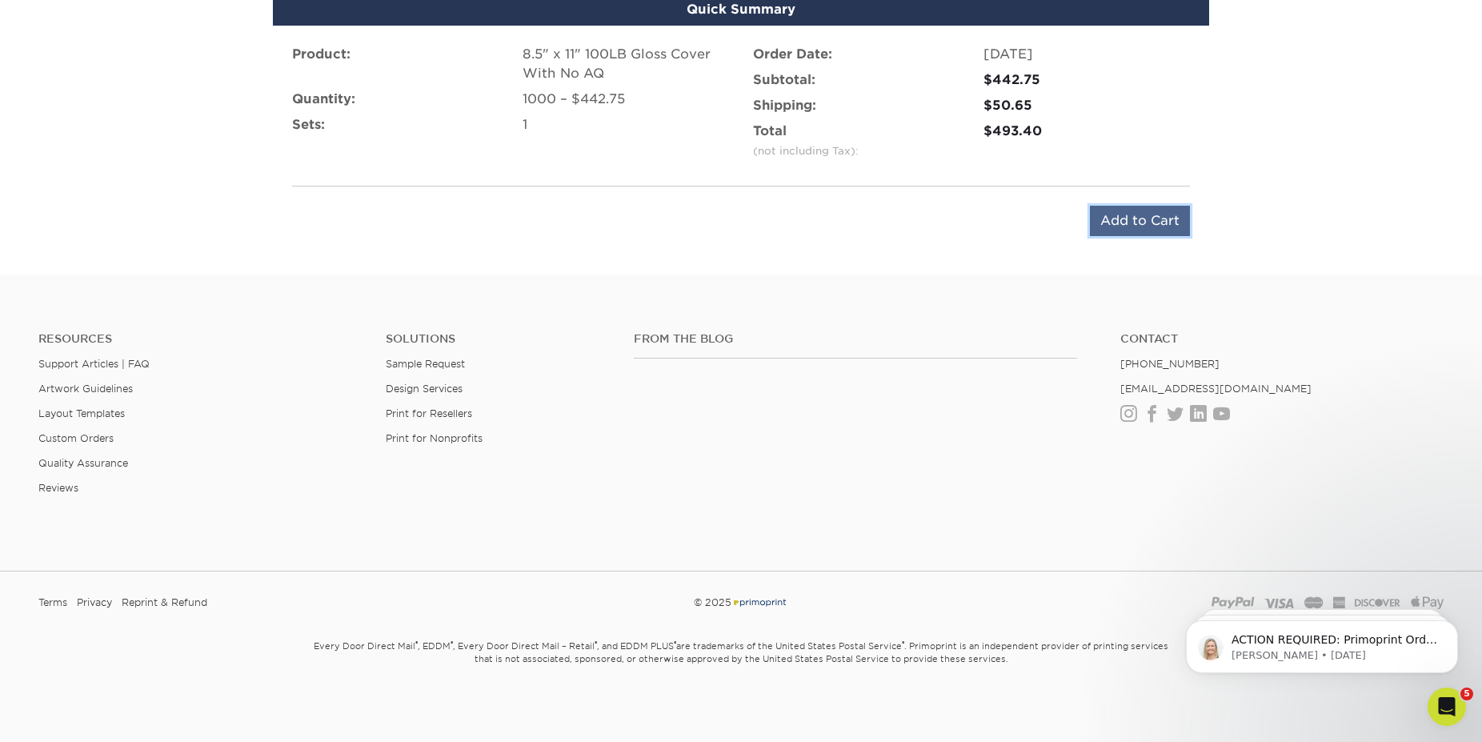
click at [1137, 218] on input "Add to Cart" at bounding box center [1140, 221] width 100 height 30
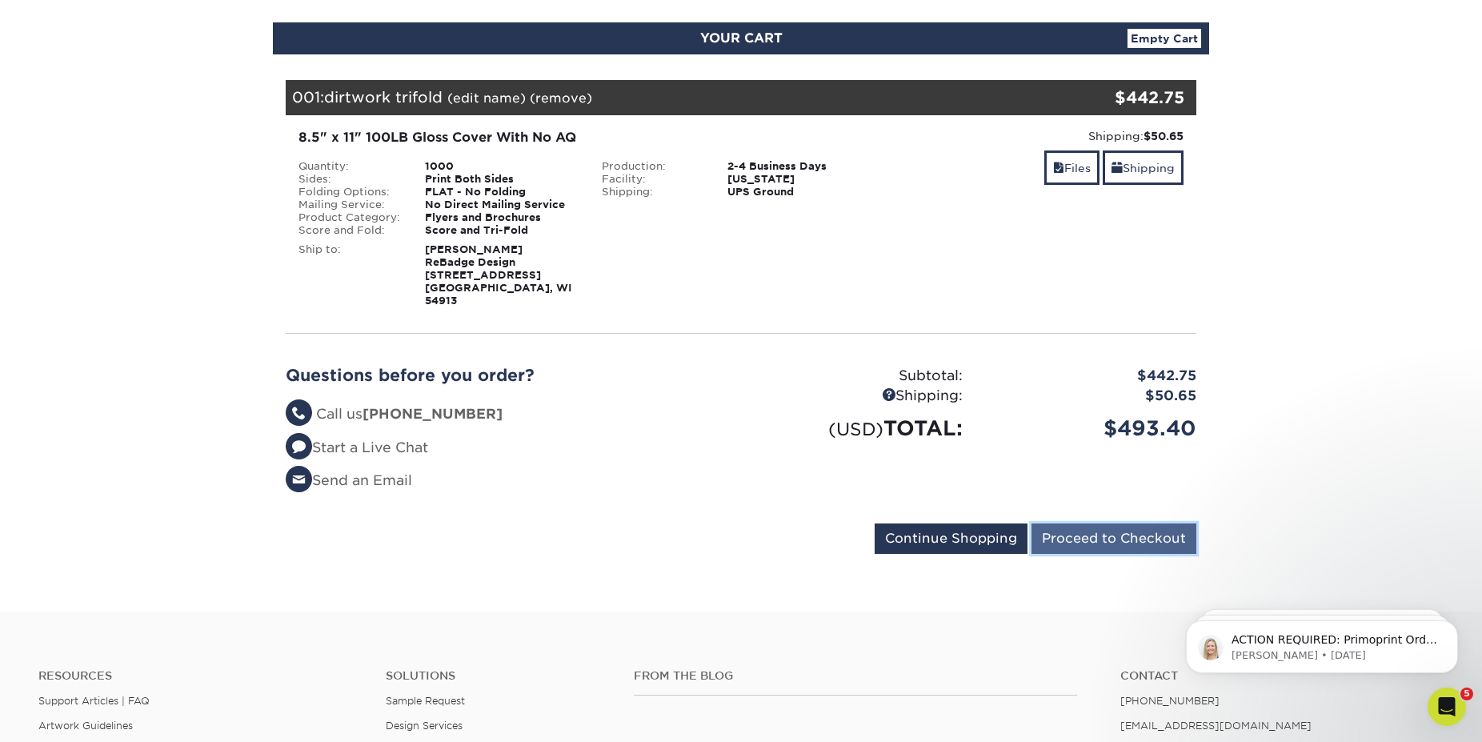
click at [1121, 528] on input "Proceed to Checkout" at bounding box center [1113, 538] width 165 height 30
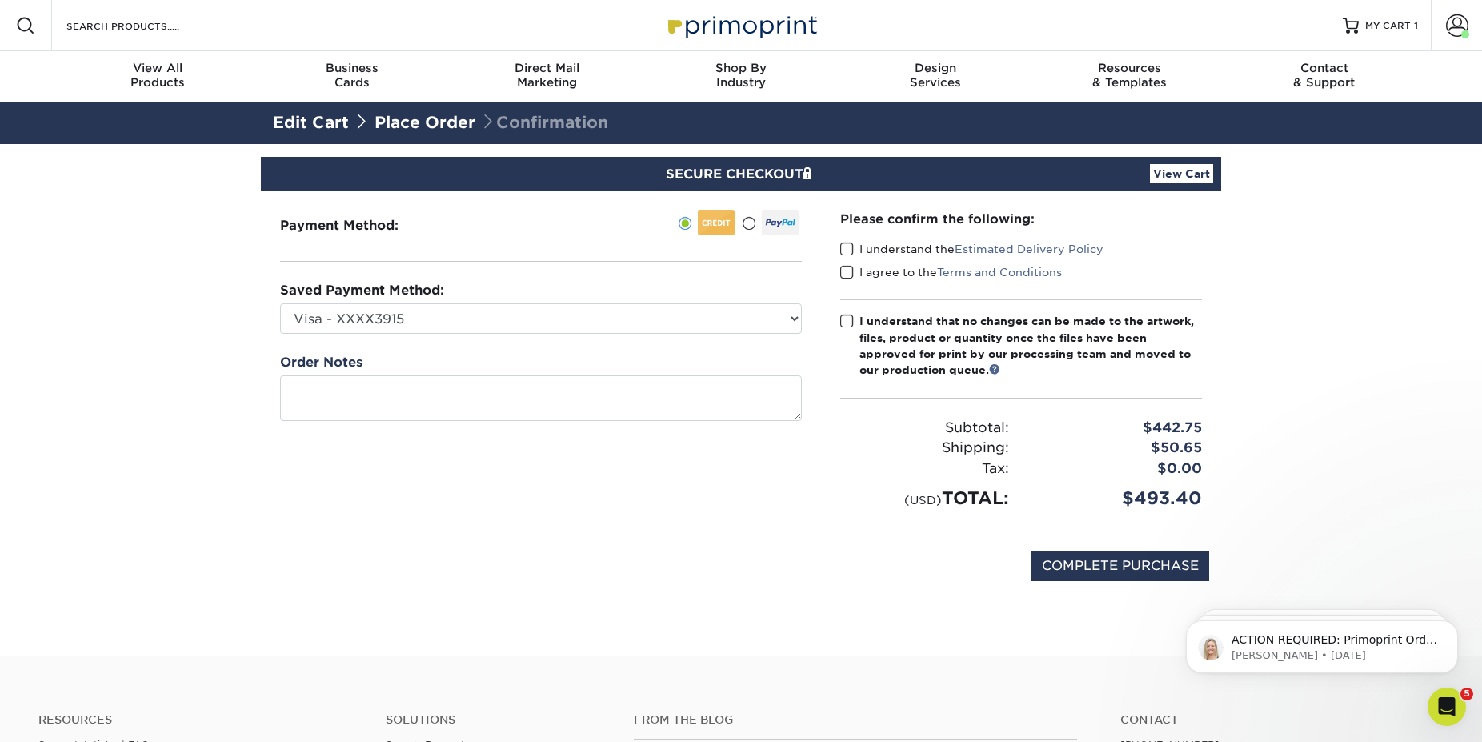
click at [842, 247] on span at bounding box center [847, 249] width 14 height 15
click at [0, 0] on input "I understand the Estimated Delivery Policy" at bounding box center [0, 0] width 0 height 0
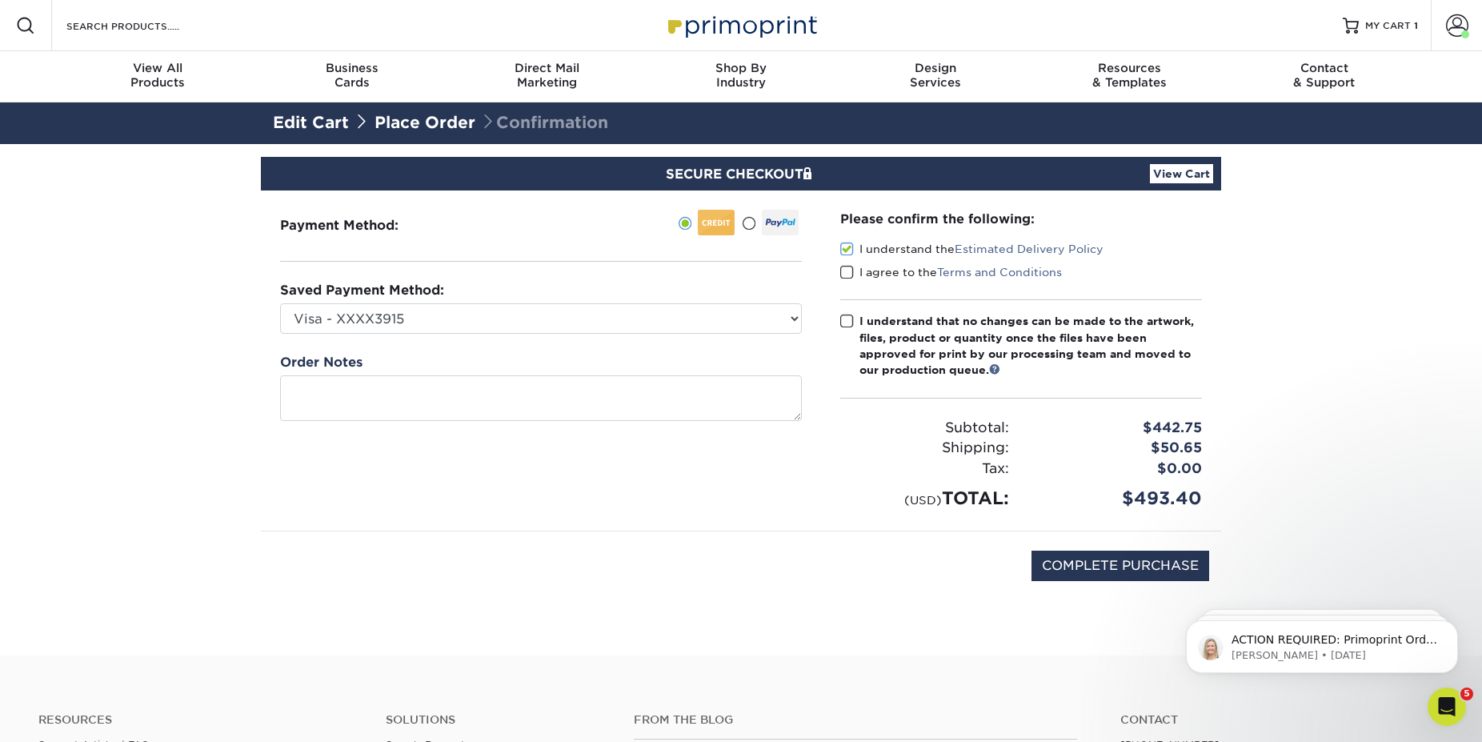
click at [844, 272] on span at bounding box center [847, 272] width 14 height 15
click at [0, 0] on input "I agree to the Terms and Conditions" at bounding box center [0, 0] width 0 height 0
click at [842, 321] on span at bounding box center [847, 321] width 14 height 15
click at [0, 0] on input "I understand that no changes can be made to the artwork, files, product or quan…" at bounding box center [0, 0] width 0 height 0
click at [1130, 560] on input "COMPLETE PURCHASE" at bounding box center [1120, 565] width 178 height 30
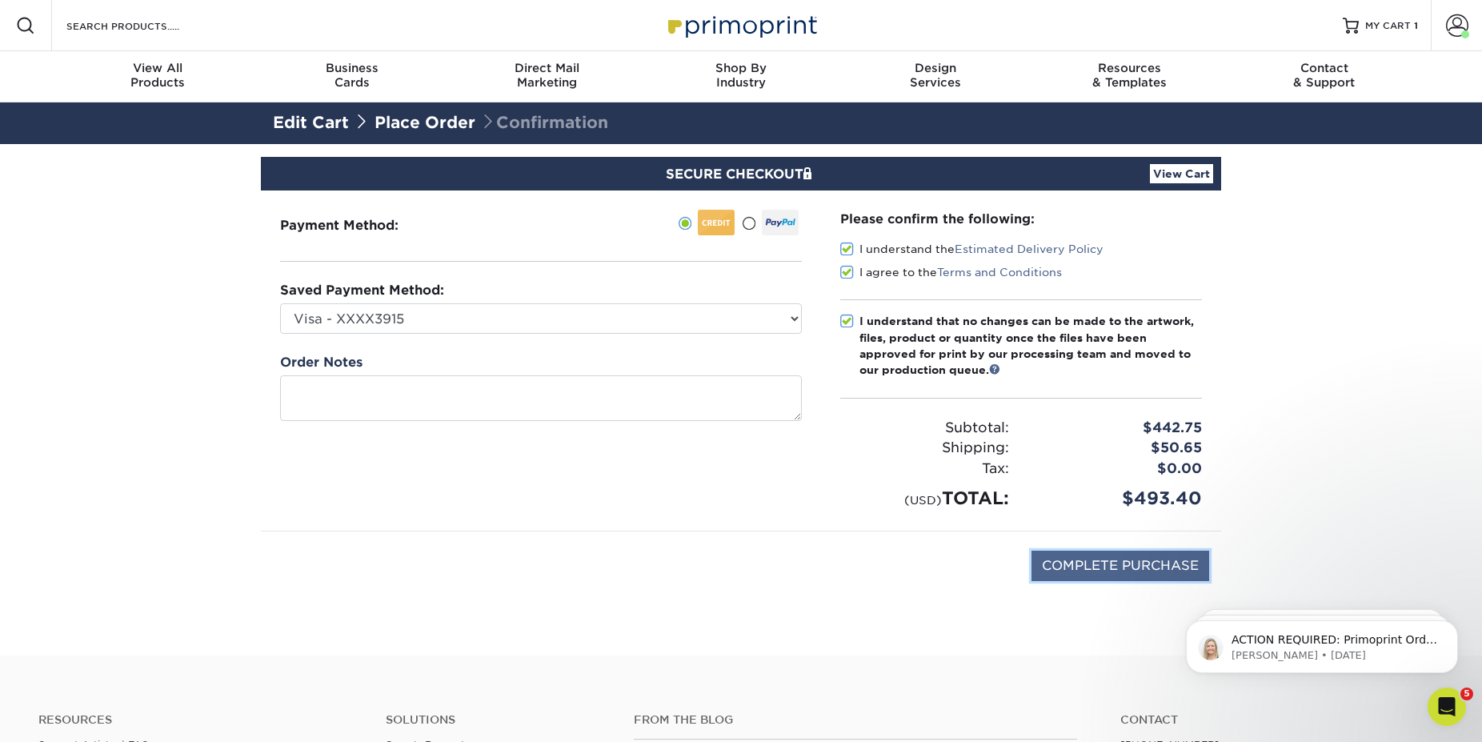
type input "PROCESSING, PLEASE WAIT..."
